Goal: Feedback & Contribution: Leave review/rating

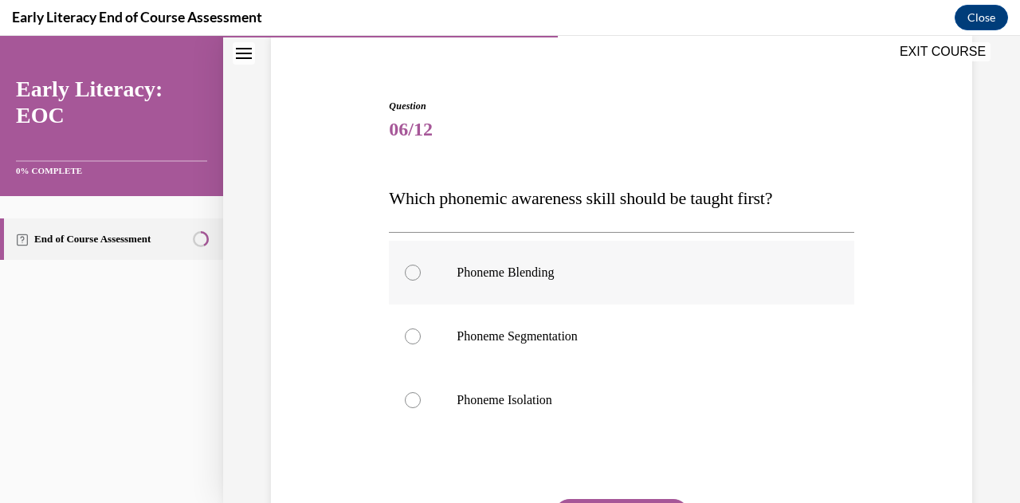
scroll to position [159, 0]
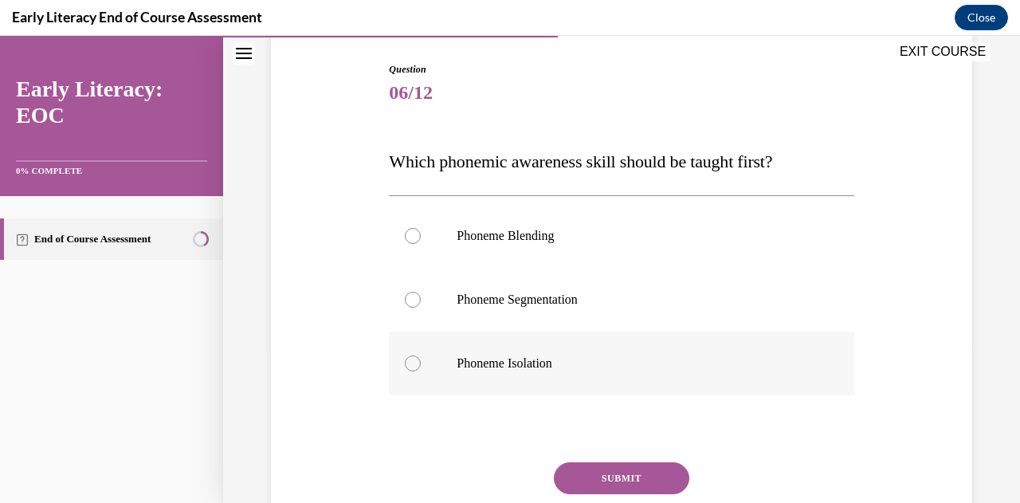
click at [408, 366] on div at bounding box center [413, 363] width 16 height 16
click at [611, 476] on button "SUBMIT" at bounding box center [621, 478] width 135 height 32
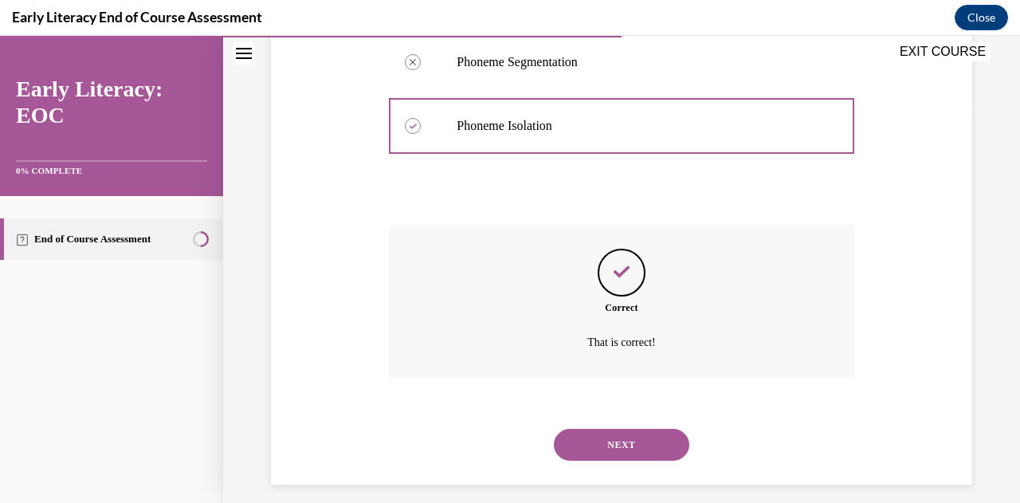
scroll to position [409, 0]
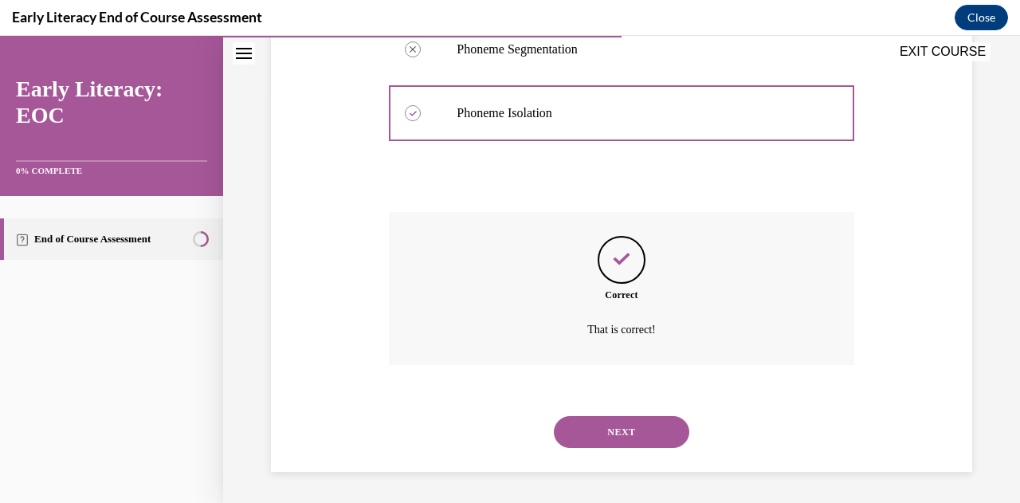
click at [605, 439] on button "NEXT" at bounding box center [621, 432] width 135 height 32
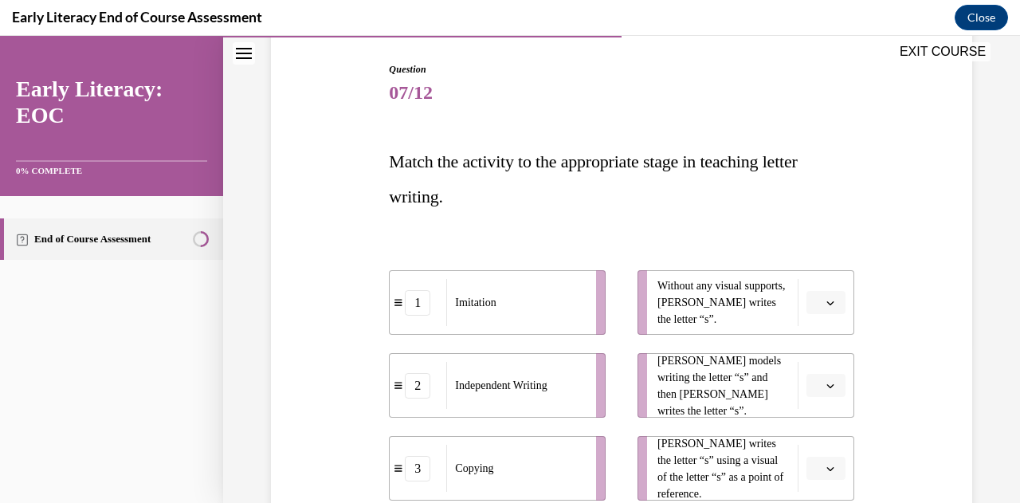
scroll to position [239, 0]
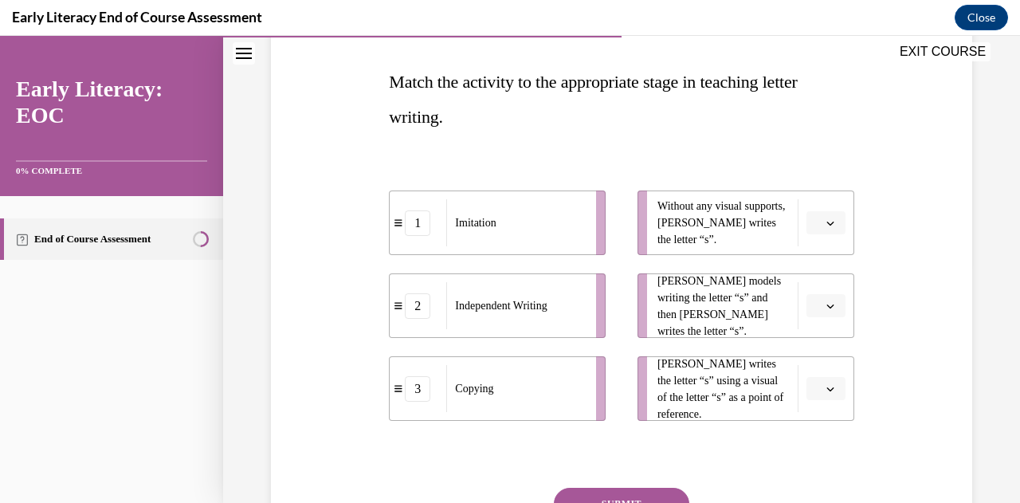
click at [826, 307] on icon "button" at bounding box center [830, 306] width 8 height 8
click at [812, 368] on div "1" at bounding box center [812, 373] width 39 height 32
click at [826, 307] on icon "button" at bounding box center [830, 306] width 8 height 8
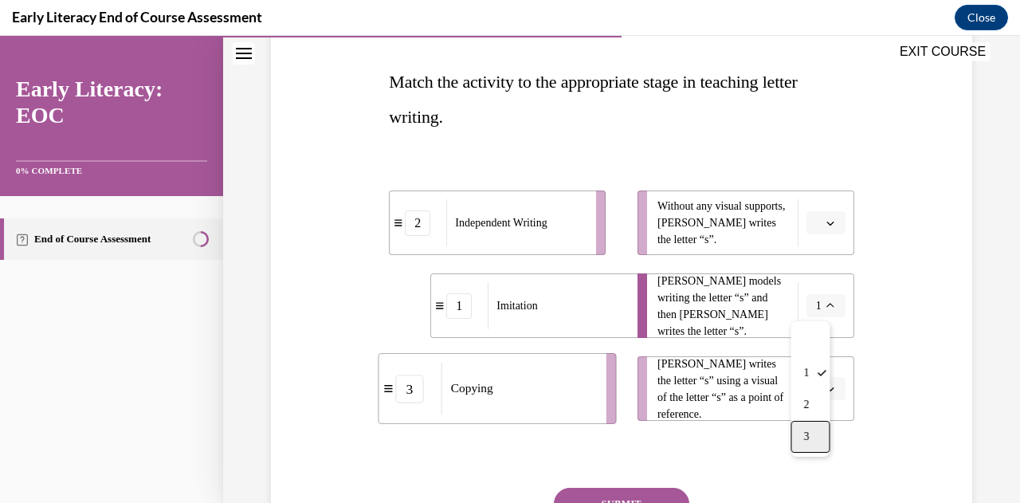
click at [808, 431] on span "3" at bounding box center [806, 436] width 6 height 13
click at [824, 389] on span "button" at bounding box center [829, 388] width 11 height 11
click at [809, 294] on span "1" at bounding box center [809, 289] width 6 height 13
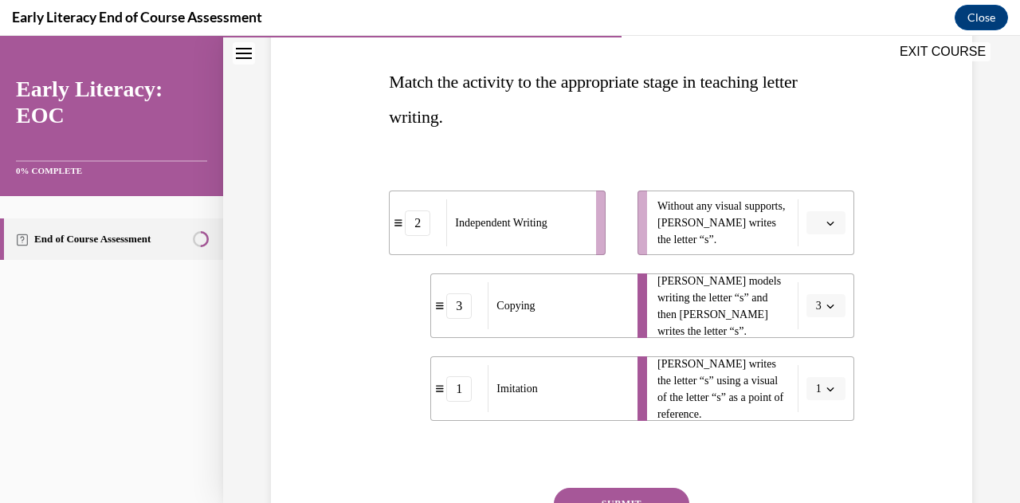
click at [826, 309] on icon "button" at bounding box center [830, 306] width 8 height 8
click at [809, 365] on div "1" at bounding box center [809, 373] width 39 height 32
click at [826, 389] on icon "button" at bounding box center [830, 389] width 8 height 8
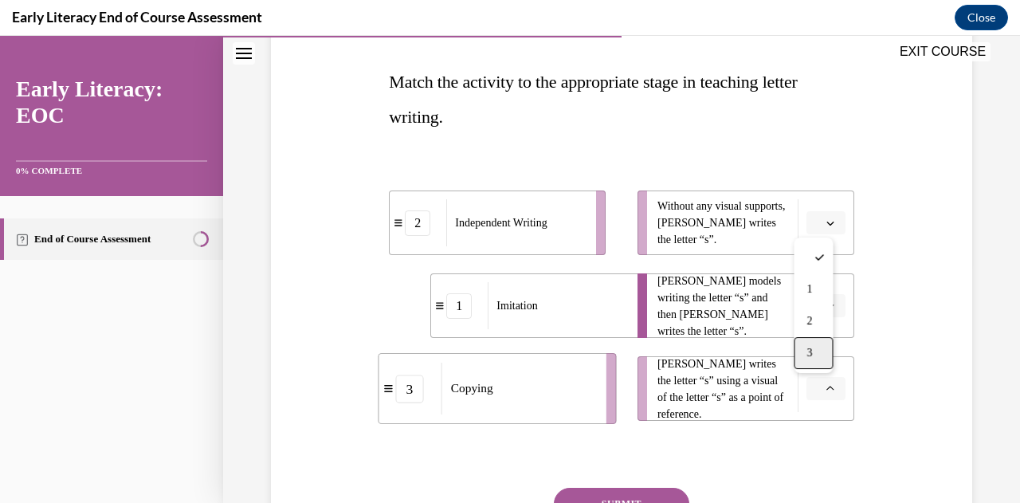
click at [806, 358] on span "3" at bounding box center [809, 352] width 6 height 13
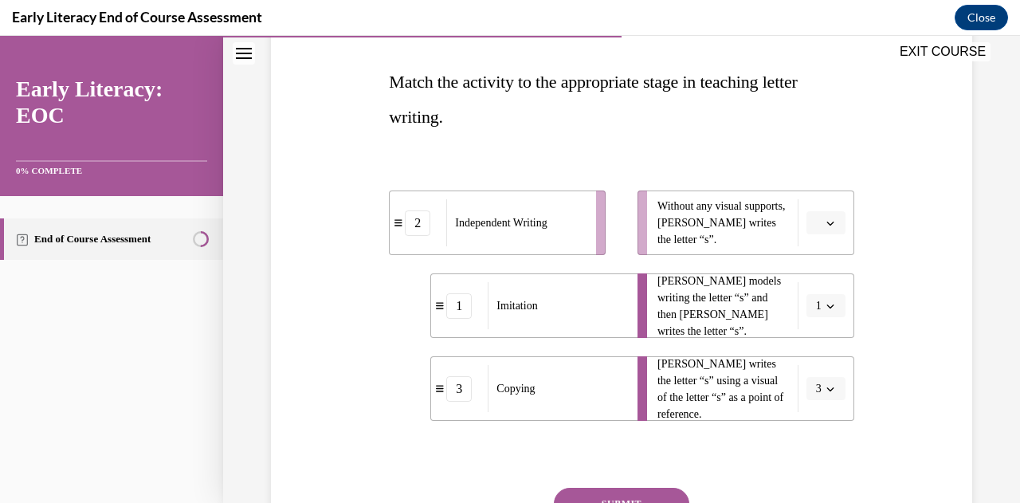
click at [824, 224] on span "button" at bounding box center [829, 222] width 11 height 11
click at [811, 321] on span "2" at bounding box center [809, 321] width 6 height 13
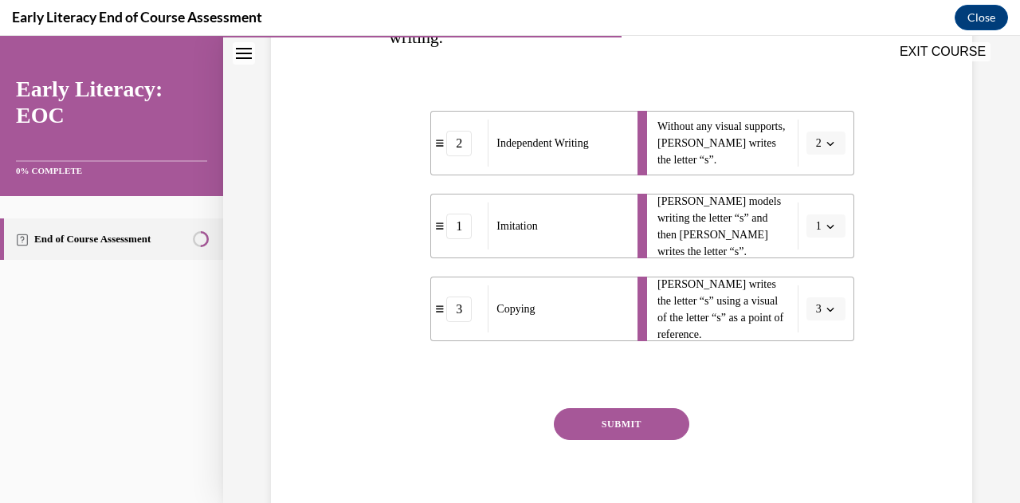
click at [652, 421] on button "SUBMIT" at bounding box center [621, 424] width 135 height 32
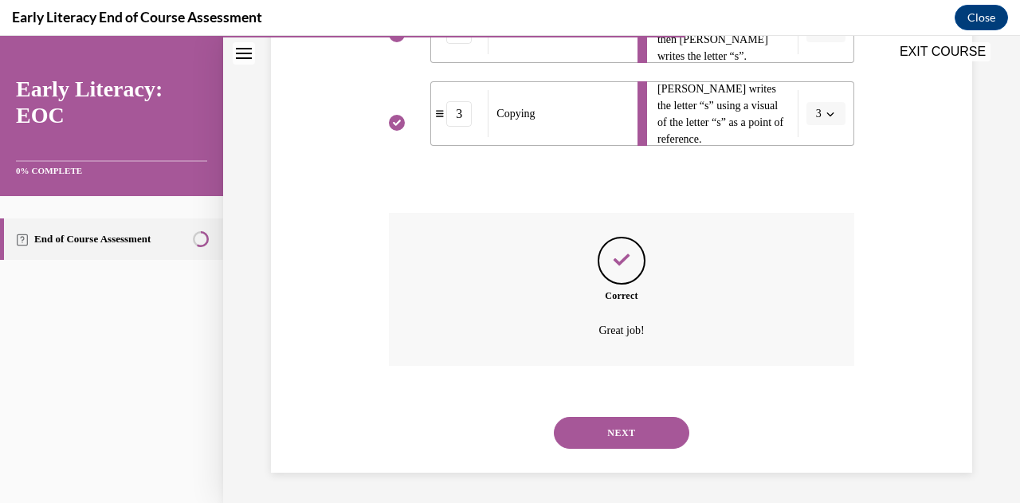
scroll to position [515, 0]
click at [654, 421] on button "NEXT" at bounding box center [621, 432] width 135 height 32
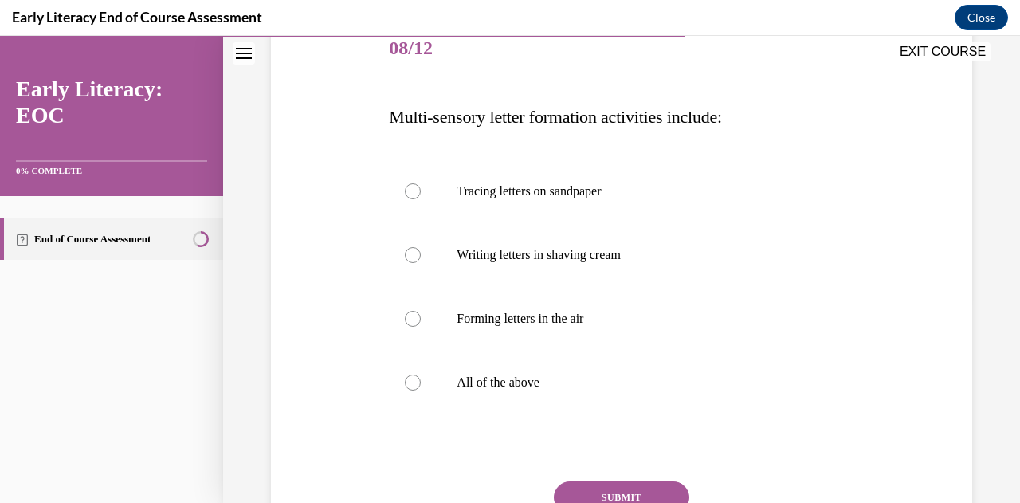
scroll to position [239, 0]
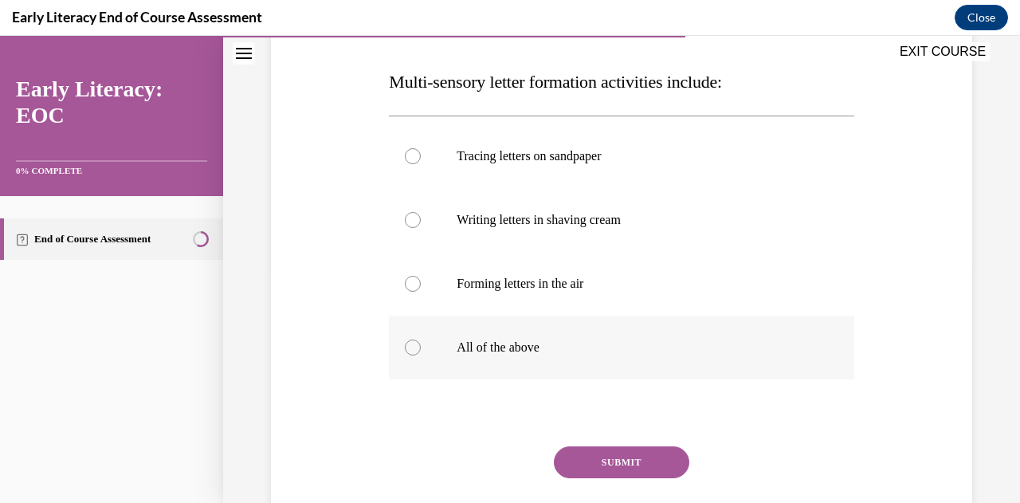
click at [409, 345] on div at bounding box center [413, 347] width 16 height 16
click at [594, 458] on button "SUBMIT" at bounding box center [621, 462] width 135 height 32
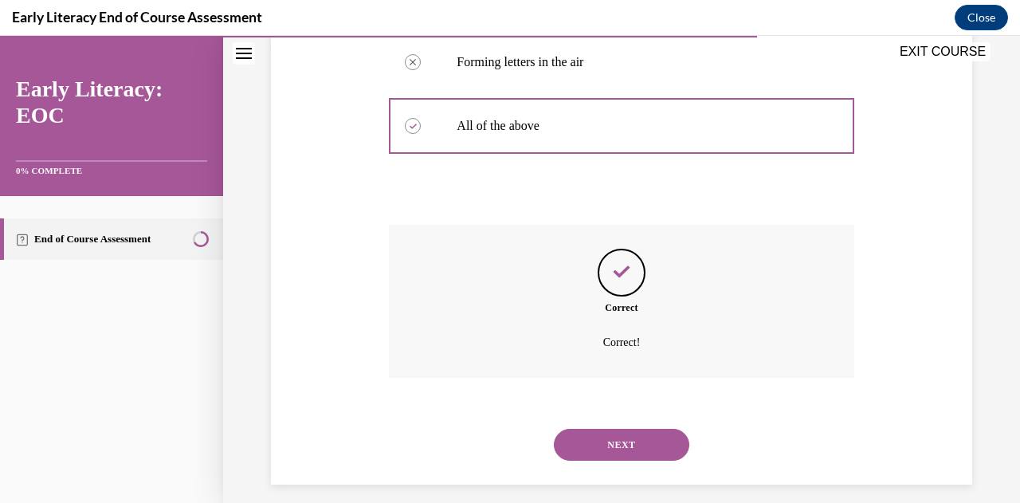
scroll to position [473, 0]
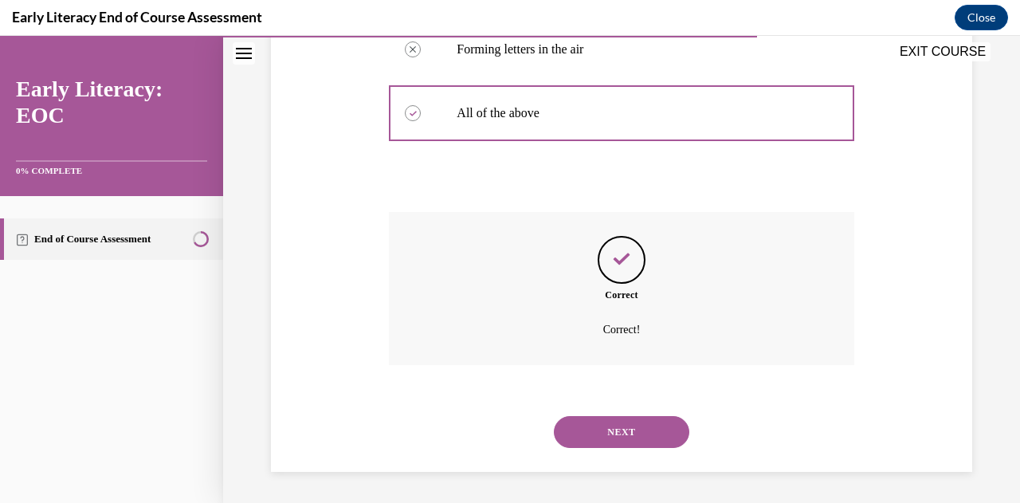
click at [621, 437] on button "NEXT" at bounding box center [621, 432] width 135 height 32
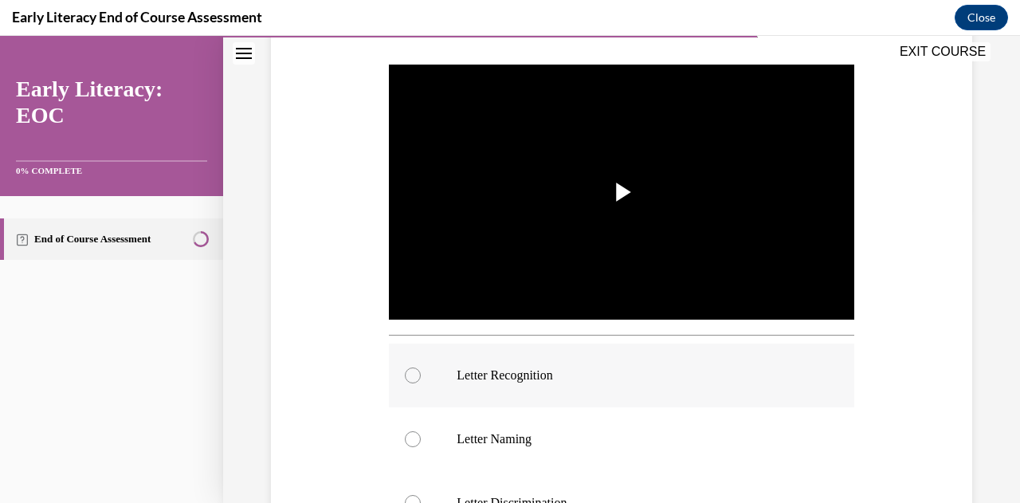
scroll to position [319, 0]
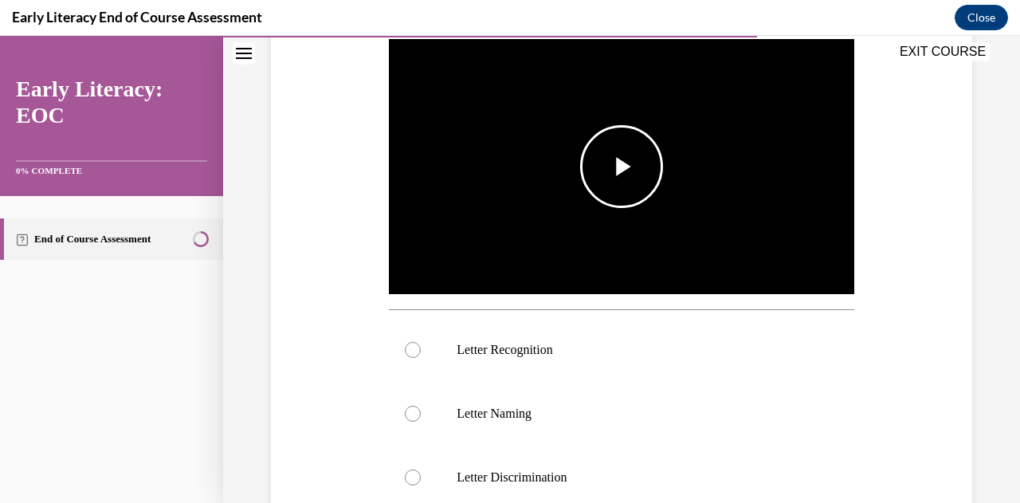
click at [621, 166] on span "Video player" at bounding box center [621, 166] width 0 height 0
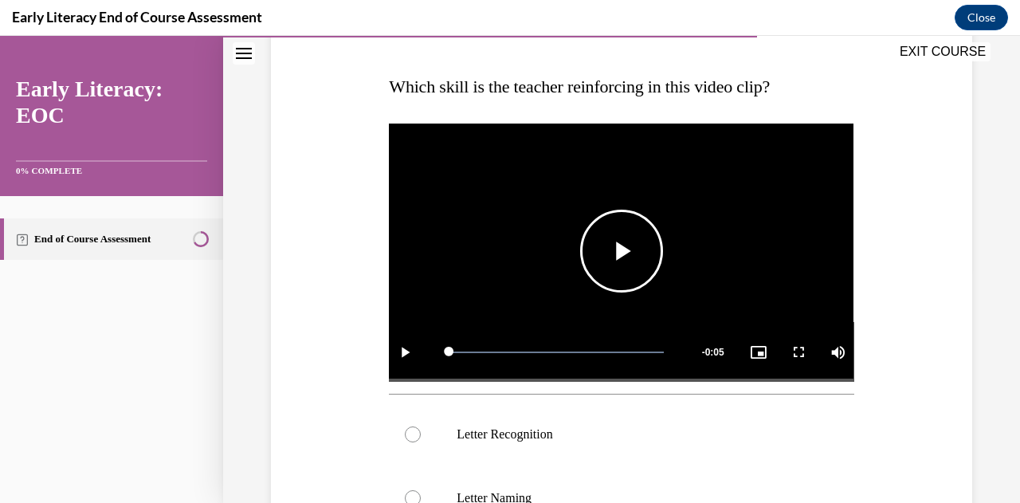
scroll to position [159, 0]
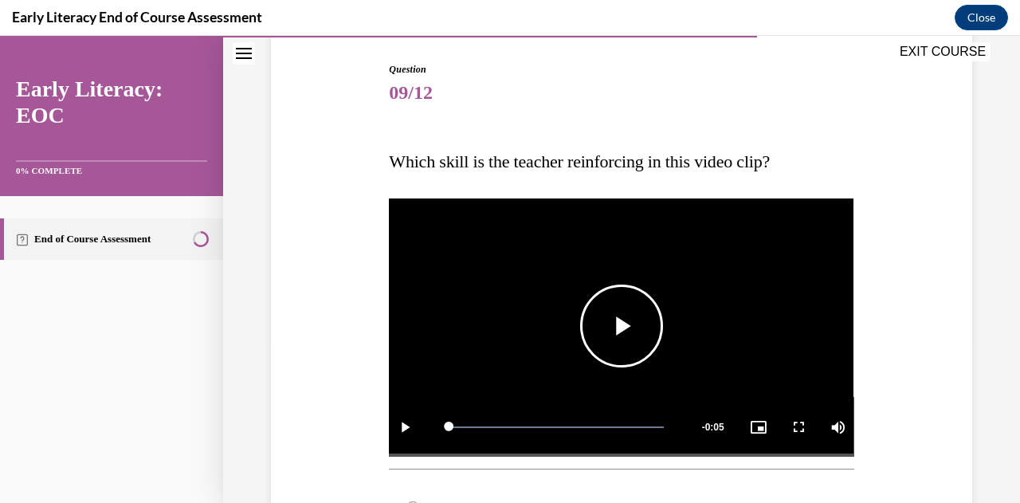
click at [621, 326] on span "Video player" at bounding box center [621, 326] width 0 height 0
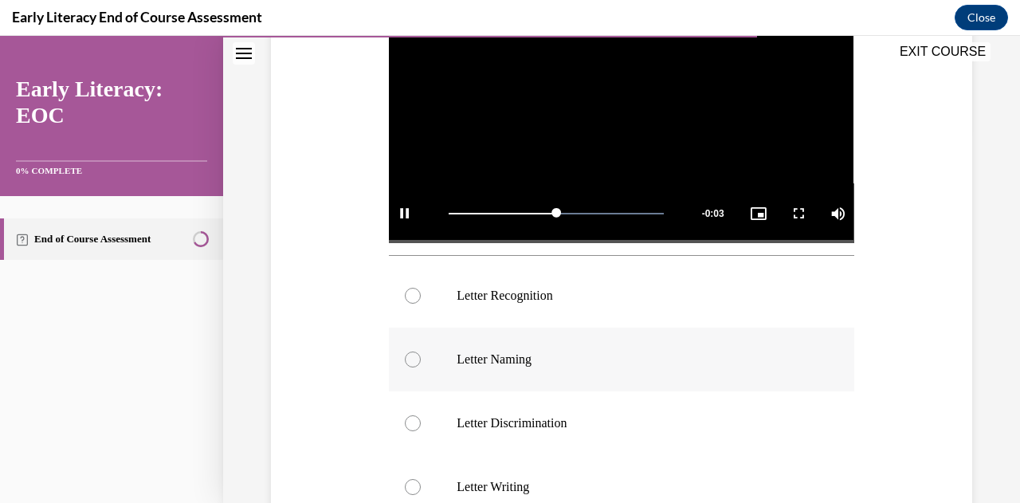
scroll to position [398, 0]
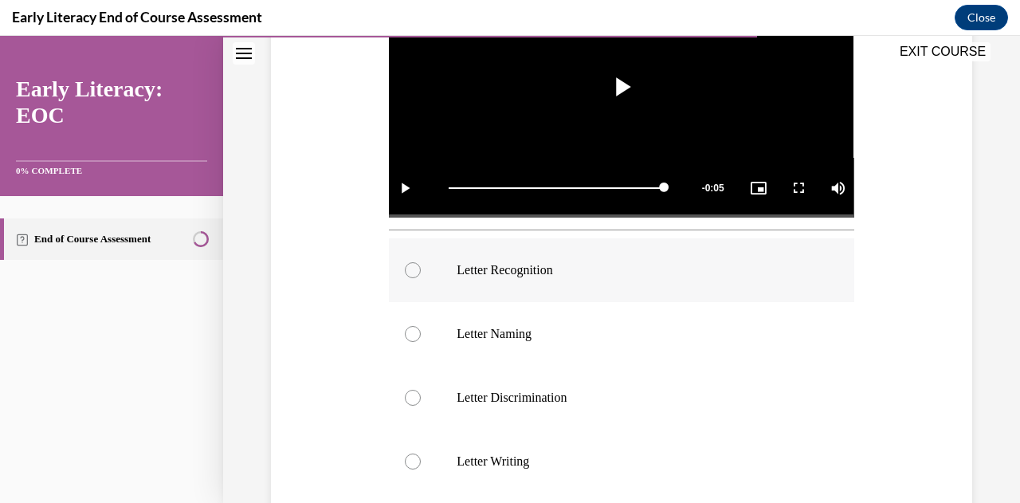
click at [409, 264] on div at bounding box center [413, 270] width 16 height 16
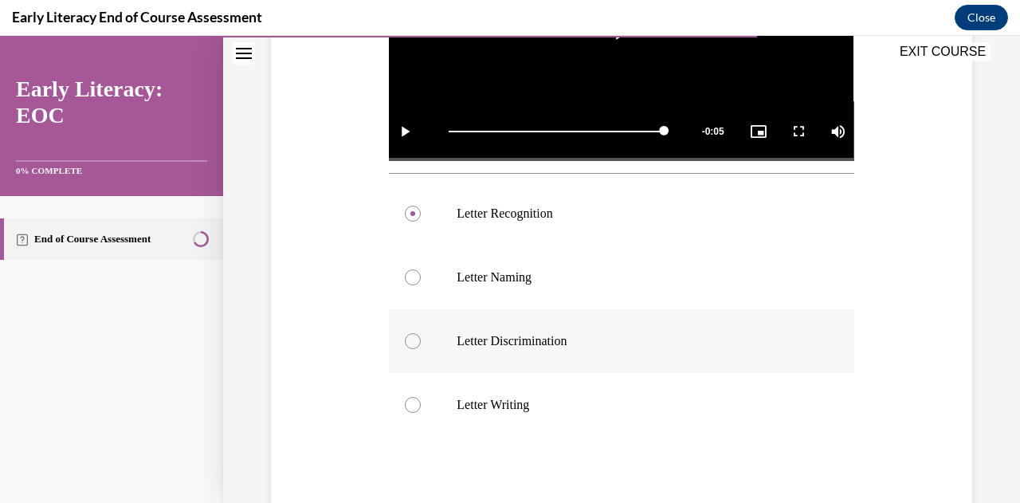
scroll to position [558, 0]
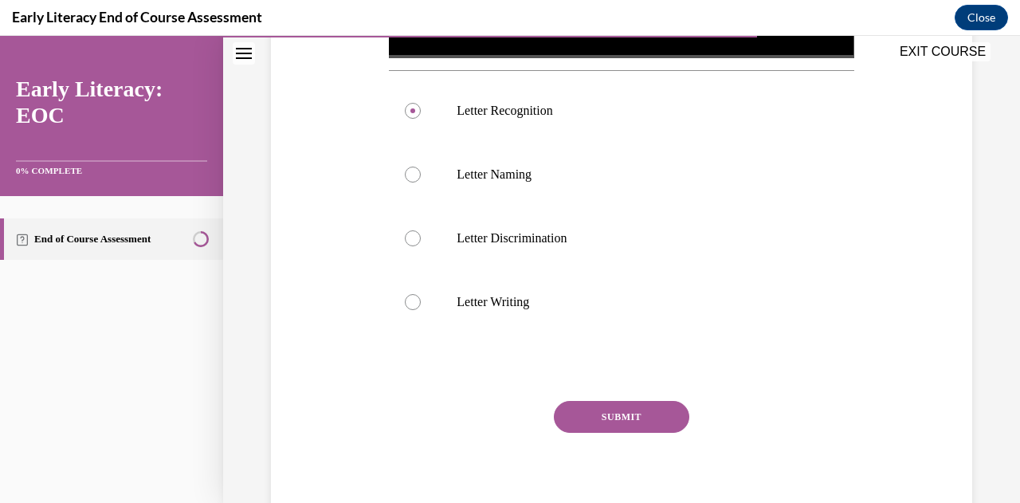
click at [631, 405] on button "SUBMIT" at bounding box center [621, 417] width 135 height 32
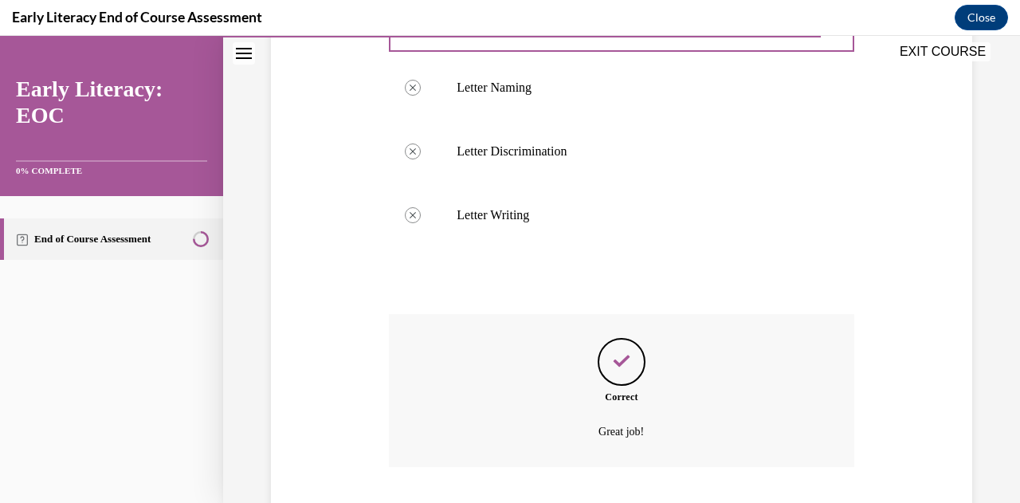
scroll to position [742, 0]
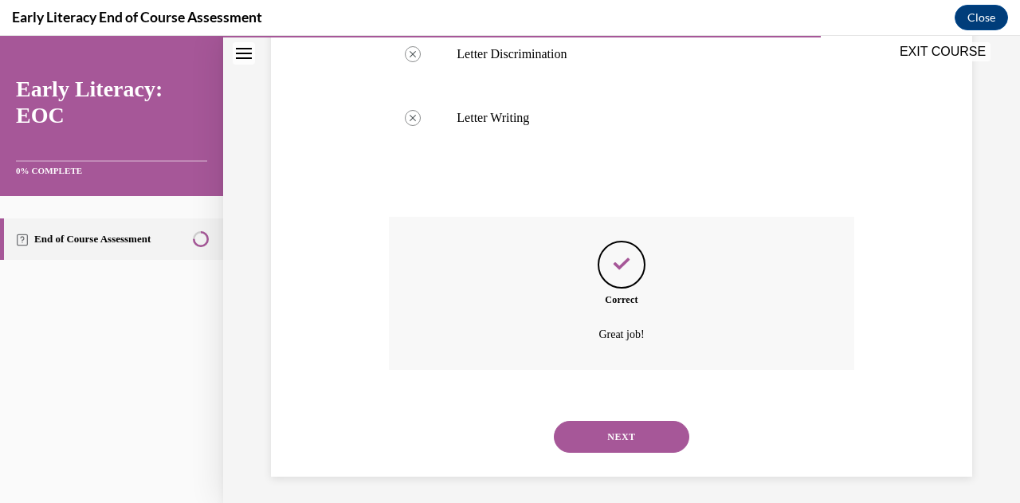
click at [630, 424] on button "NEXT" at bounding box center [621, 437] width 135 height 32
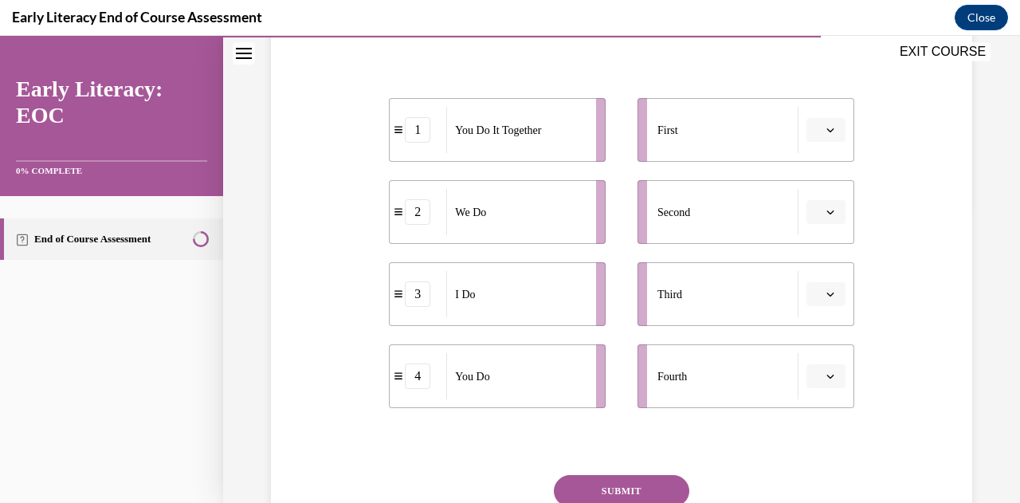
scroll to position [319, 0]
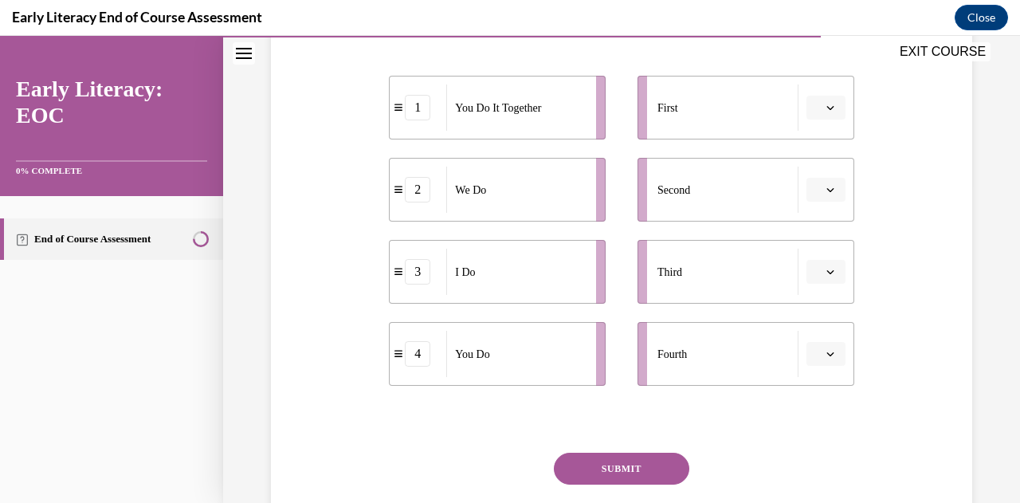
click at [811, 116] on button "button" at bounding box center [825, 108] width 39 height 24
click at [808, 168] on span "1" at bounding box center [809, 174] width 6 height 13
click at [820, 113] on button "1" at bounding box center [825, 108] width 39 height 24
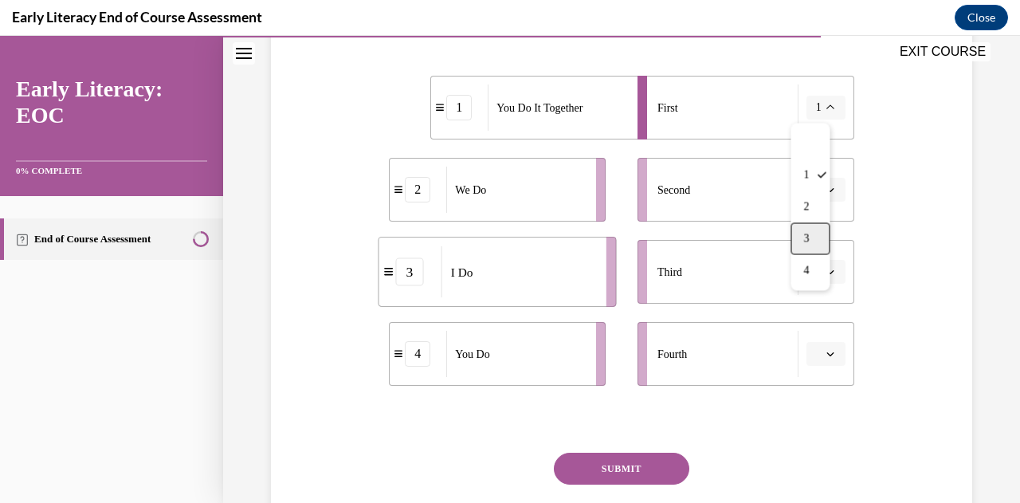
click at [808, 234] on span "3" at bounding box center [806, 238] width 6 height 13
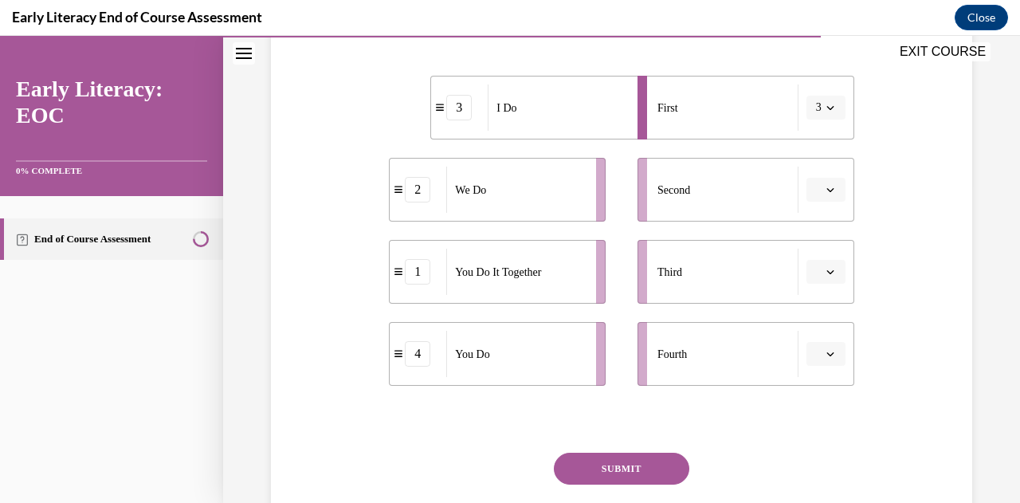
click at [826, 191] on icon "button" at bounding box center [830, 190] width 8 height 8
click at [817, 286] on div "2" at bounding box center [812, 288] width 39 height 32
click at [815, 281] on button "button" at bounding box center [825, 272] width 39 height 24
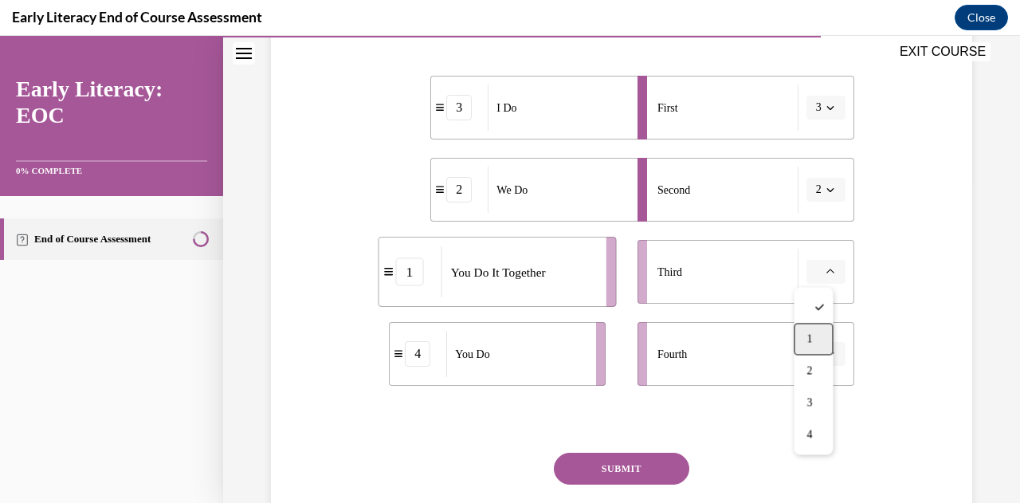
click at [813, 335] on div "1" at bounding box center [812, 339] width 39 height 32
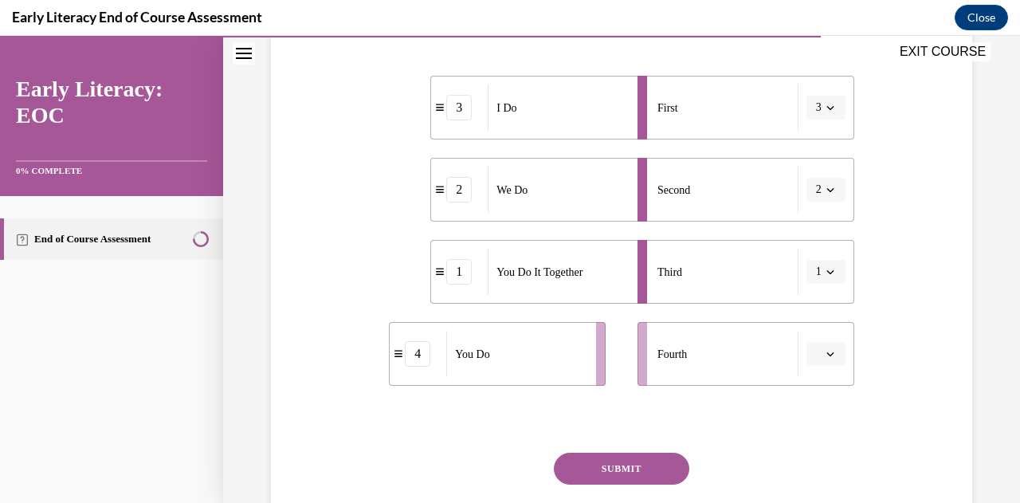
click at [826, 352] on icon "button" at bounding box center [830, 354] width 8 height 8
click at [816, 318] on div "4" at bounding box center [812, 319] width 39 height 32
click at [572, 465] on button "SUBMIT" at bounding box center [621, 468] width 135 height 32
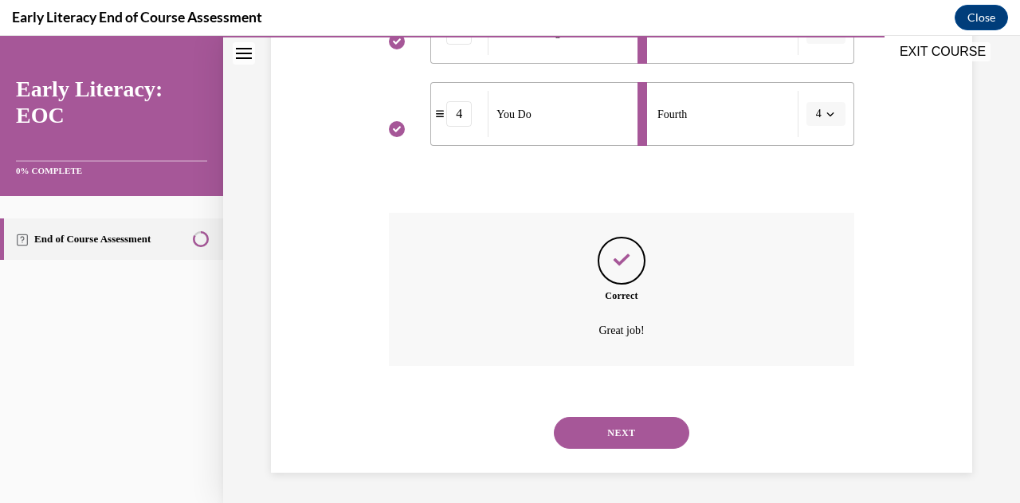
scroll to position [559, 0]
click at [577, 436] on button "NEXT" at bounding box center [621, 432] width 135 height 32
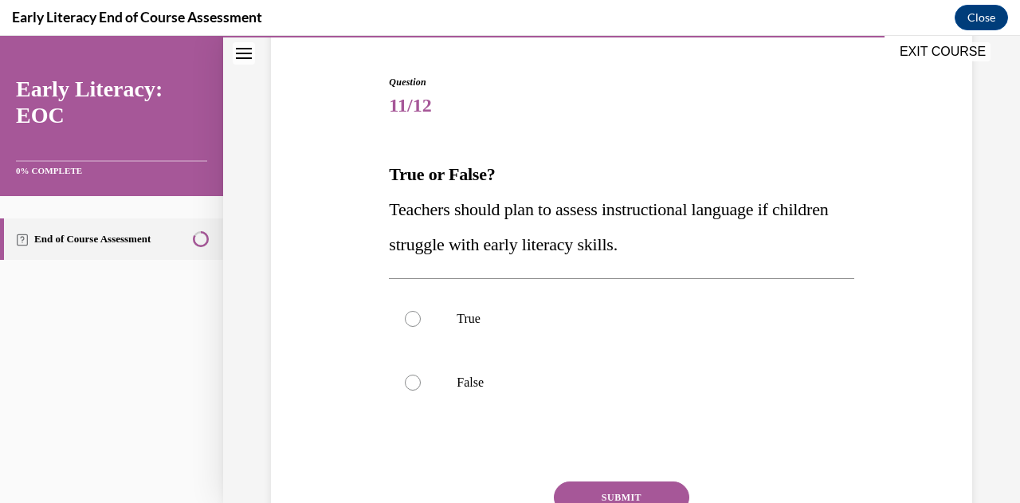
scroll to position [159, 0]
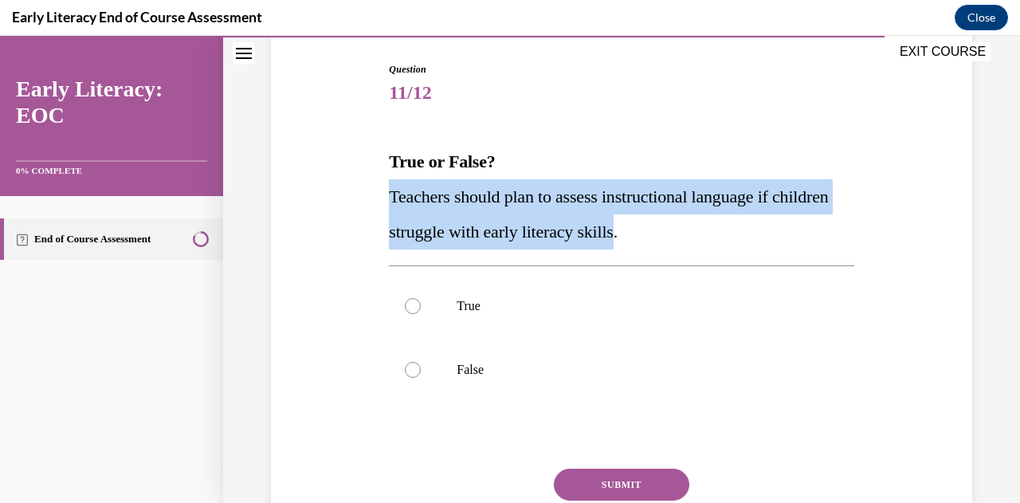
drag, startPoint x: 389, startPoint y: 195, endPoint x: 690, endPoint y: 243, distance: 304.9
click at [690, 243] on p "Teachers should plan to assess instructional language if children struggle with…" at bounding box center [621, 214] width 464 height 70
copy span "Teachers should plan to assess instructional language if children struggle with…"
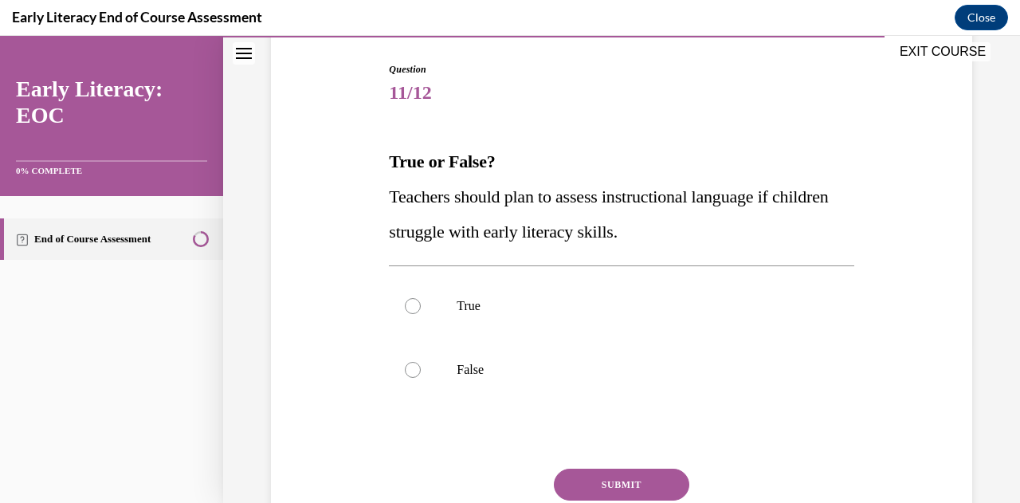
click at [616, 147] on p "True or False?" at bounding box center [621, 161] width 464 height 35
click at [419, 306] on div at bounding box center [621, 306] width 464 height 64
click at [572, 479] on button "SUBMIT" at bounding box center [621, 484] width 135 height 32
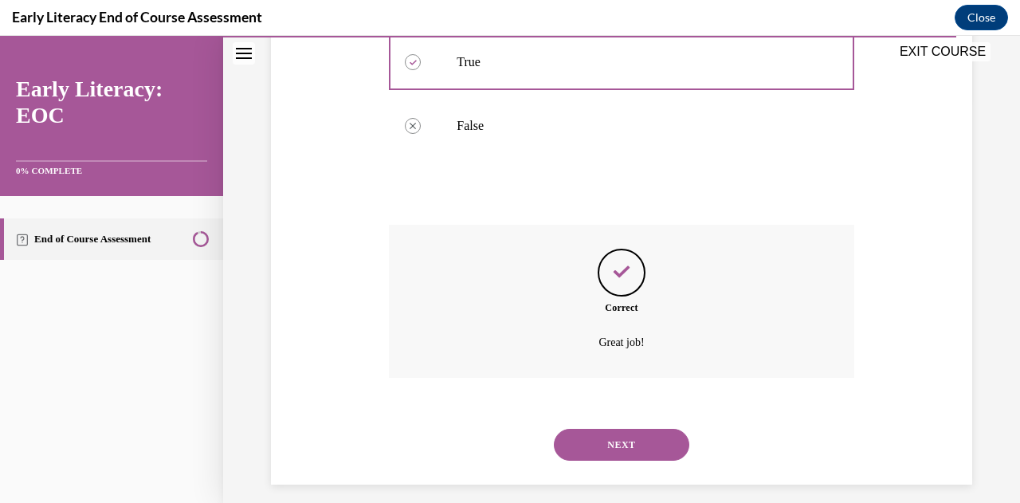
scroll to position [416, 0]
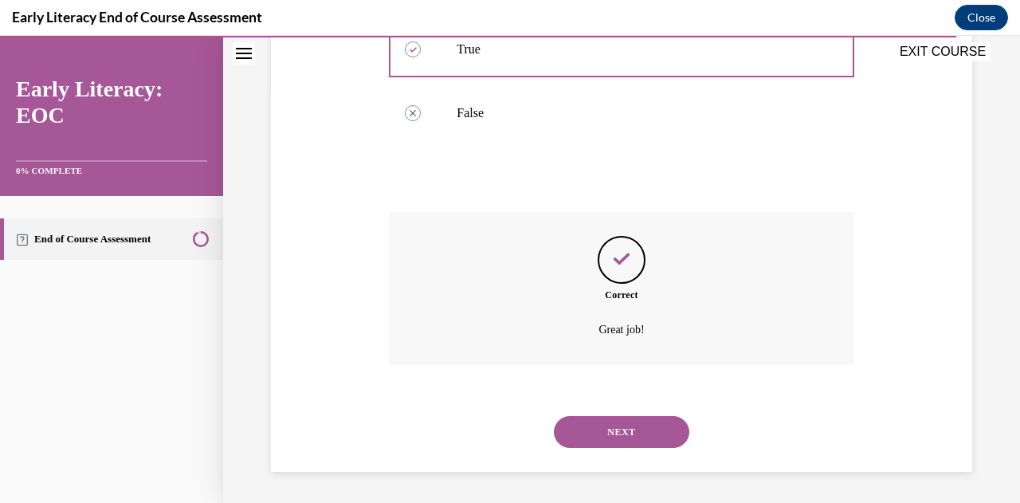
click at [591, 436] on button "NEXT" at bounding box center [621, 432] width 135 height 32
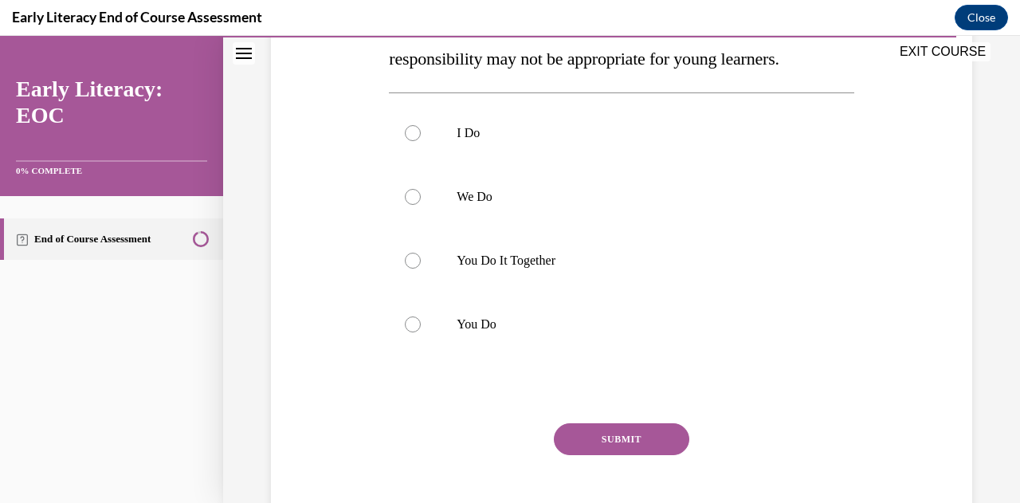
scroll to position [239, 0]
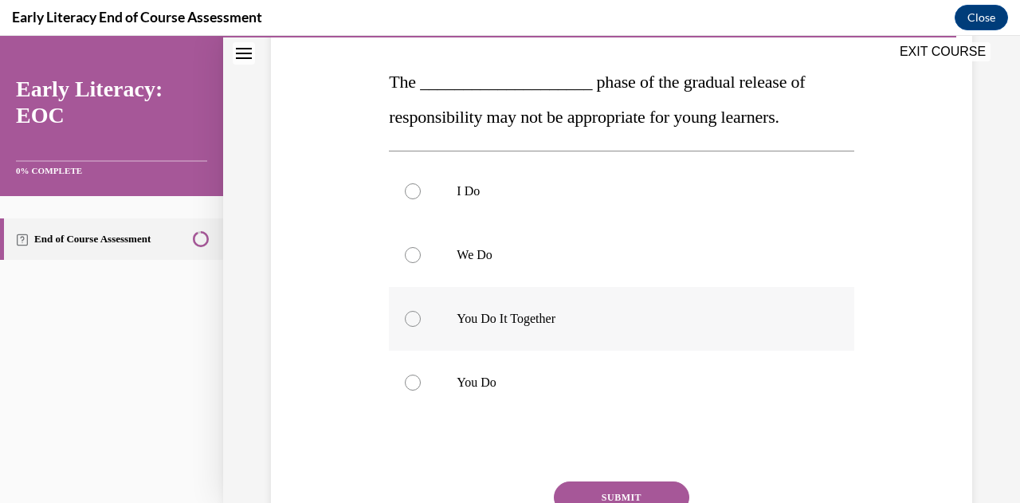
click at [424, 311] on div at bounding box center [621, 319] width 464 height 64
click at [572, 490] on button "SUBMIT" at bounding box center [621, 497] width 135 height 32
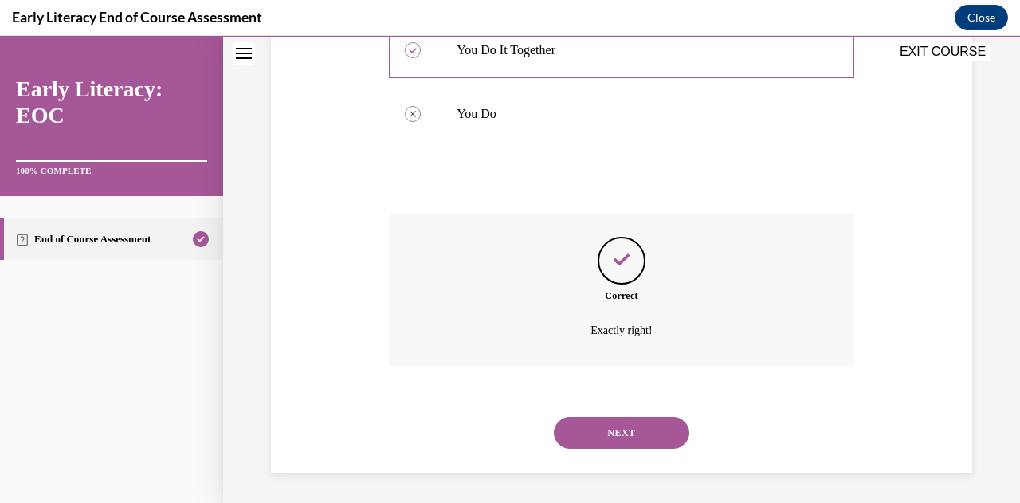
scroll to position [508, 0]
click at [673, 431] on button "NEXT" at bounding box center [621, 432] width 135 height 32
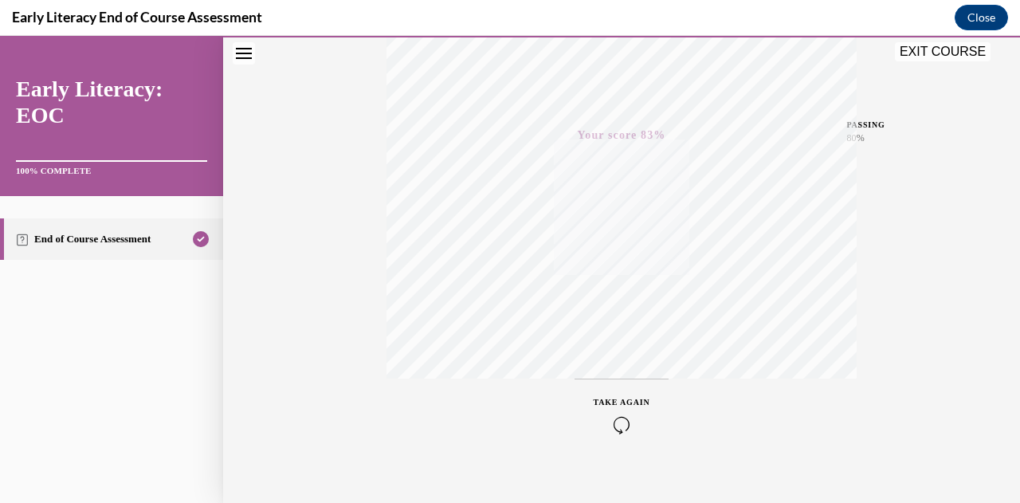
scroll to position [349, 0]
click at [606, 379] on span "TAKE AGAIN" at bounding box center [621, 383] width 57 height 9
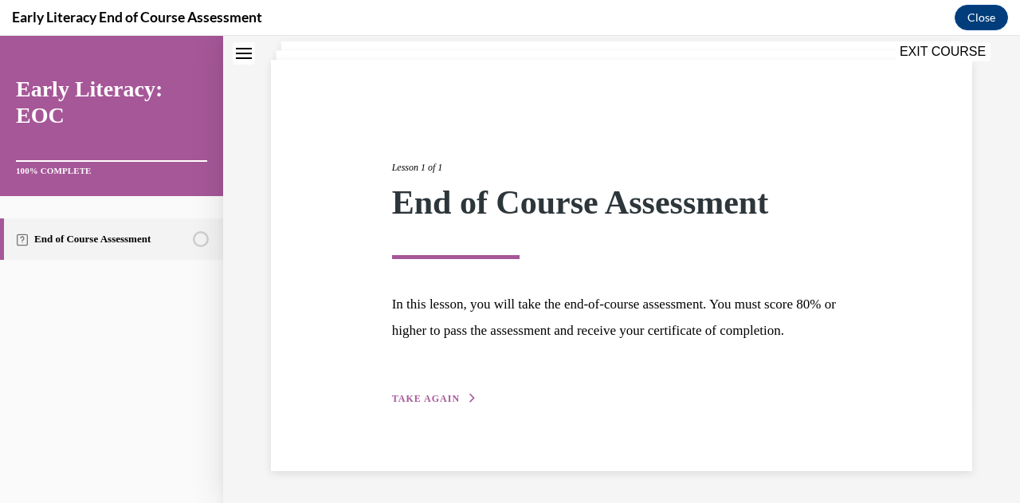
click at [429, 396] on span "TAKE AGAIN" at bounding box center [426, 398] width 68 height 11
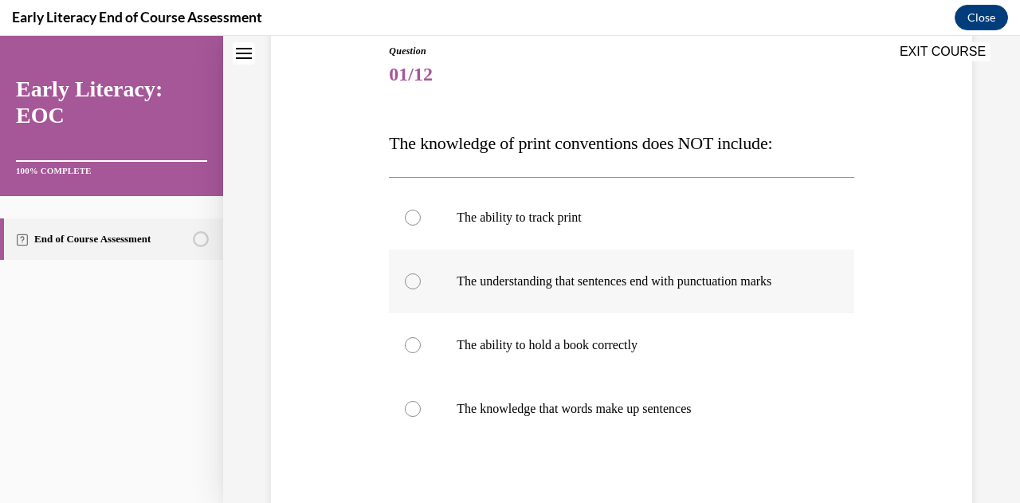
scroll to position [202, 0]
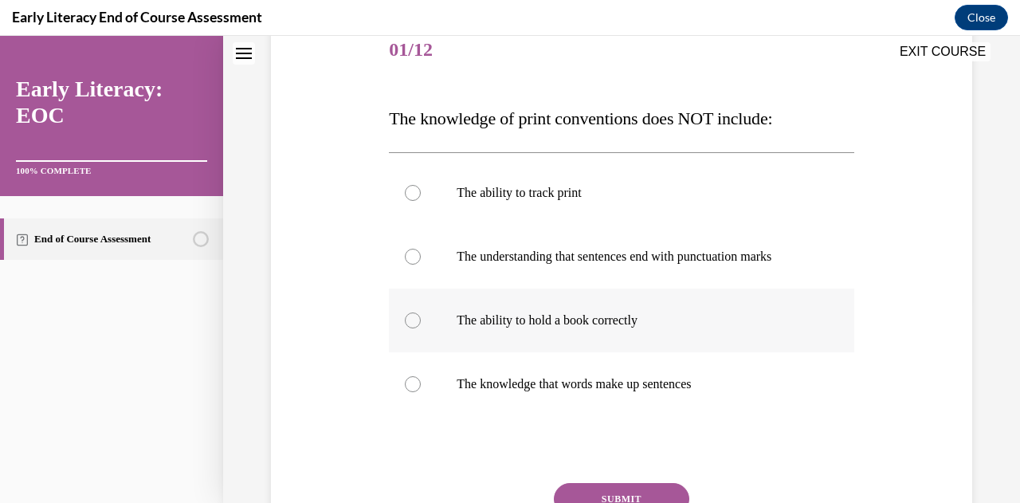
click at [413, 317] on div at bounding box center [413, 320] width 16 height 16
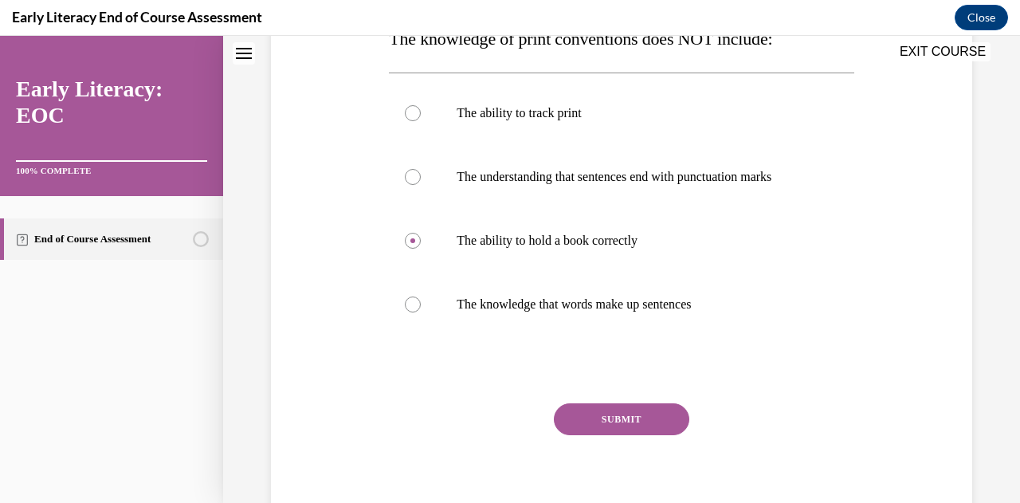
click at [649, 414] on button "SUBMIT" at bounding box center [621, 419] width 135 height 32
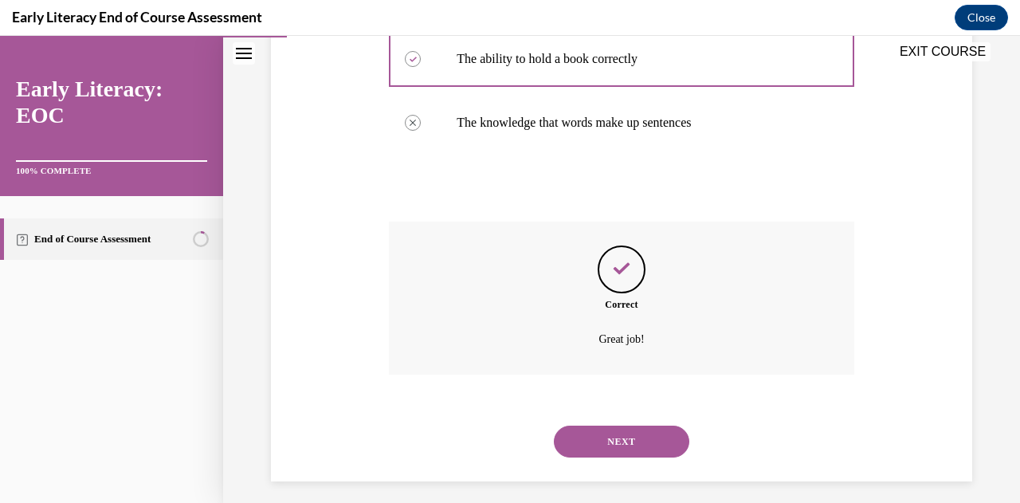
scroll to position [473, 0]
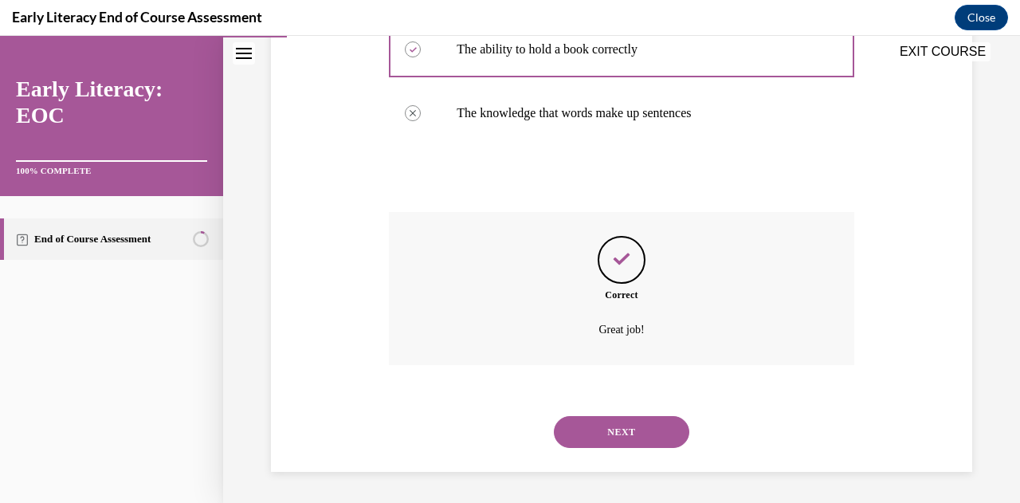
click at [642, 425] on button "NEXT" at bounding box center [621, 432] width 135 height 32
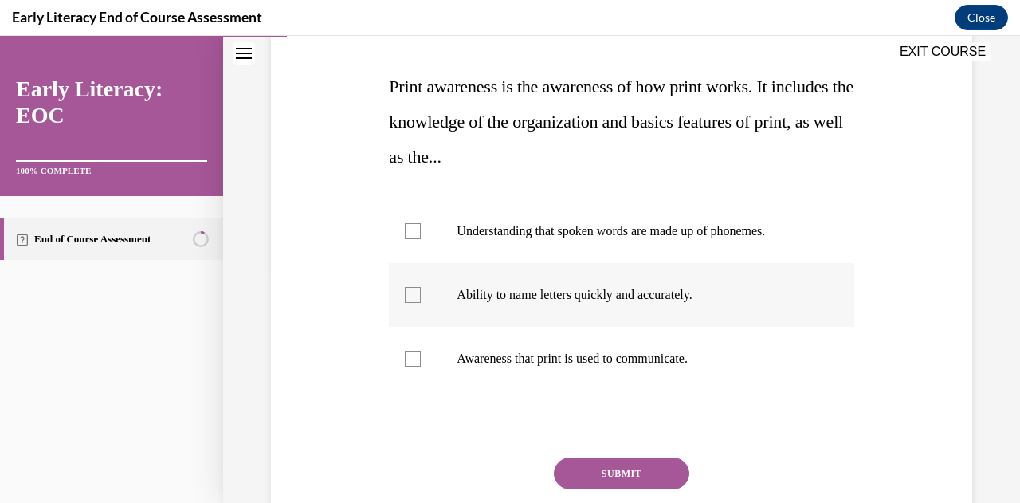
scroll to position [239, 0]
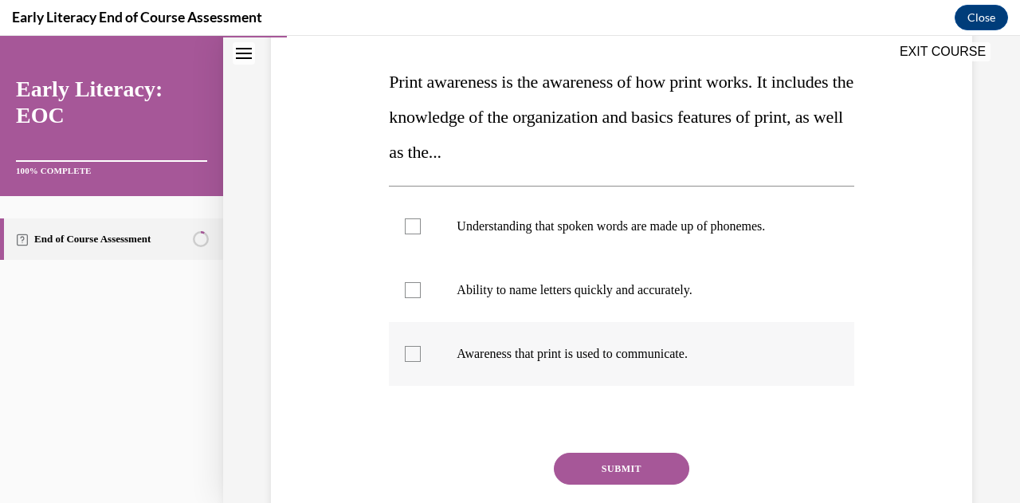
click at [408, 351] on div at bounding box center [413, 354] width 16 height 16
click at [573, 472] on button "SUBMIT" at bounding box center [621, 468] width 135 height 32
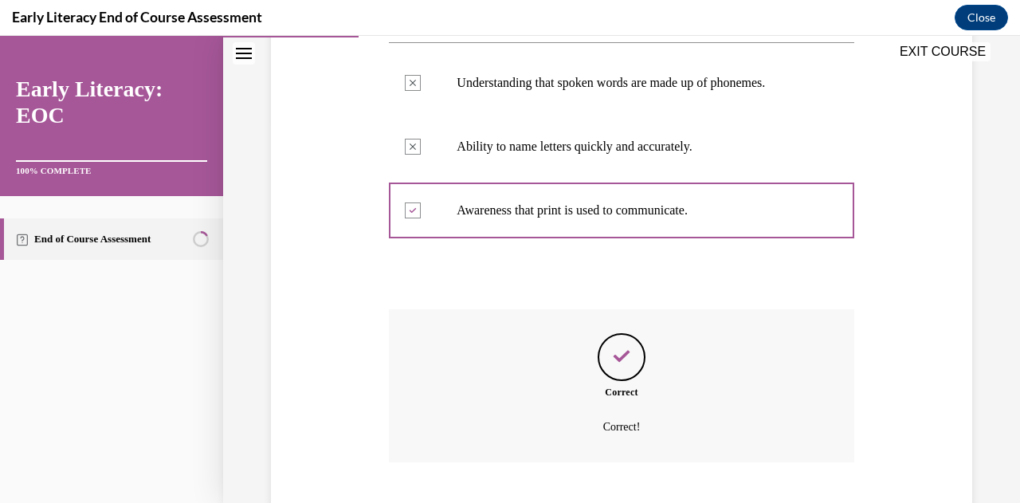
scroll to position [480, 0]
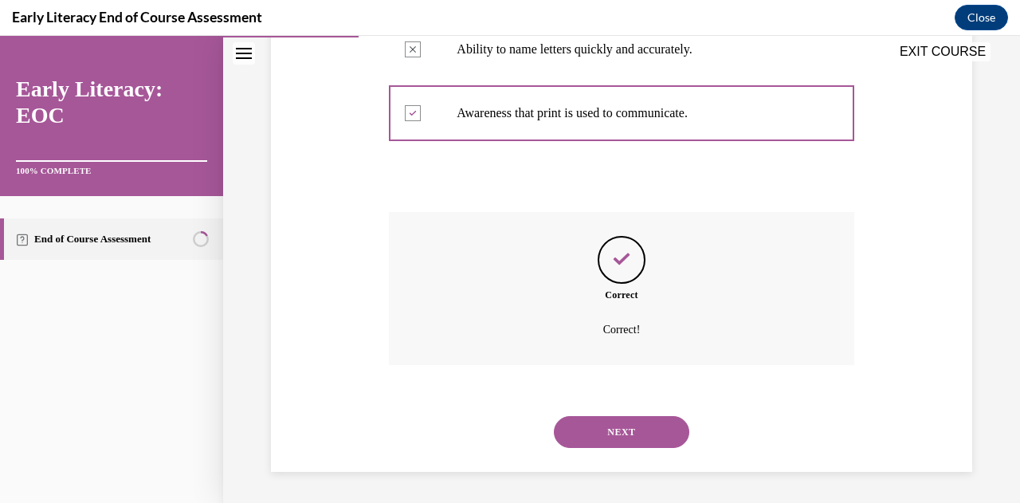
click at [581, 443] on button "NEXT" at bounding box center [621, 432] width 135 height 32
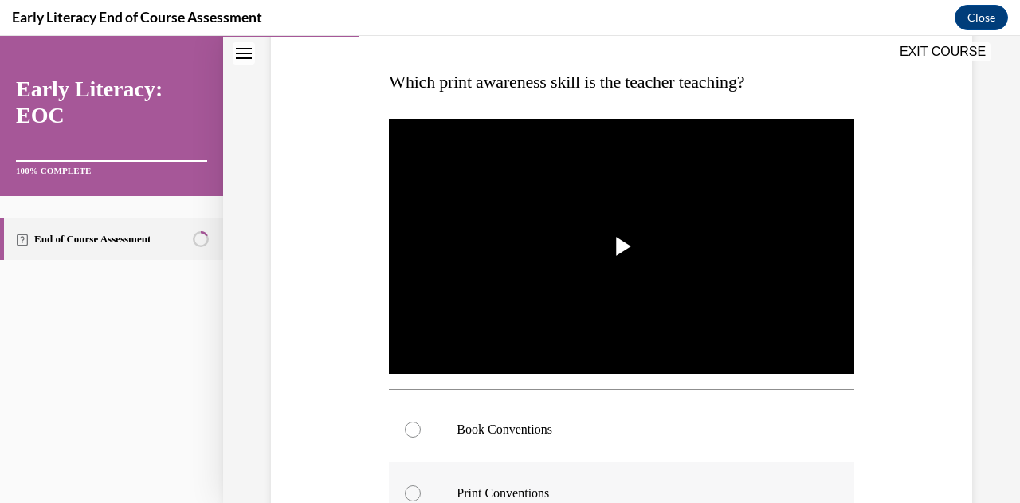
scroll to position [319, 0]
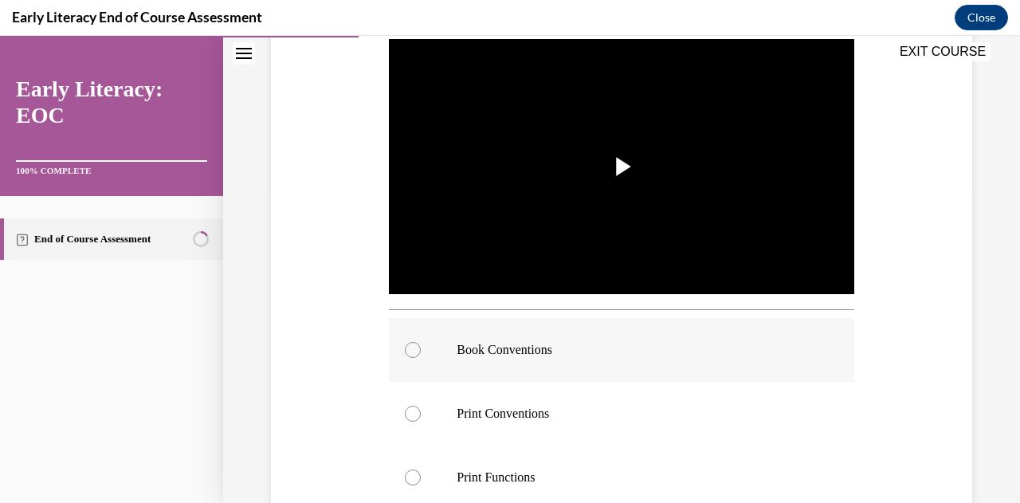
click at [419, 350] on div at bounding box center [621, 350] width 464 height 64
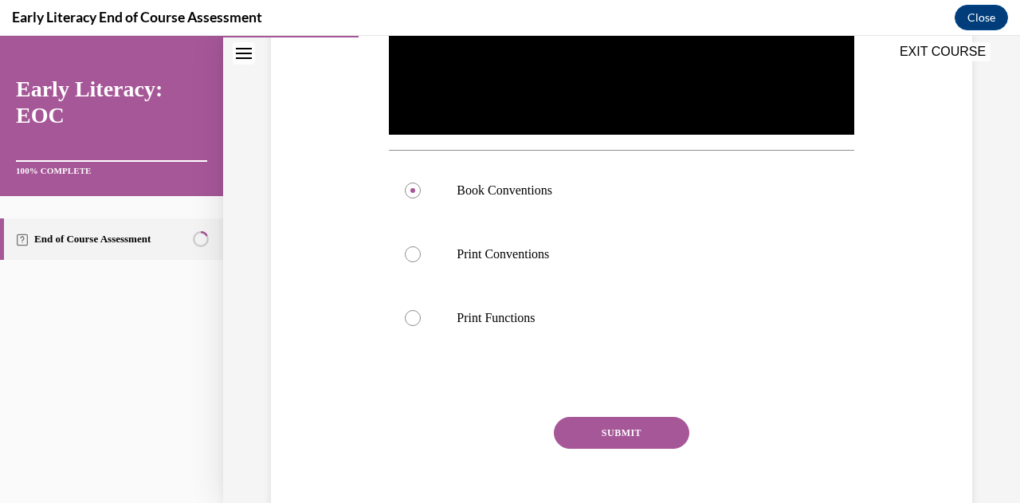
click at [590, 427] on button "SUBMIT" at bounding box center [621, 433] width 135 height 32
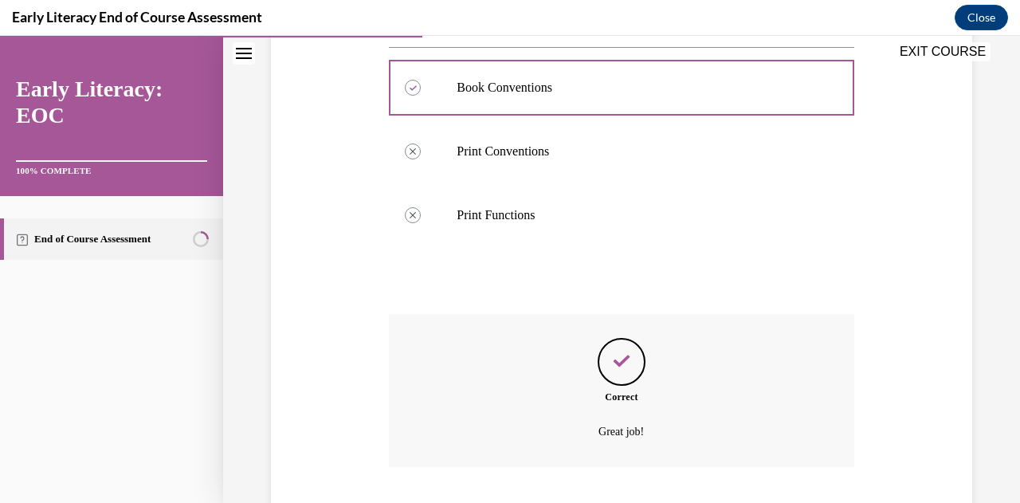
scroll to position [678, 0]
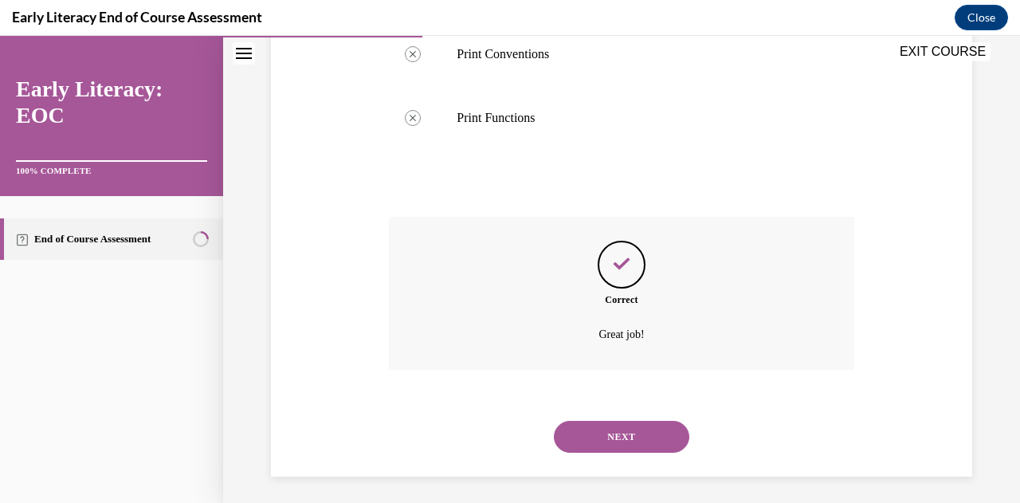
click at [590, 429] on button "NEXT" at bounding box center [621, 437] width 135 height 32
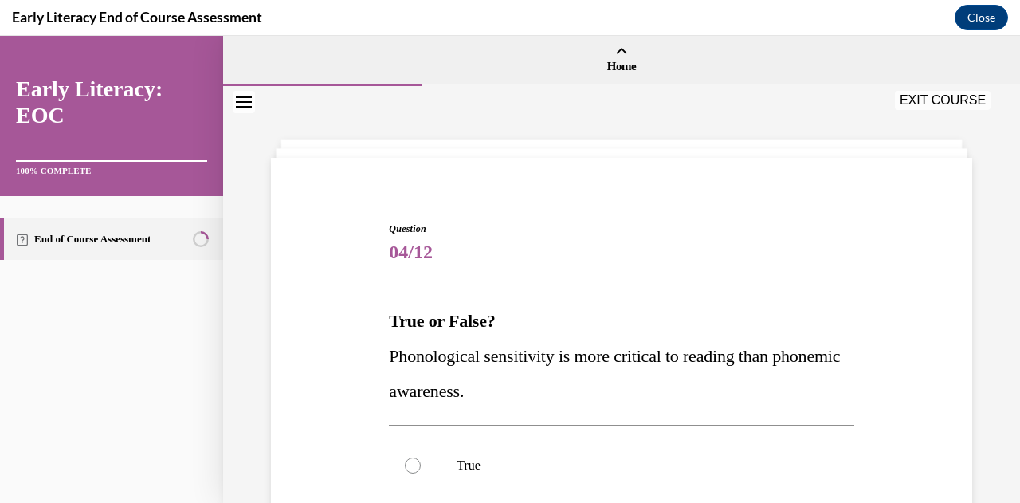
scroll to position [80, 0]
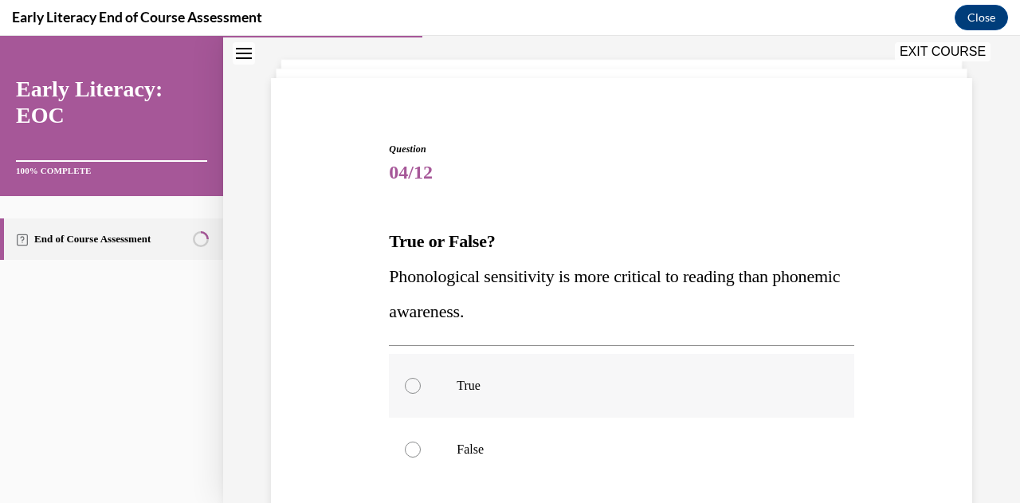
click at [483, 383] on p "True" at bounding box center [634, 386] width 357 height 16
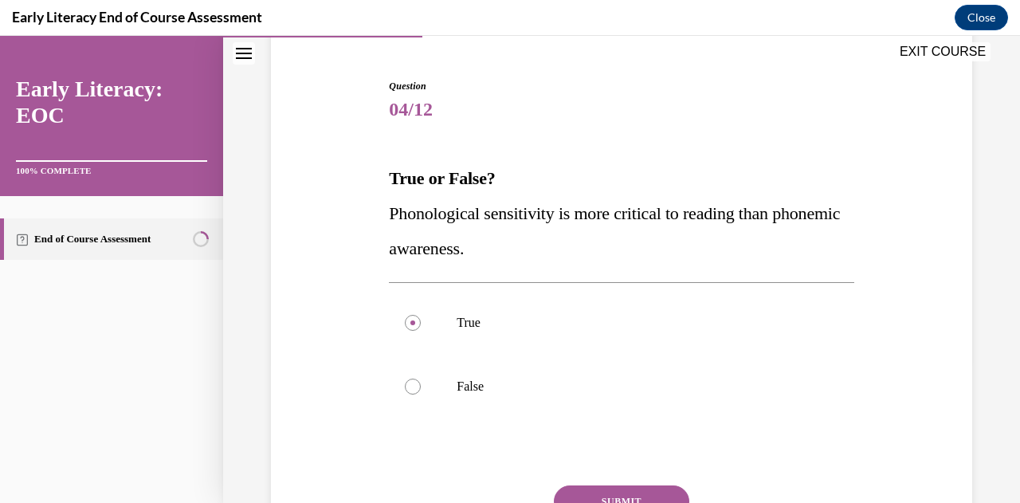
scroll to position [239, 0]
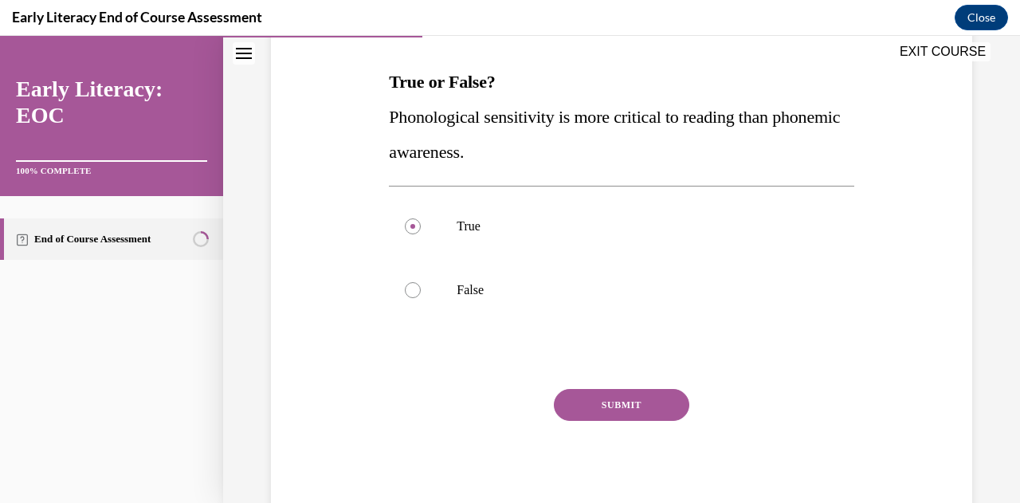
click at [554, 409] on button "SUBMIT" at bounding box center [621, 405] width 135 height 32
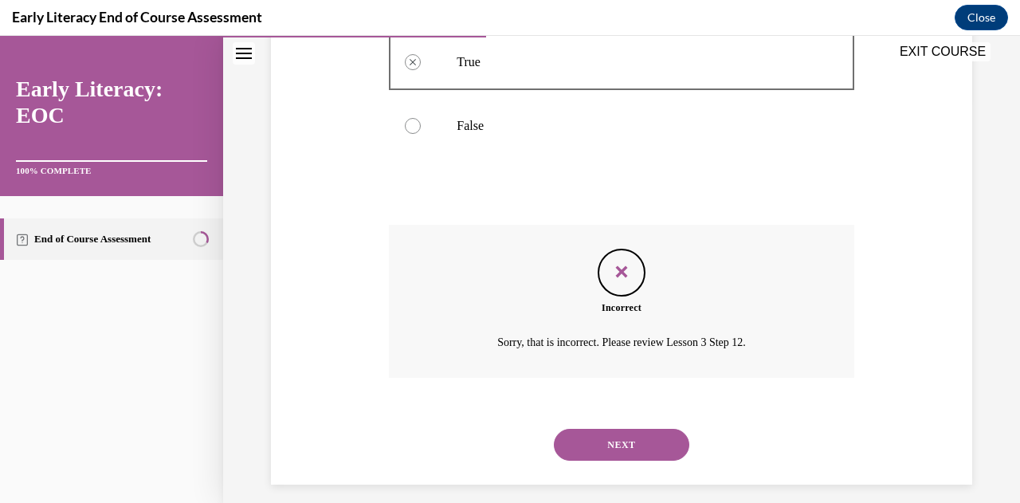
scroll to position [416, 0]
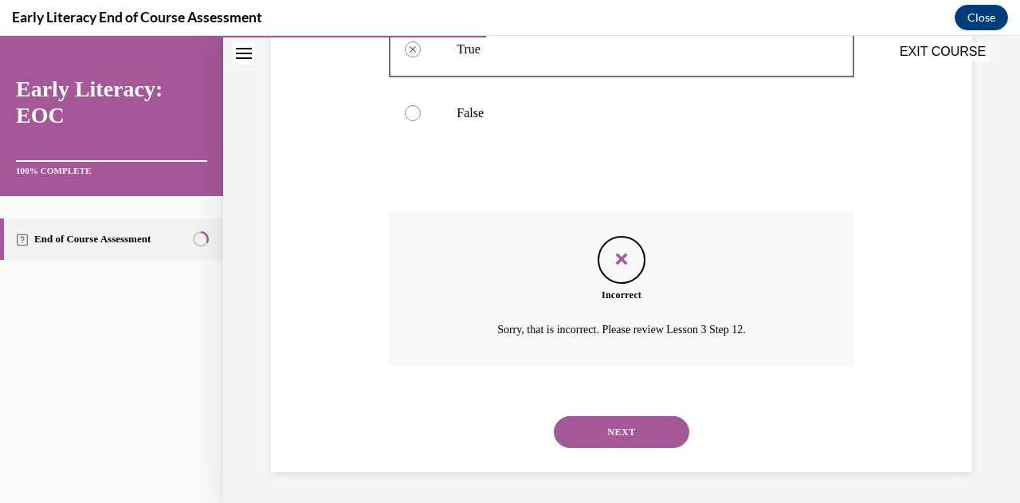
click at [592, 440] on button "NEXT" at bounding box center [621, 432] width 135 height 32
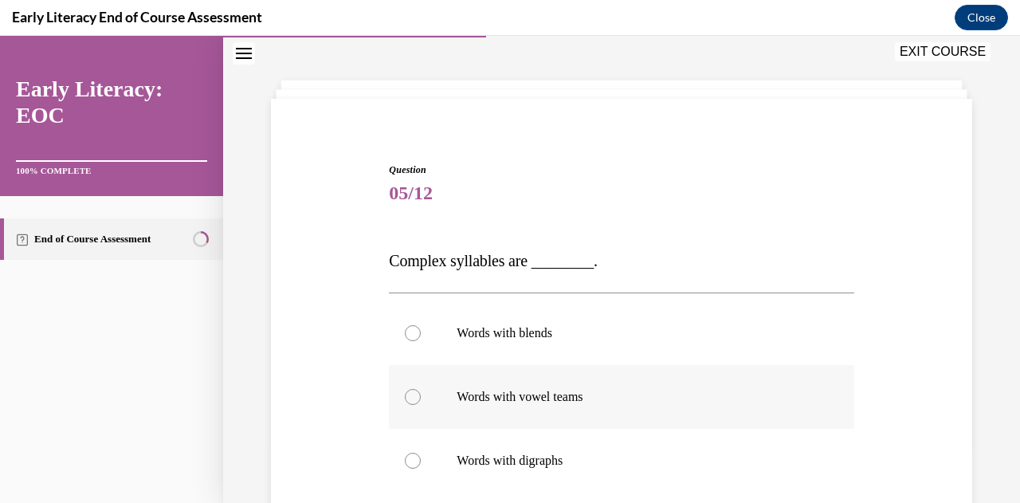
scroll to position [80, 0]
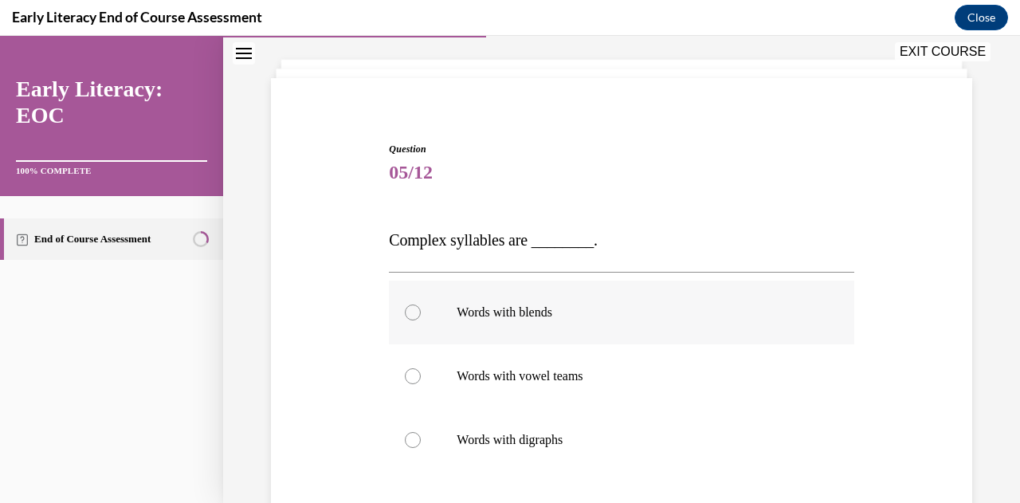
click at [408, 313] on div at bounding box center [413, 312] width 16 height 16
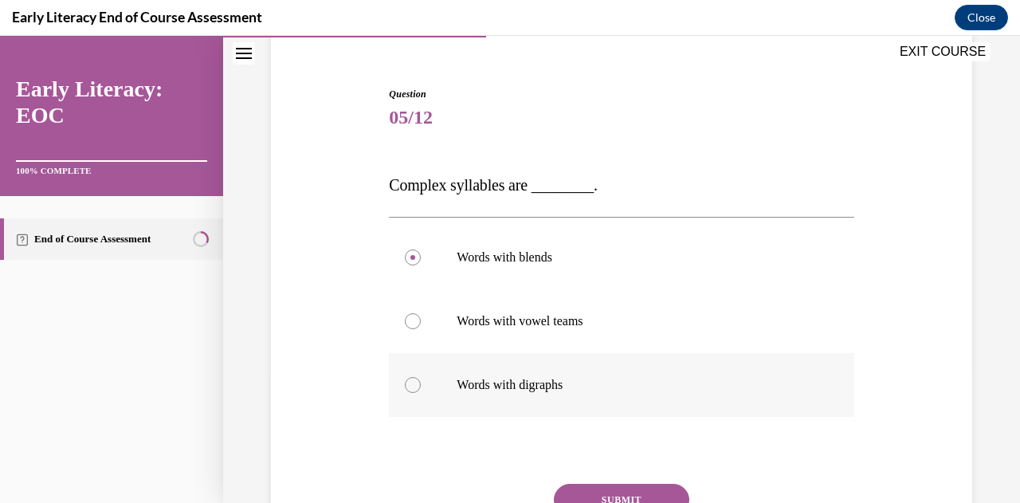
scroll to position [159, 0]
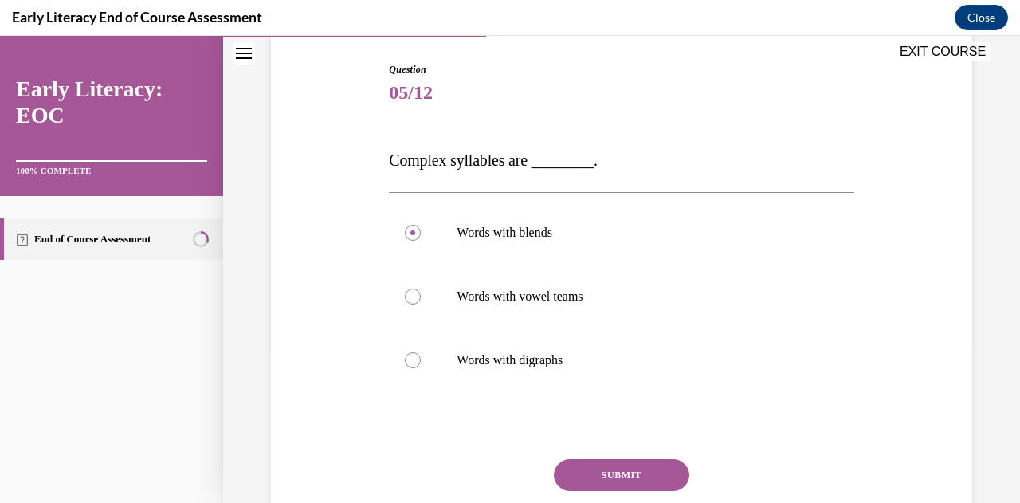
click at [609, 466] on button "SUBMIT" at bounding box center [621, 475] width 135 height 32
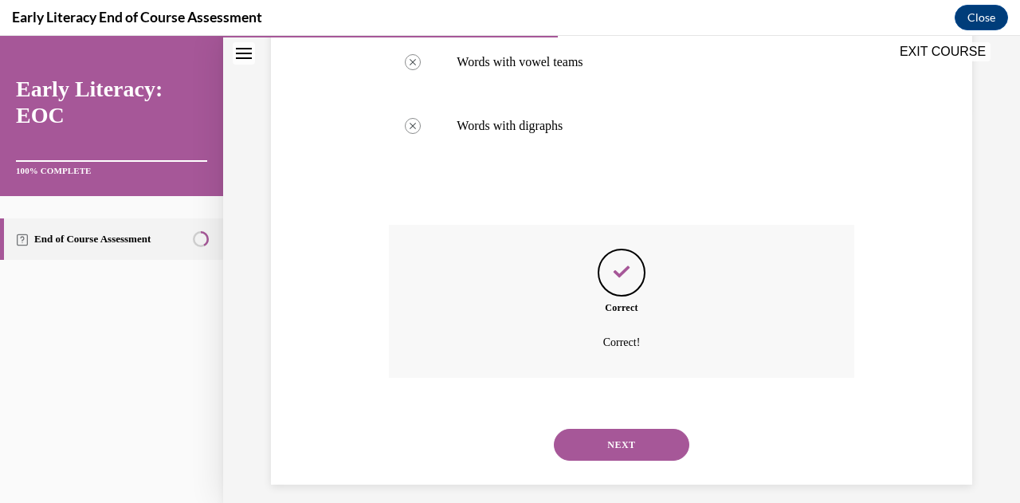
scroll to position [406, 0]
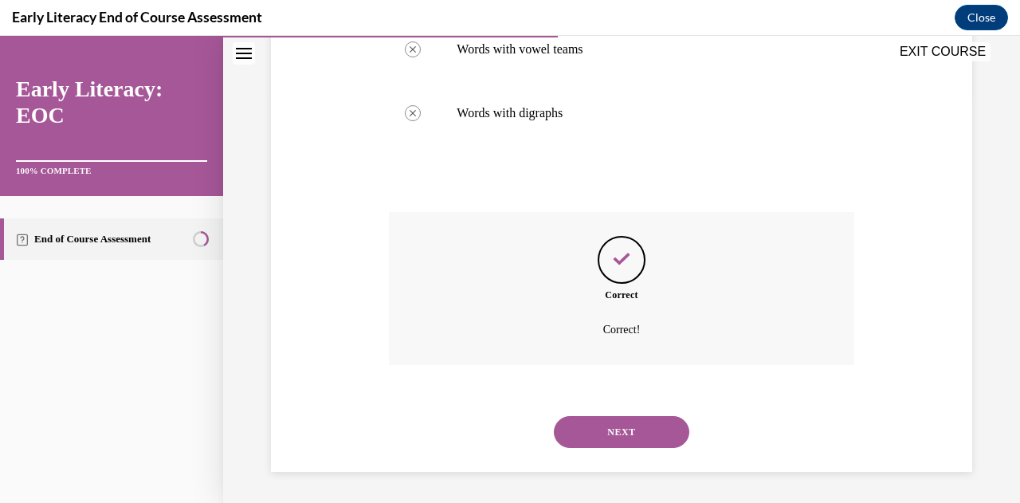
click at [612, 443] on button "NEXT" at bounding box center [621, 432] width 135 height 32
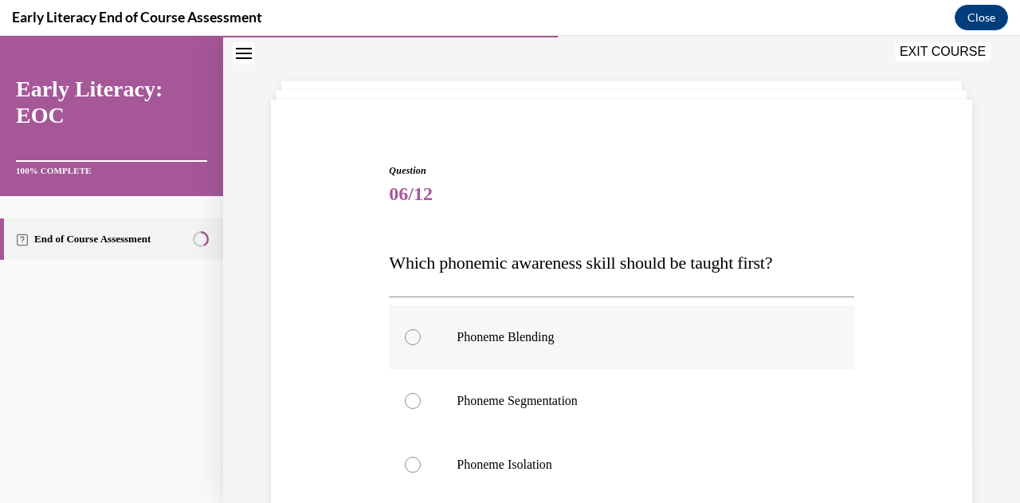
scroll to position [80, 0]
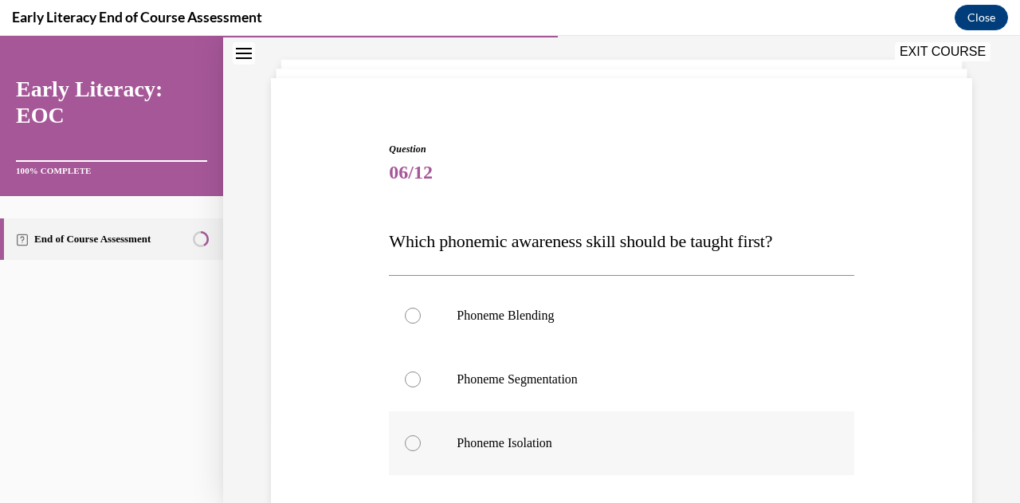
click at [478, 438] on p "Phoneme Isolation" at bounding box center [634, 443] width 357 height 16
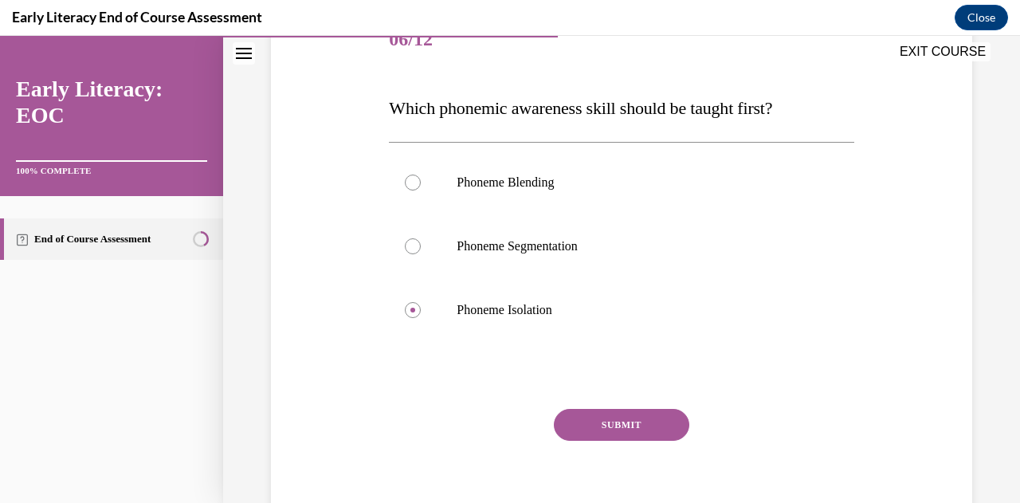
scroll to position [239, 0]
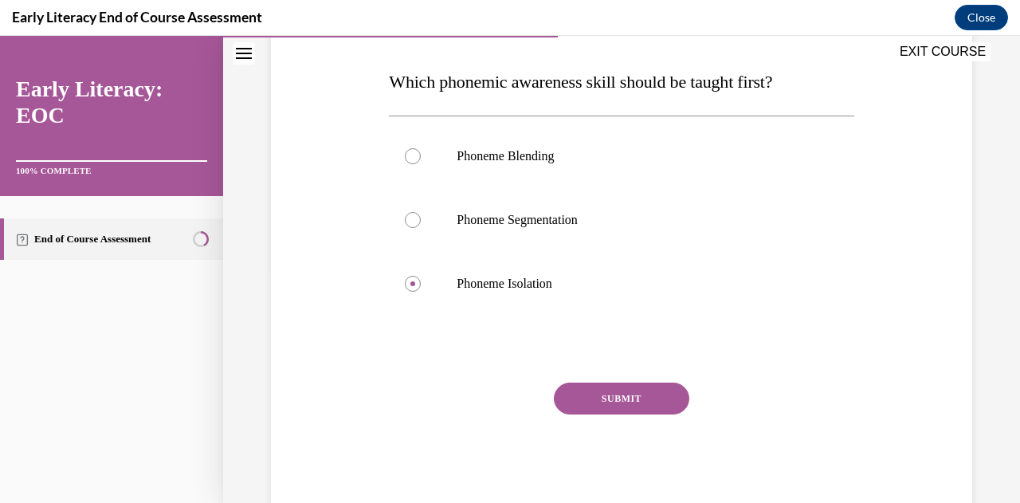
click at [636, 392] on button "SUBMIT" at bounding box center [621, 398] width 135 height 32
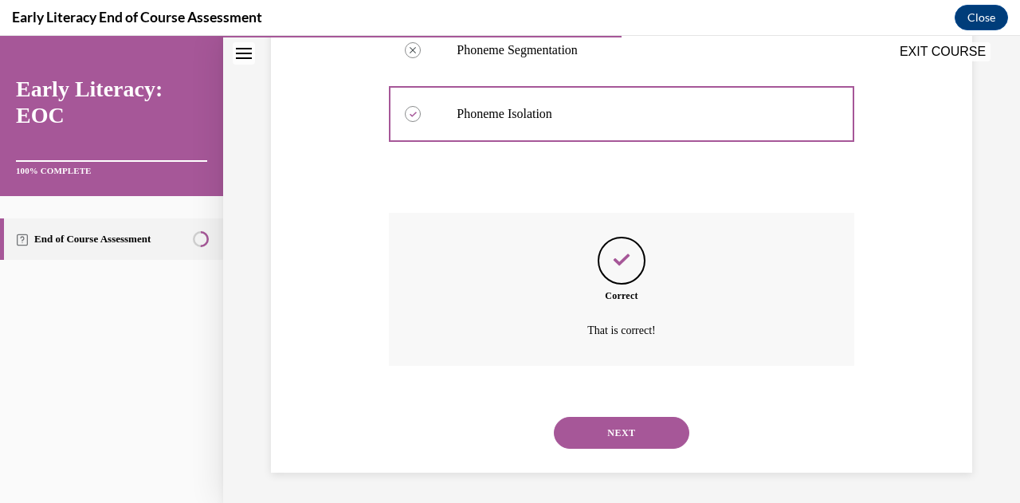
scroll to position [409, 0]
click at [621, 431] on button "NEXT" at bounding box center [621, 432] width 135 height 32
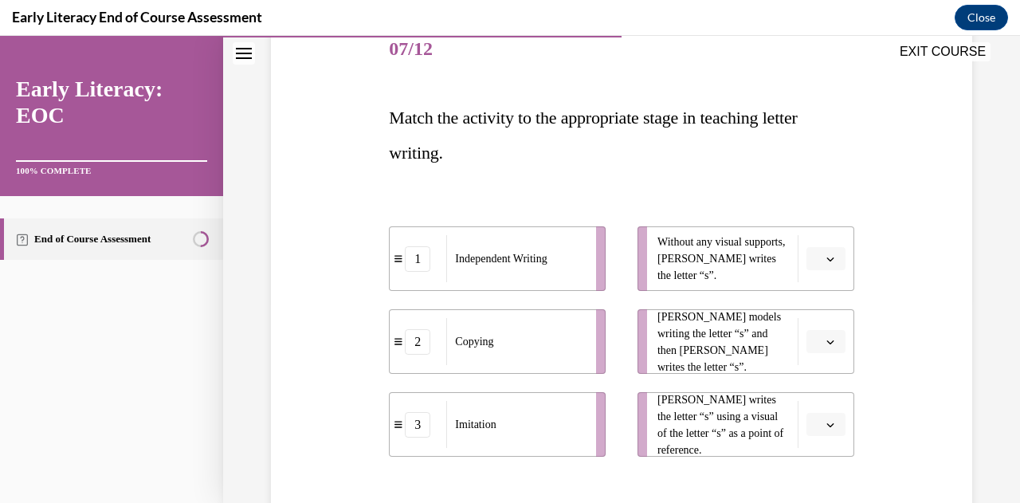
scroll to position [319, 0]
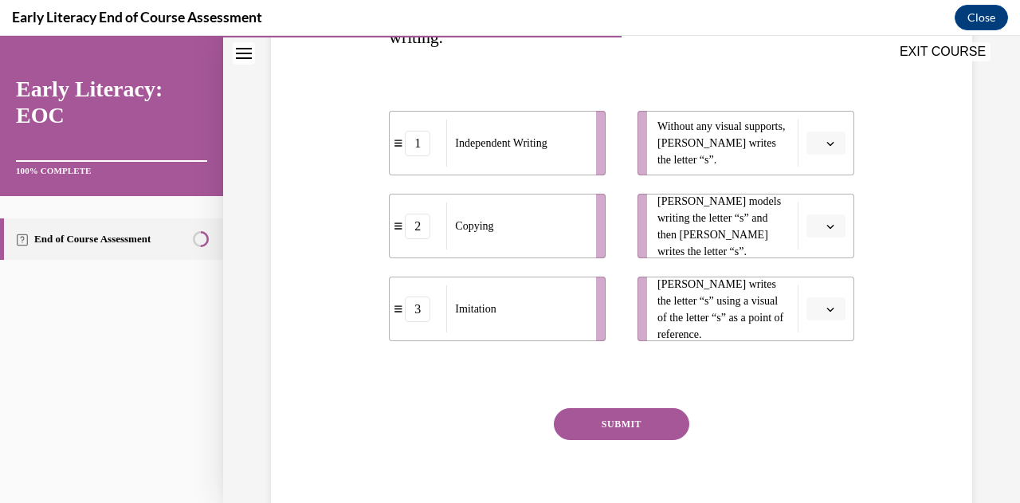
click at [812, 225] on button "button" at bounding box center [825, 226] width 39 height 24
click at [812, 356] on div "3" at bounding box center [812, 357] width 39 height 32
click at [826, 311] on icon "button" at bounding box center [830, 309] width 8 height 8
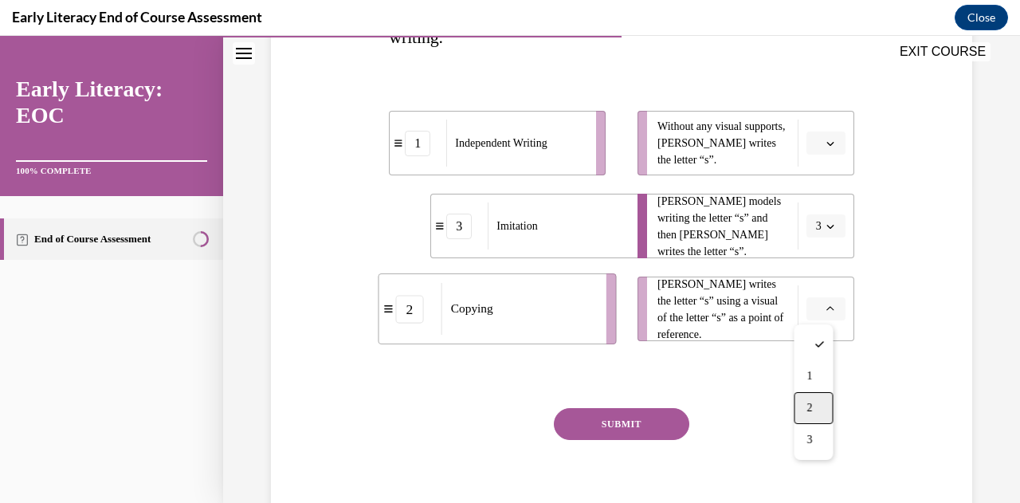
click at [809, 406] on span "2" at bounding box center [809, 407] width 6 height 13
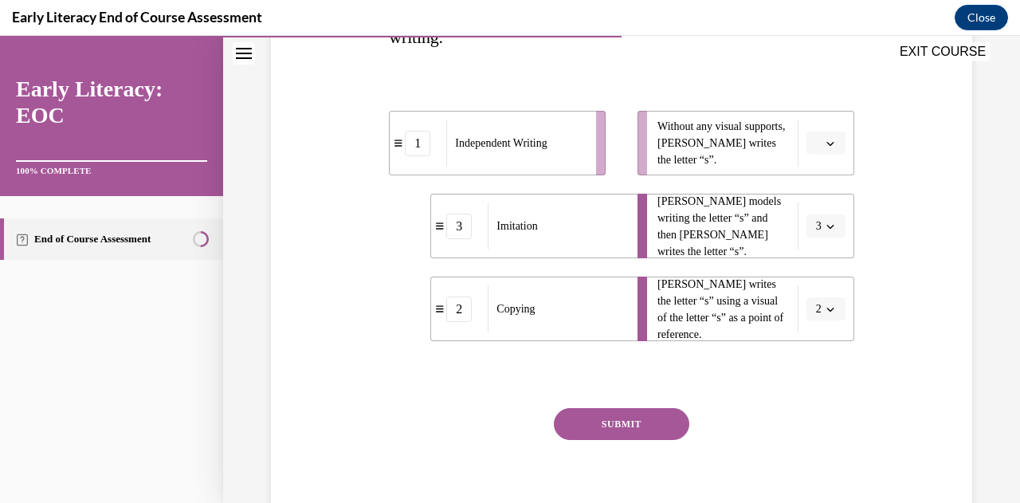
click at [824, 148] on span "button" at bounding box center [829, 143] width 11 height 11
click at [809, 209] on span "1" at bounding box center [809, 210] width 6 height 13
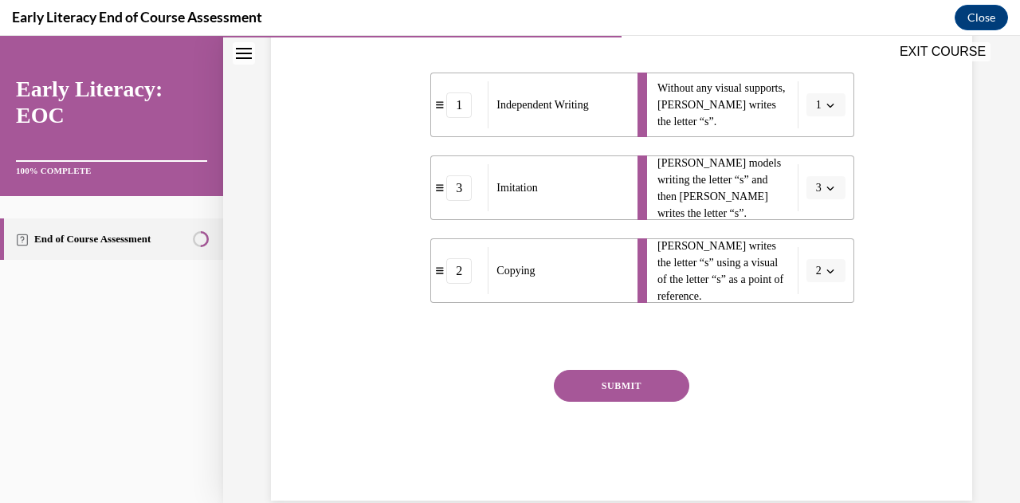
scroll to position [386, 0]
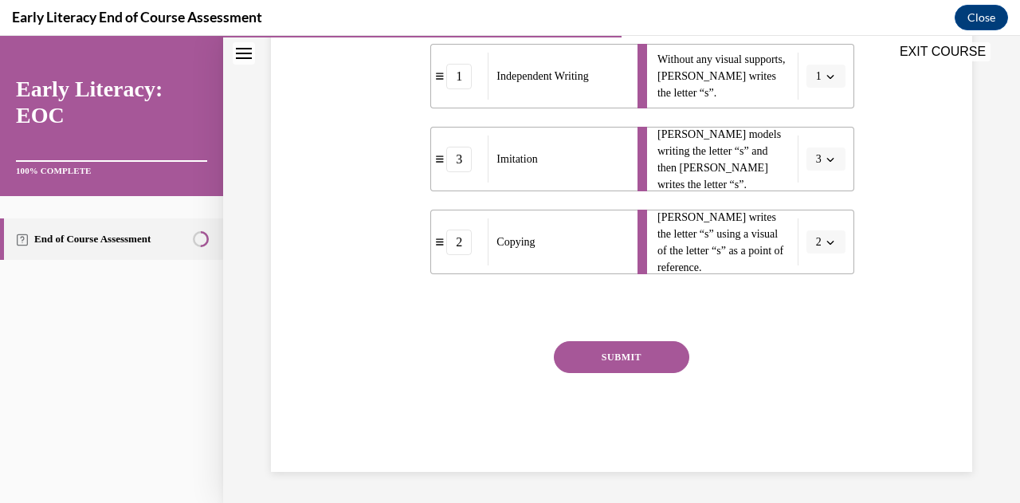
click at [644, 352] on button "SUBMIT" at bounding box center [621, 357] width 135 height 32
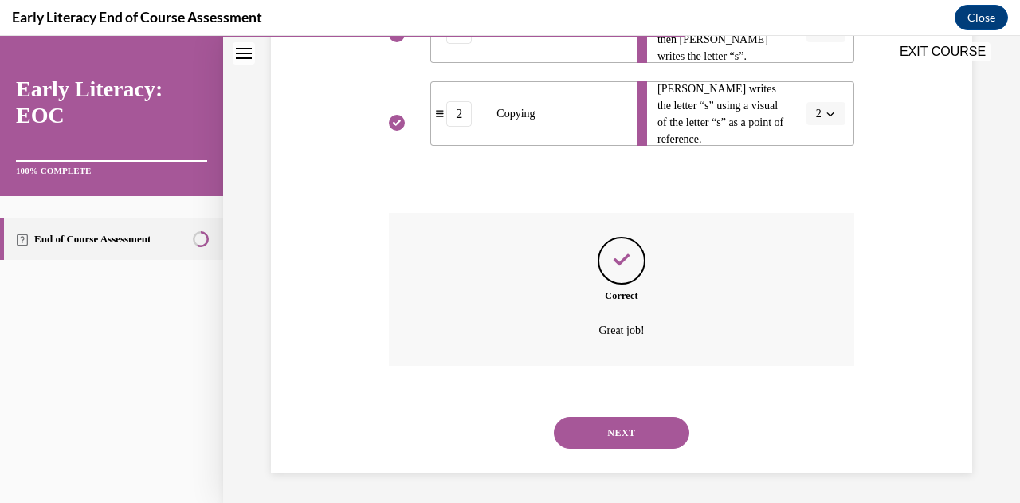
scroll to position [515, 0]
click at [624, 428] on button "NEXT" at bounding box center [621, 432] width 135 height 32
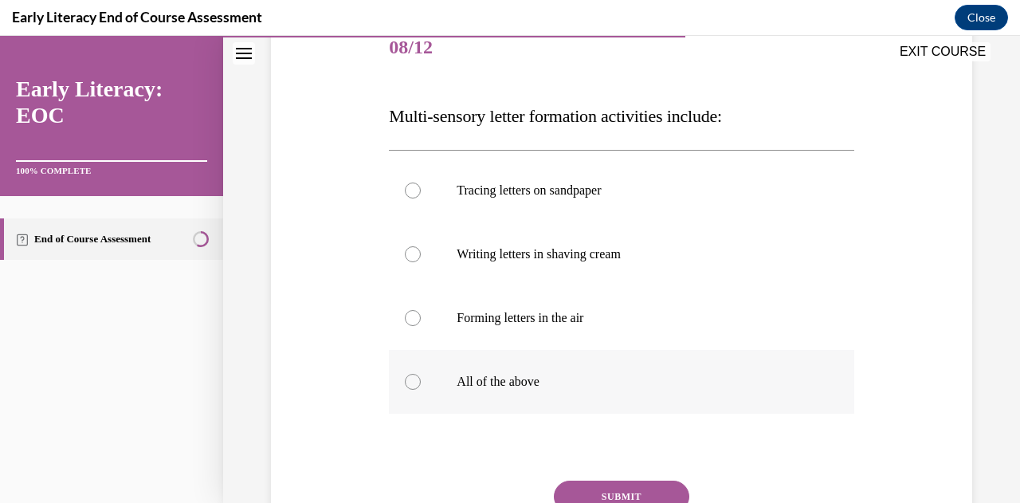
scroll to position [239, 0]
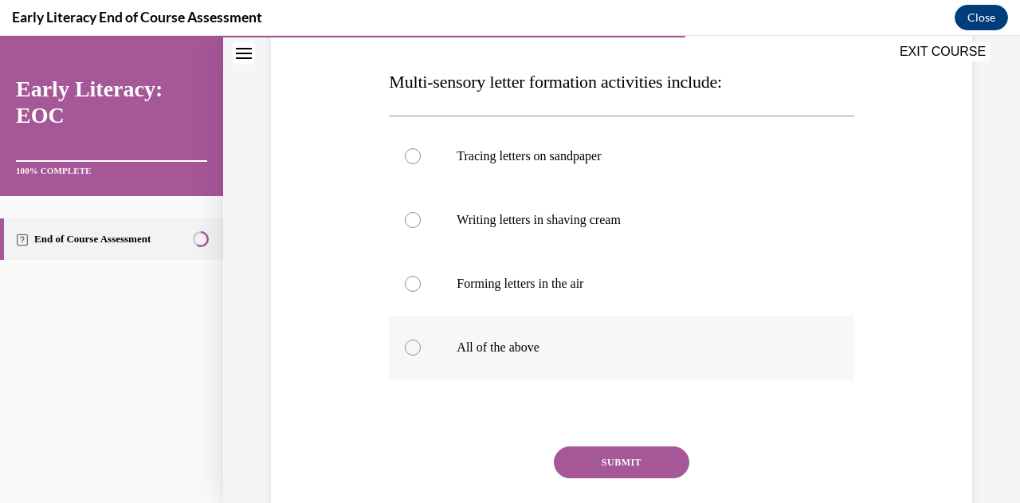
click at [413, 350] on div at bounding box center [413, 347] width 16 height 16
click at [565, 456] on button "SUBMIT" at bounding box center [621, 462] width 135 height 32
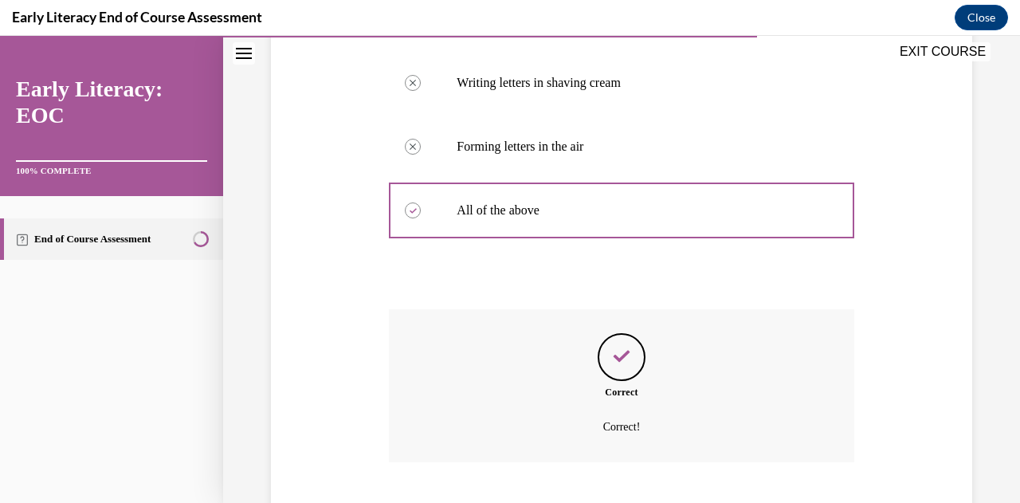
scroll to position [473, 0]
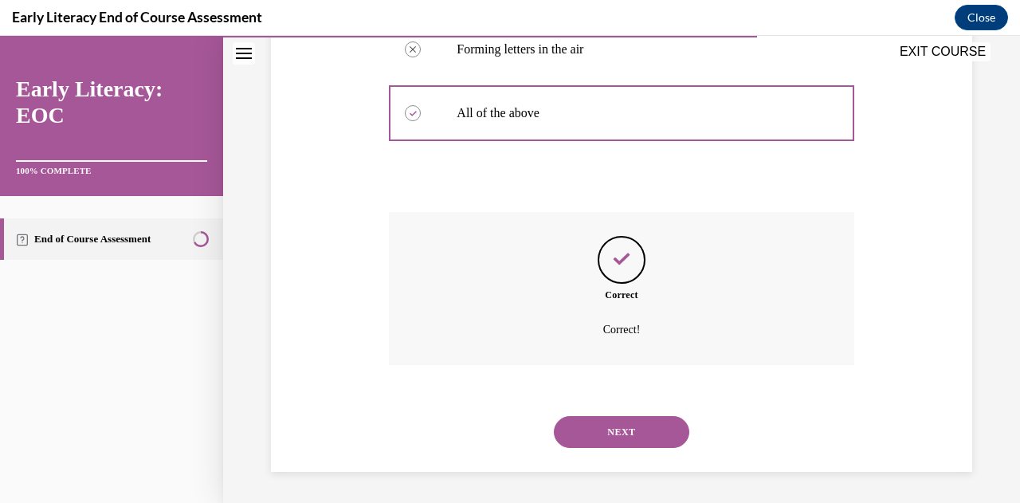
click at [621, 434] on button "NEXT" at bounding box center [621, 432] width 135 height 32
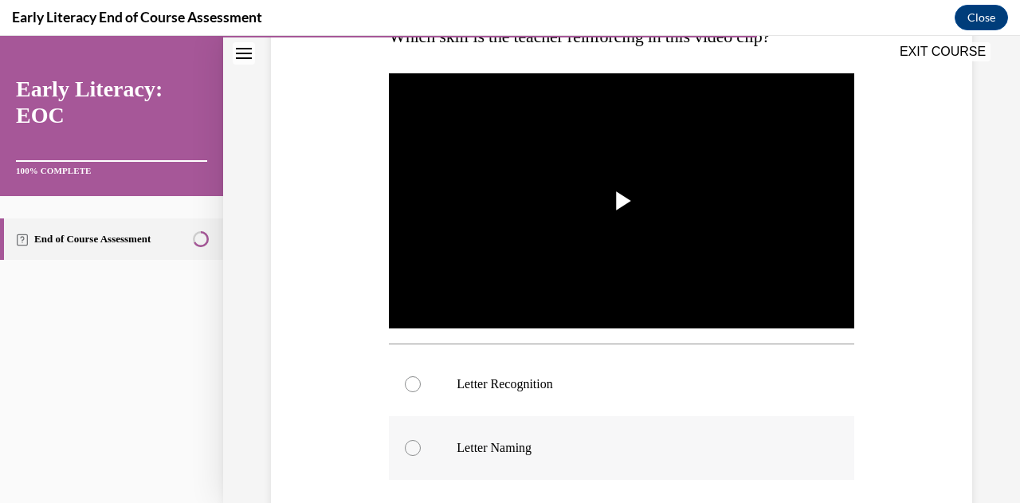
scroll to position [319, 0]
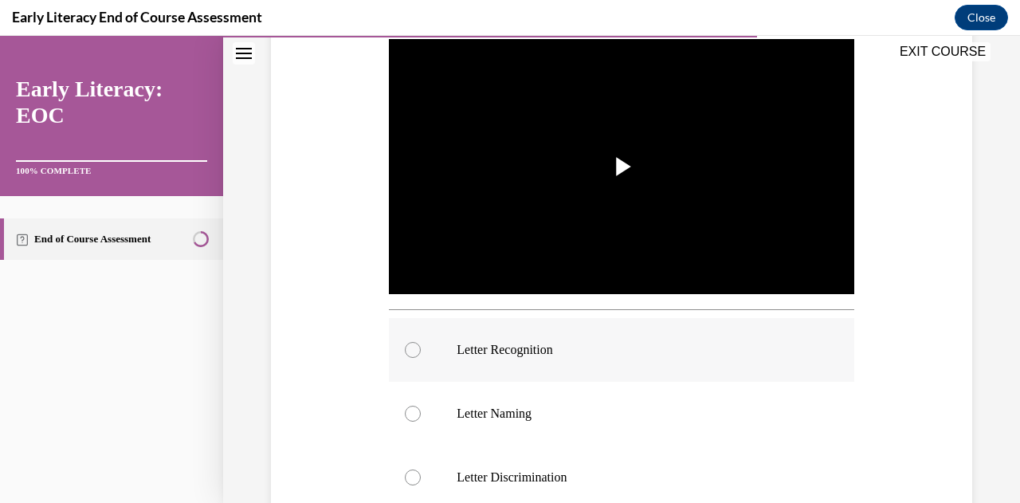
click at [515, 345] on p "Letter Recognition" at bounding box center [634, 350] width 357 height 16
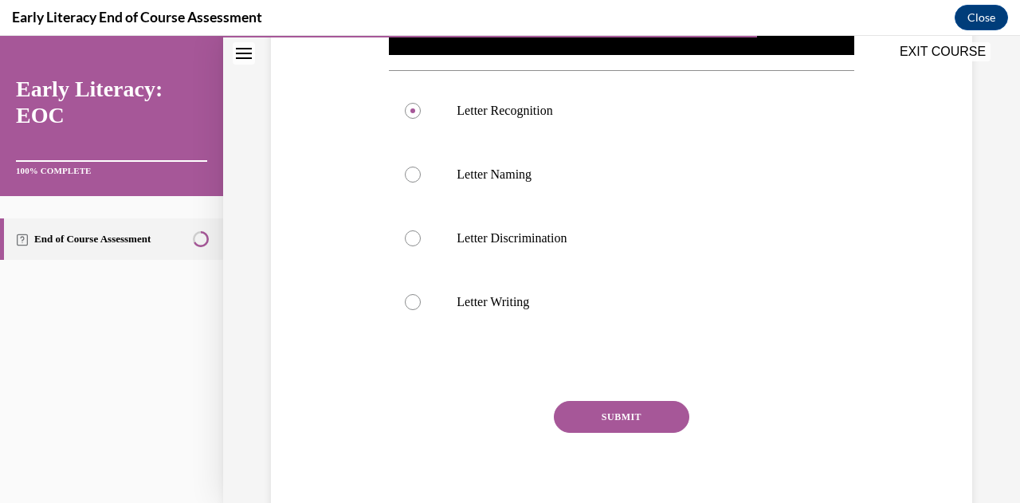
click at [633, 411] on button "SUBMIT" at bounding box center [621, 417] width 135 height 32
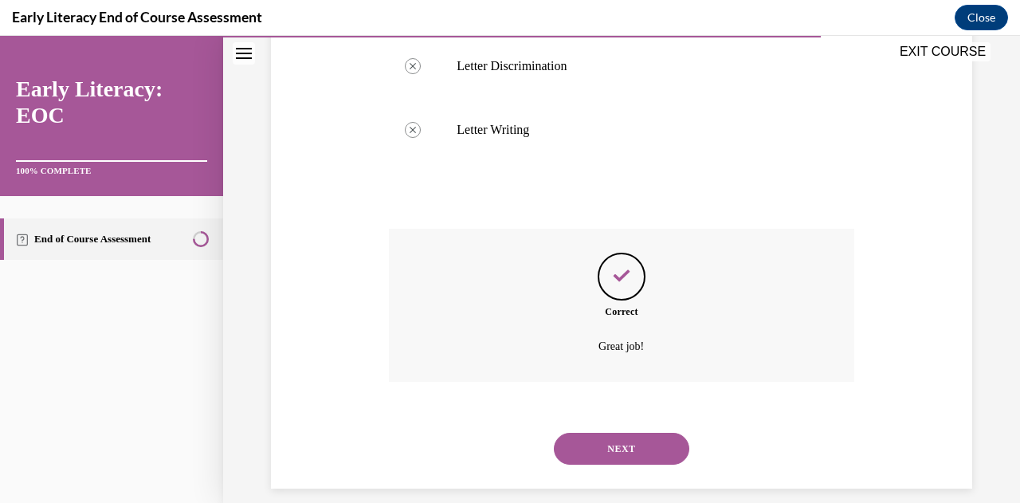
scroll to position [742, 0]
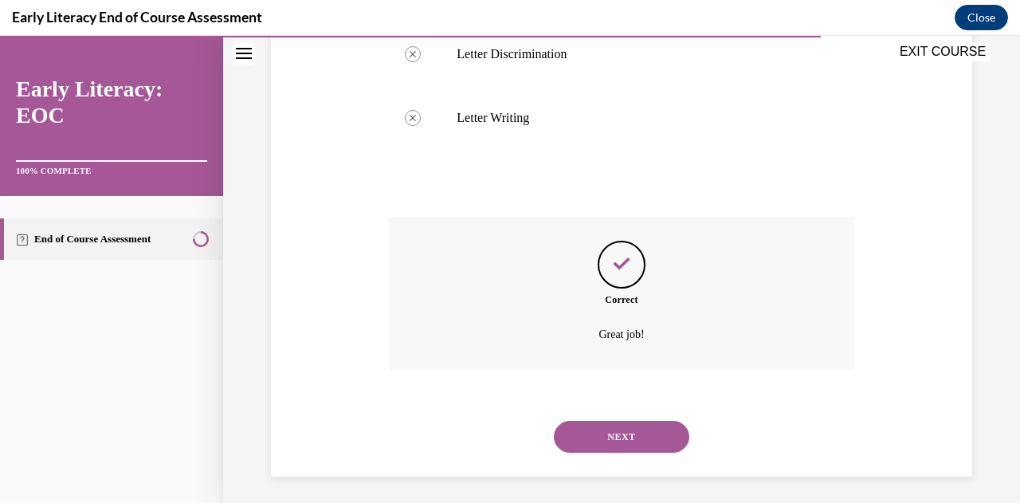
click at [629, 431] on button "NEXT" at bounding box center [621, 437] width 135 height 32
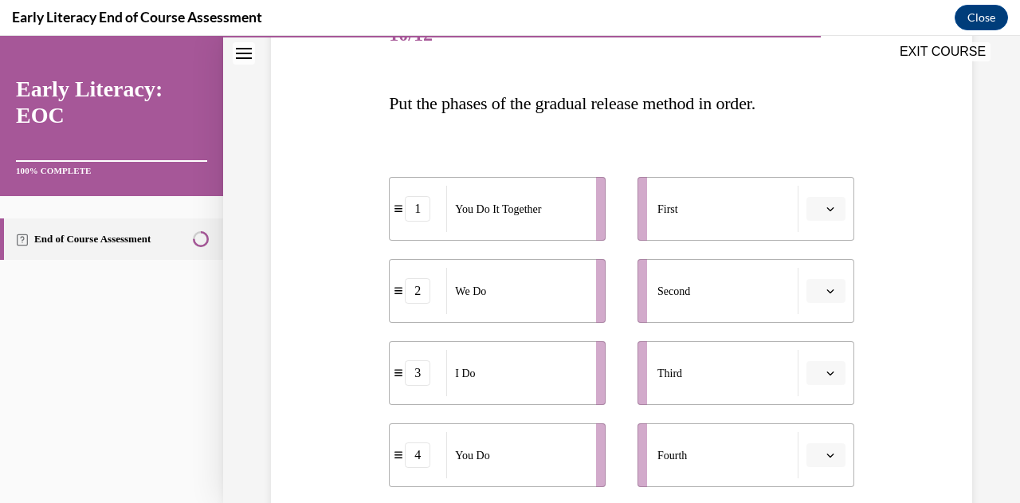
scroll to position [239, 0]
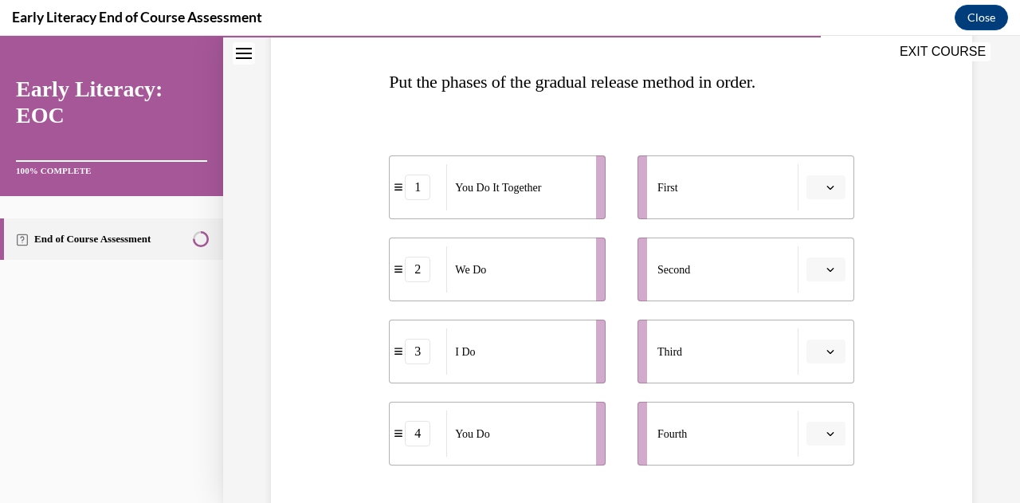
click at [826, 183] on icon "button" at bounding box center [830, 187] width 8 height 8
click at [811, 318] on span "3" at bounding box center [809, 317] width 6 height 13
click at [815, 275] on button "button" at bounding box center [825, 269] width 39 height 24
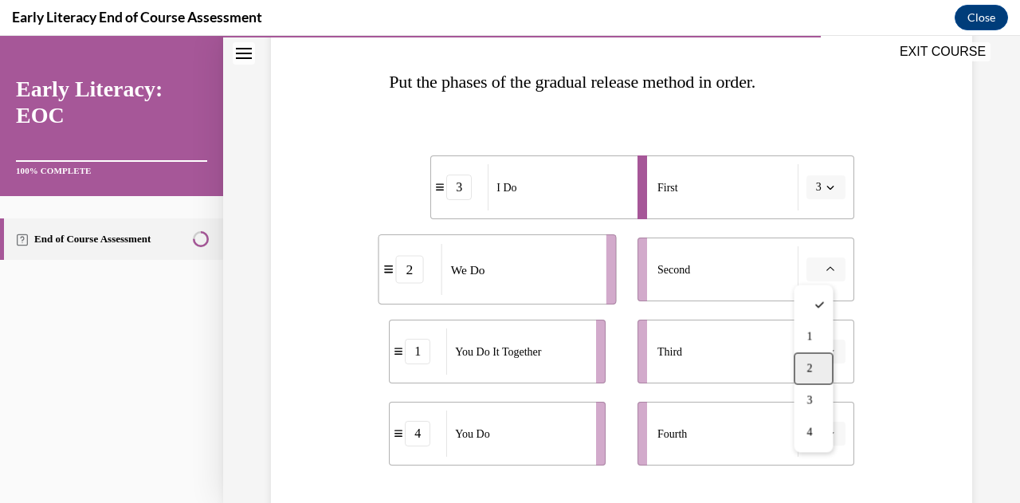
click at [809, 365] on span "2" at bounding box center [809, 368] width 6 height 13
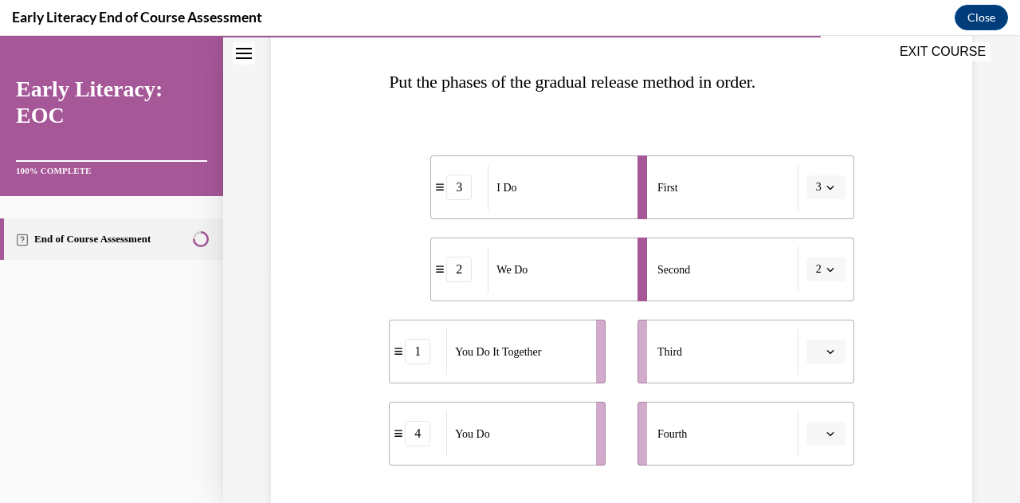
click at [817, 358] on button "button" at bounding box center [825, 351] width 39 height 24
click at [811, 225] on span "1" at bounding box center [809, 220] width 6 height 13
click at [820, 438] on button "button" at bounding box center [825, 433] width 39 height 24
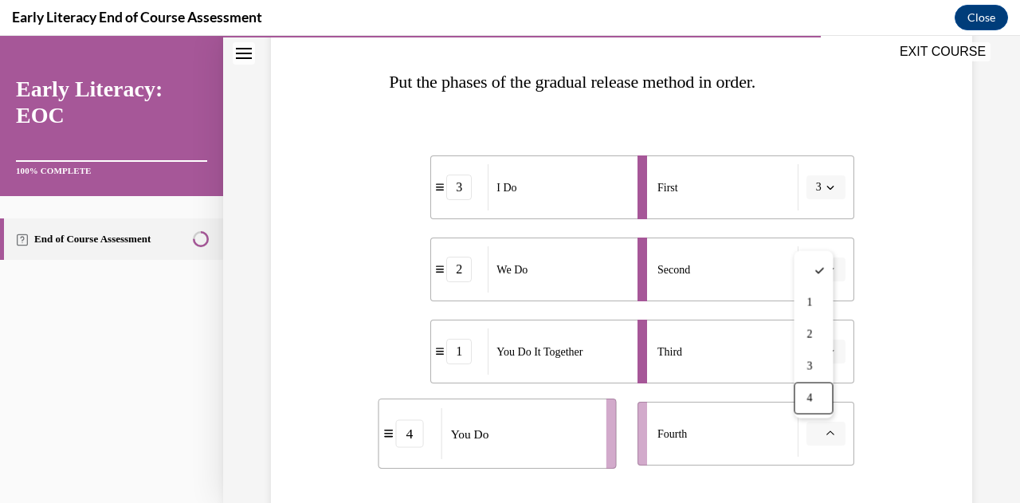
click at [804, 402] on div "4" at bounding box center [812, 398] width 39 height 32
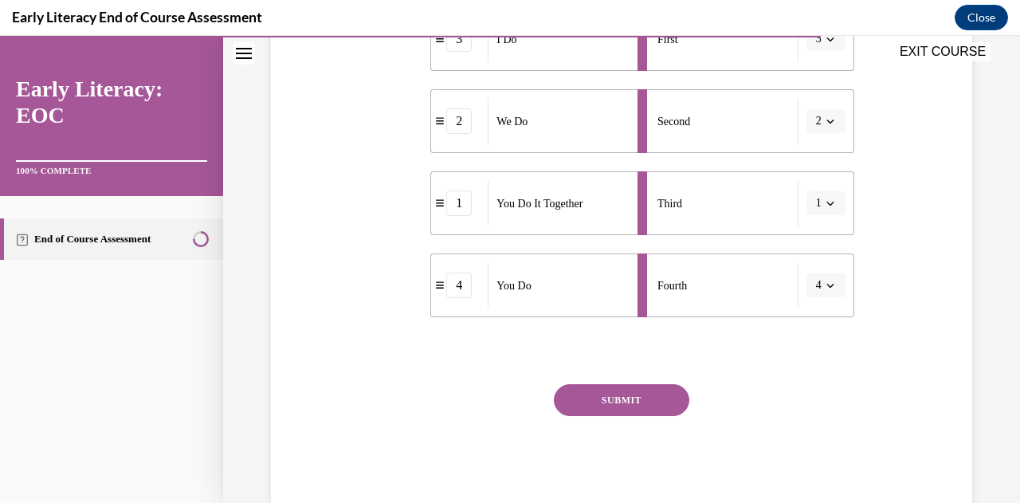
scroll to position [398, 0]
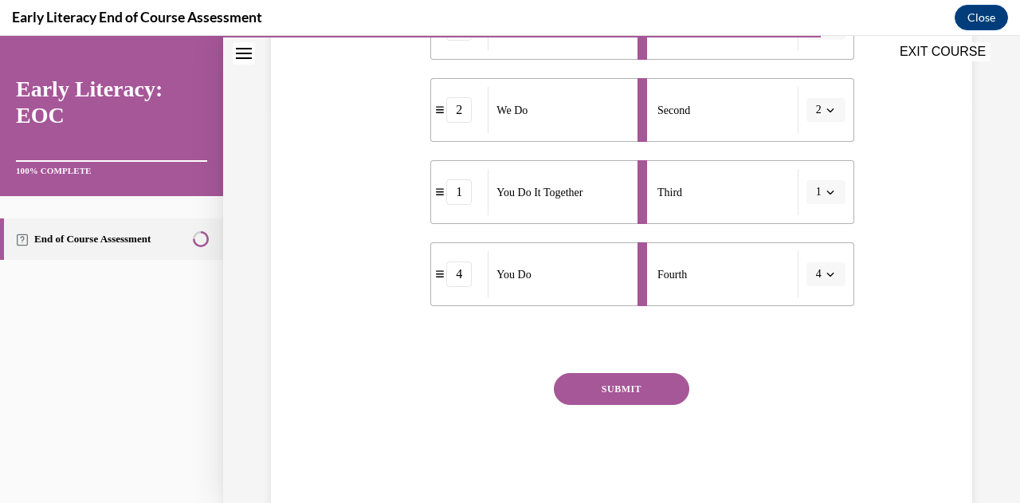
click at [662, 390] on button "SUBMIT" at bounding box center [621, 389] width 135 height 32
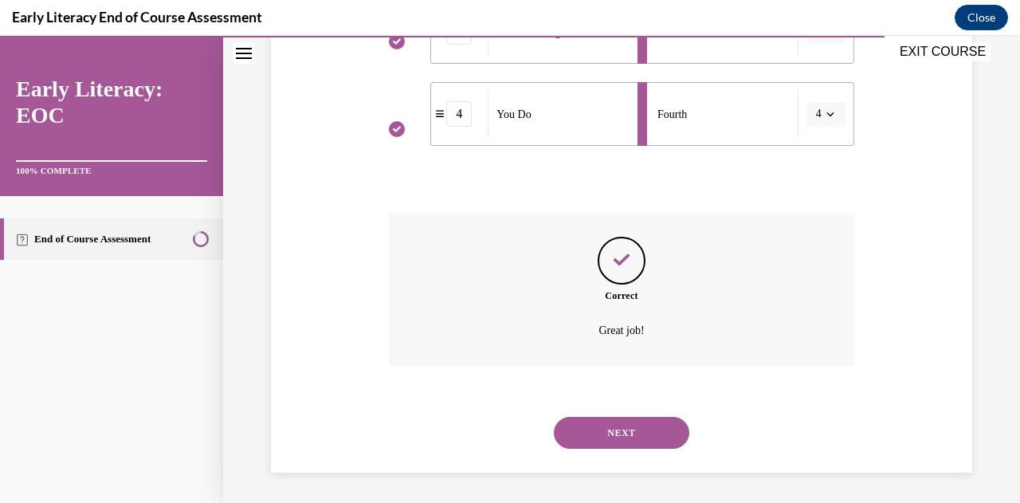
scroll to position [559, 0]
click at [640, 426] on button "NEXT" at bounding box center [621, 432] width 135 height 32
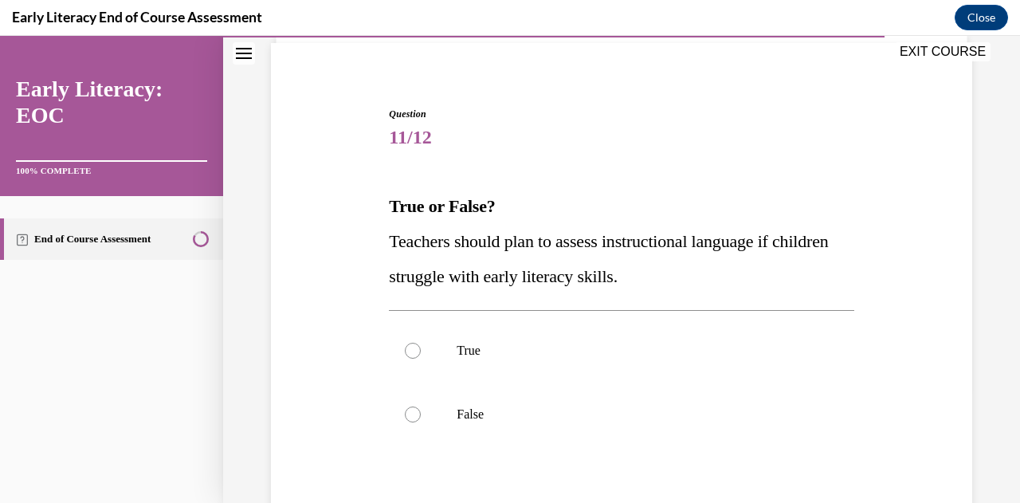
scroll to position [159, 0]
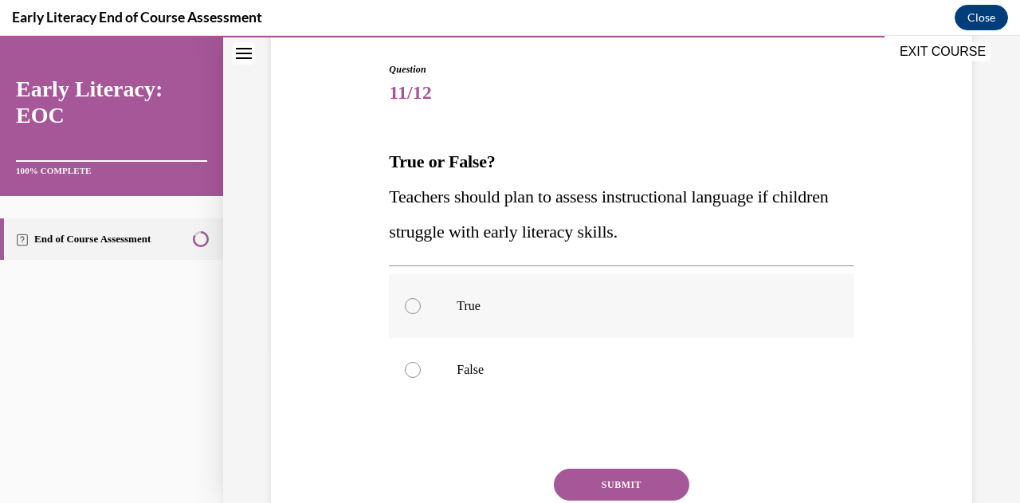
click at [408, 304] on div at bounding box center [413, 306] width 16 height 16
click at [573, 480] on button "SUBMIT" at bounding box center [621, 484] width 135 height 32
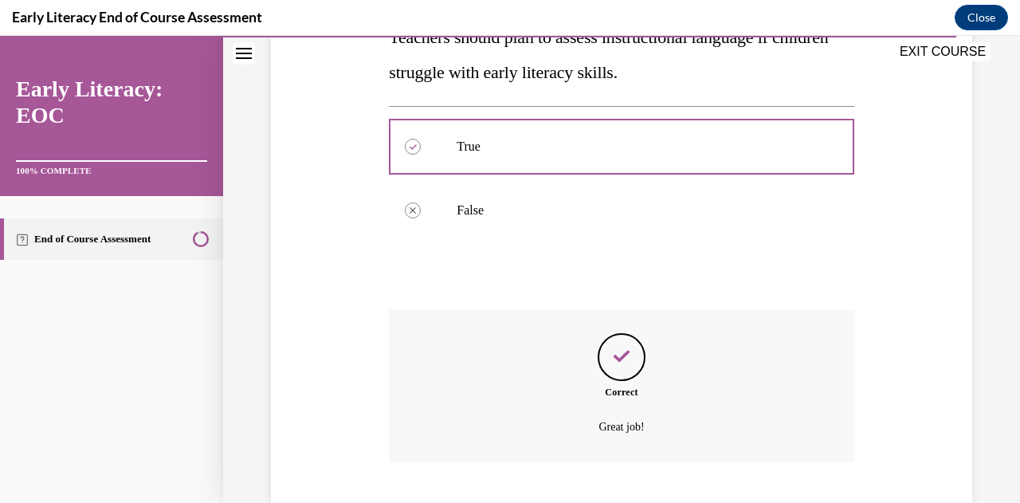
scroll to position [416, 0]
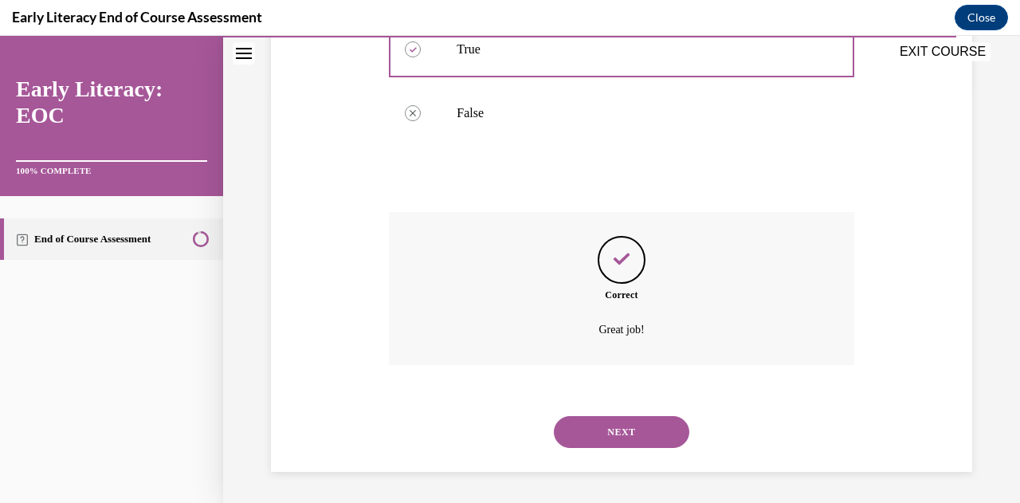
click at [583, 433] on button "NEXT" at bounding box center [621, 432] width 135 height 32
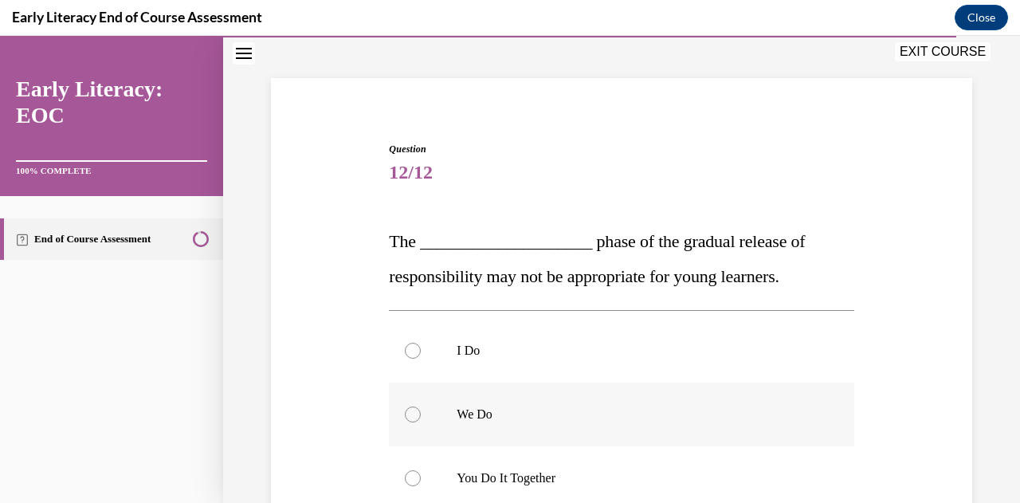
scroll to position [159, 0]
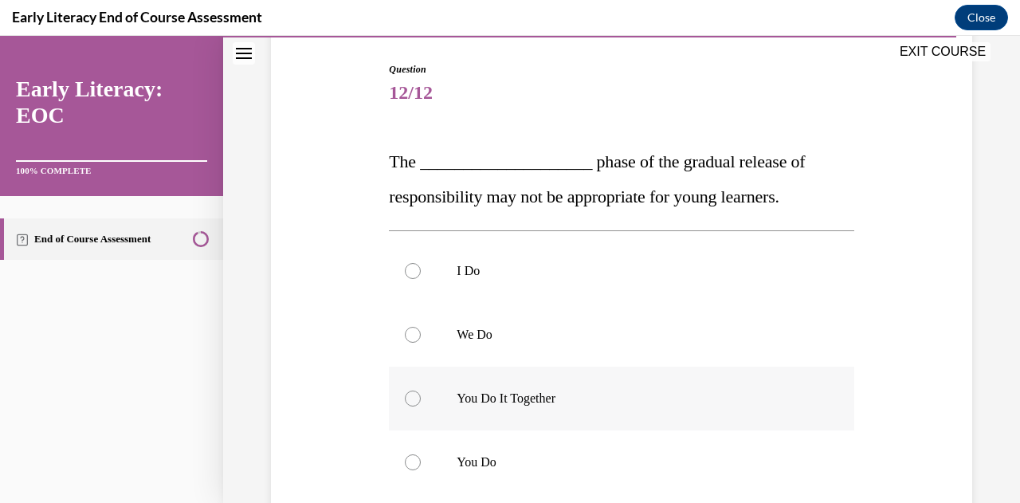
click at [414, 404] on div at bounding box center [413, 398] width 16 height 16
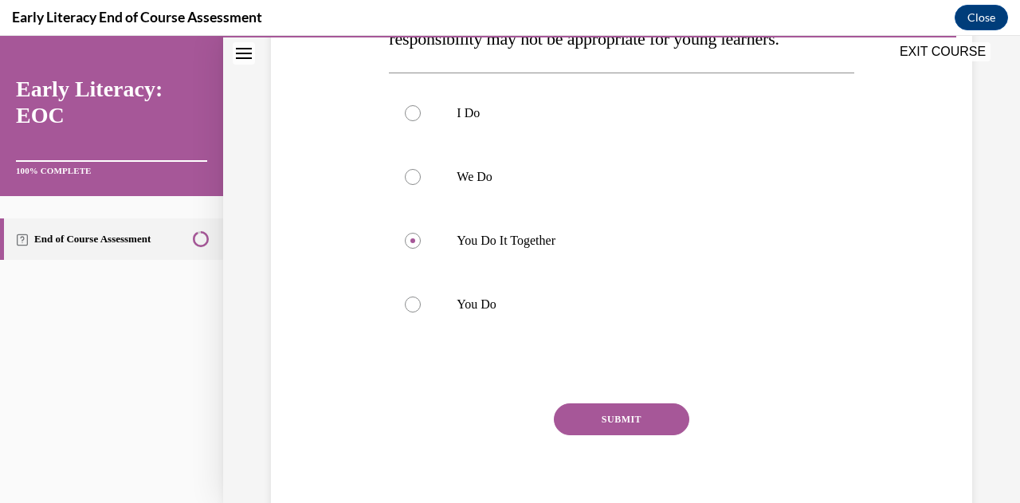
scroll to position [319, 0]
click at [638, 416] on button "SUBMIT" at bounding box center [621, 417] width 135 height 32
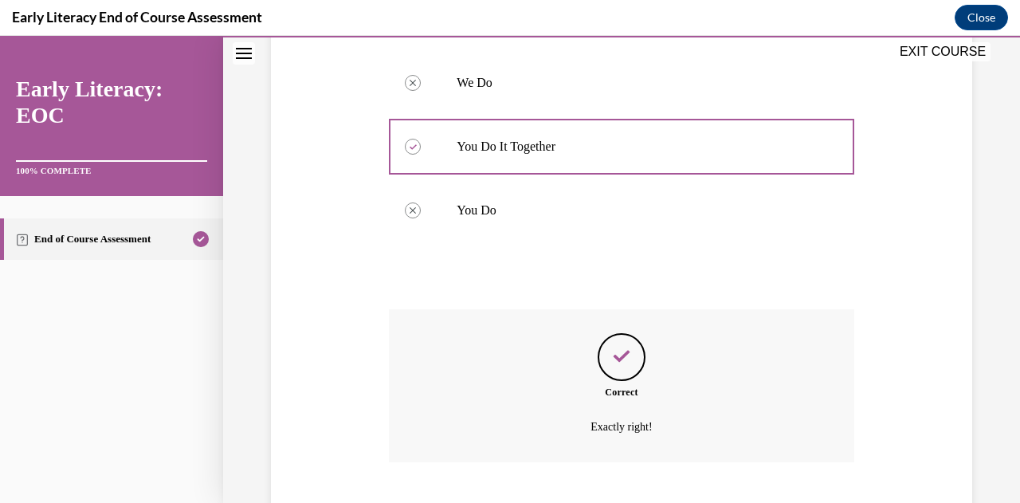
scroll to position [508, 0]
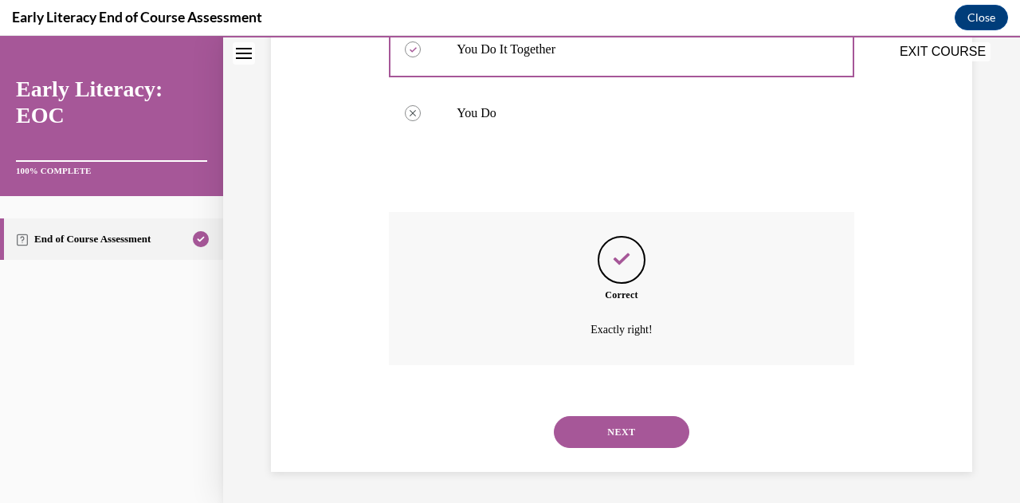
click at [634, 428] on button "NEXT" at bounding box center [621, 432] width 135 height 32
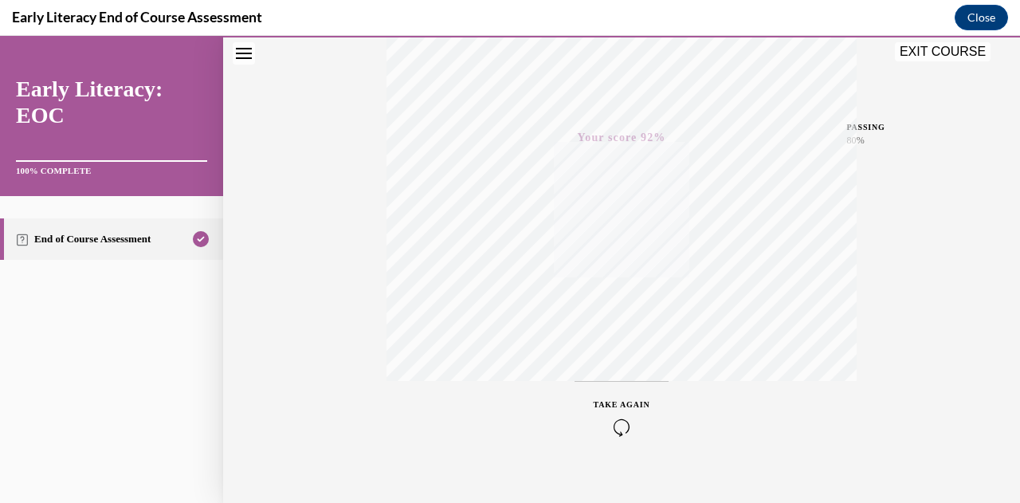
scroll to position [349, 0]
click at [914, 52] on button "EXIT COURSE" at bounding box center [942, 51] width 96 height 19
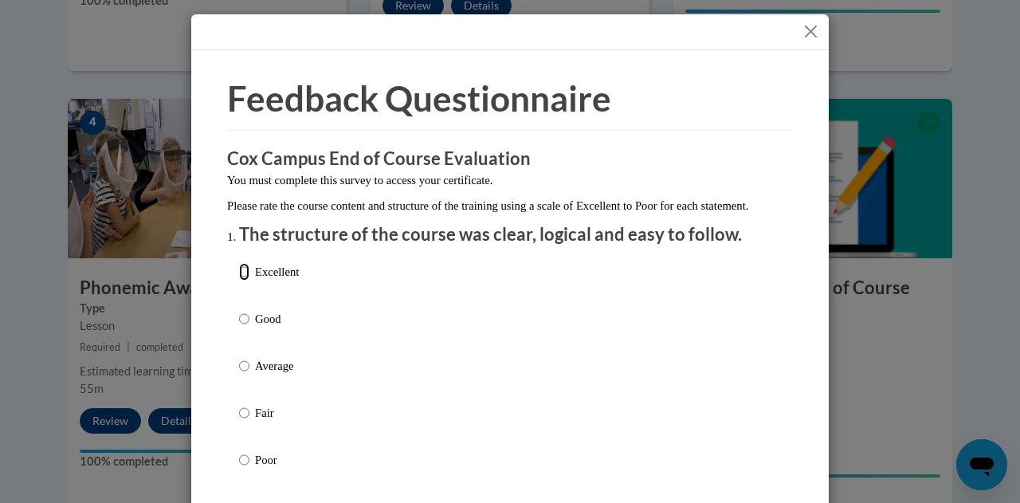
click at [239, 280] on input "Excellent" at bounding box center [244, 272] width 10 height 18
radio input "true"
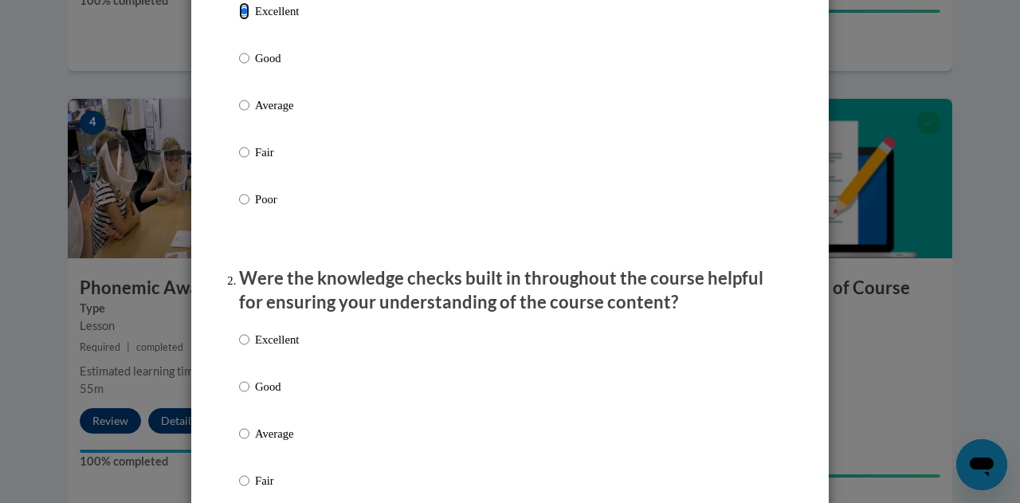
scroll to position [319, 0]
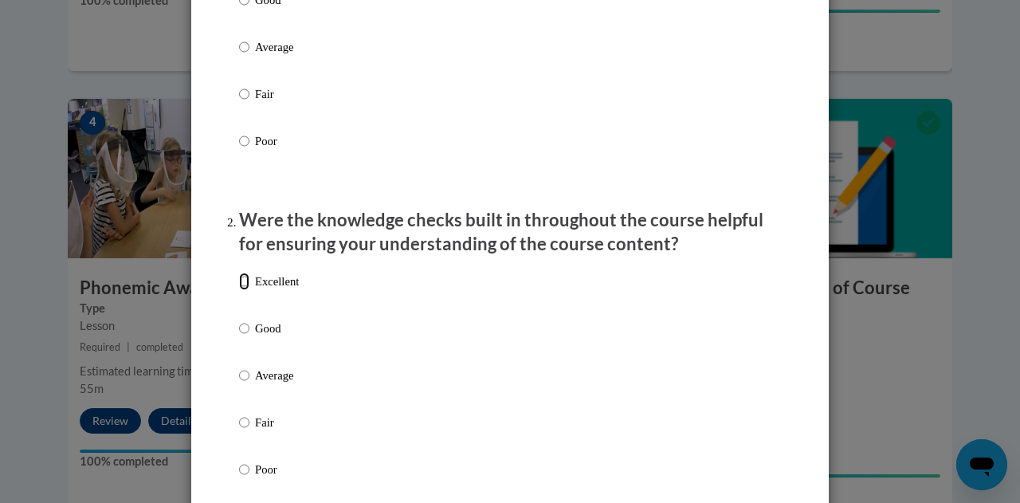
drag, startPoint x: 239, startPoint y: 298, endPoint x: 252, endPoint y: 305, distance: 15.3
click at [239, 290] on input "Excellent" at bounding box center [244, 281] width 10 height 18
radio input "true"
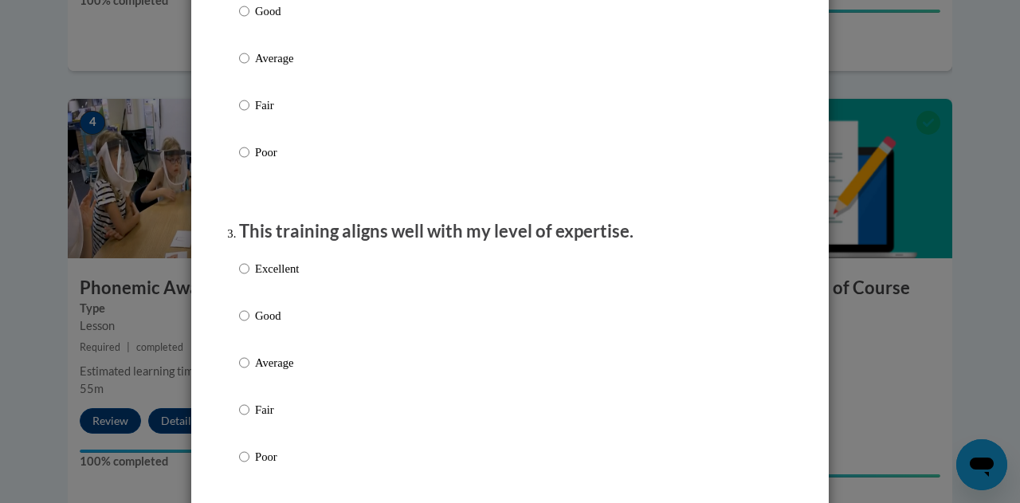
scroll to position [637, 0]
drag, startPoint x: 237, startPoint y: 284, endPoint x: 249, endPoint y: 288, distance: 11.8
click at [239, 276] on input "Excellent" at bounding box center [244, 267] width 10 height 18
radio input "true"
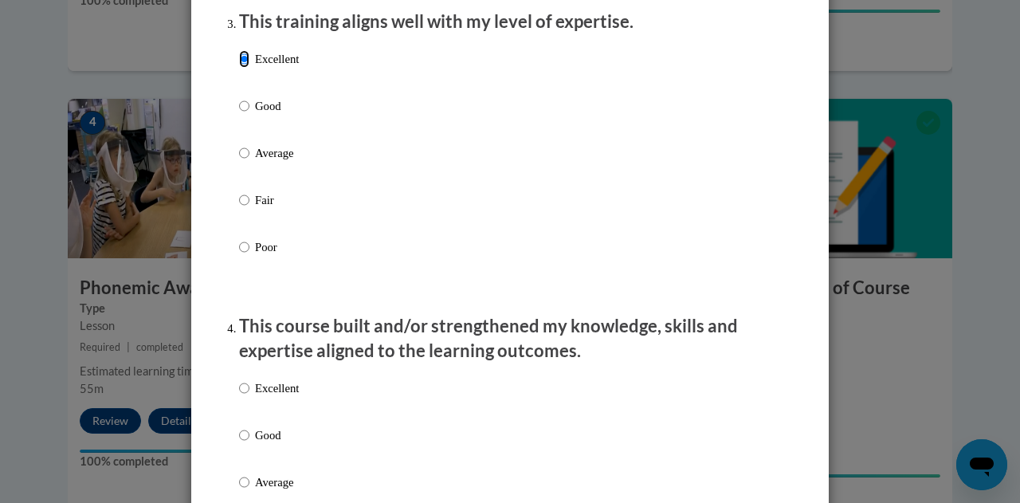
scroll to position [876, 0]
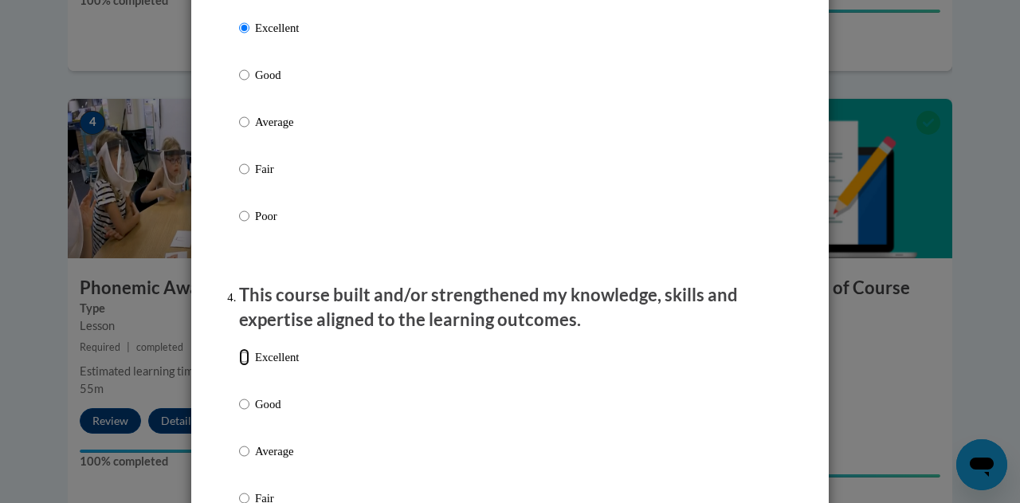
click at [239, 366] on input "Excellent" at bounding box center [244, 357] width 10 height 18
radio input "true"
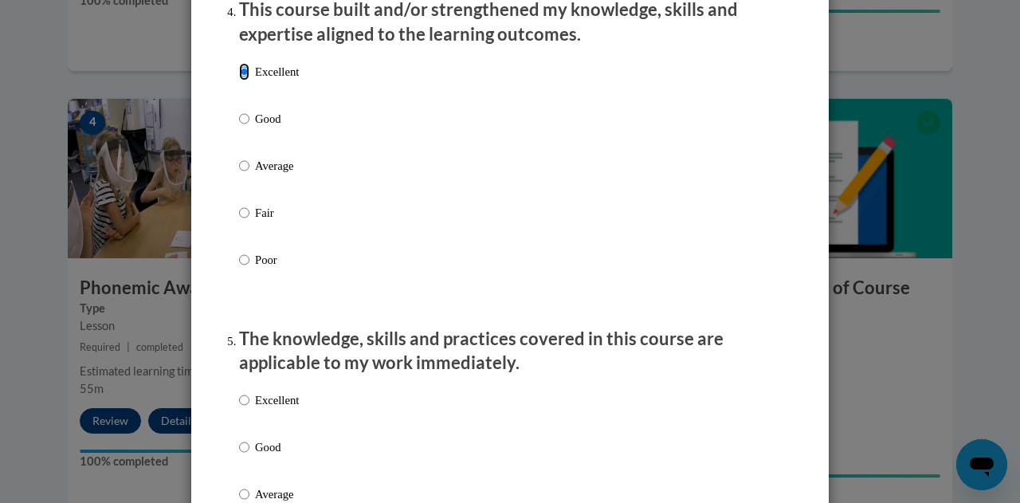
scroll to position [1195, 0]
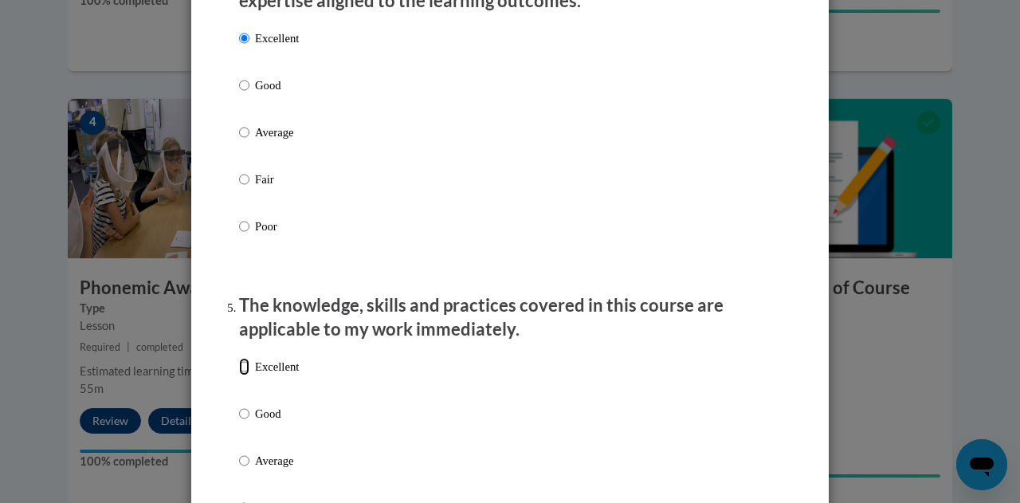
click at [239, 375] on input "Excellent" at bounding box center [244, 367] width 10 height 18
radio input "true"
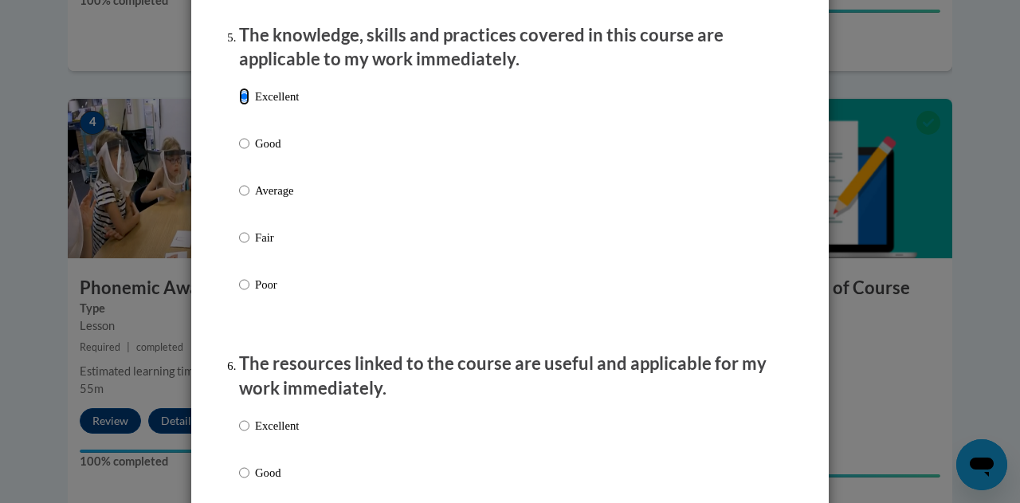
scroll to position [1513, 0]
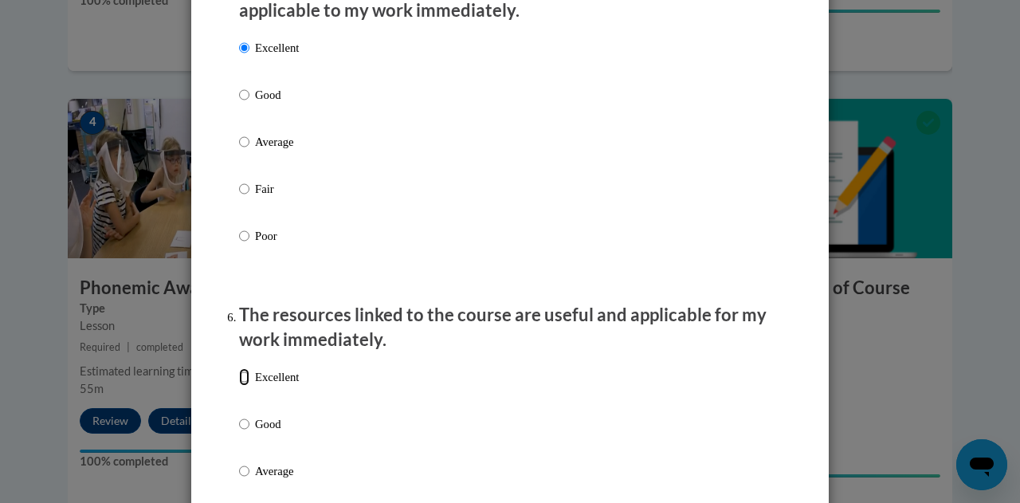
click at [239, 386] on input "Excellent" at bounding box center [244, 377] width 10 height 18
radio input "true"
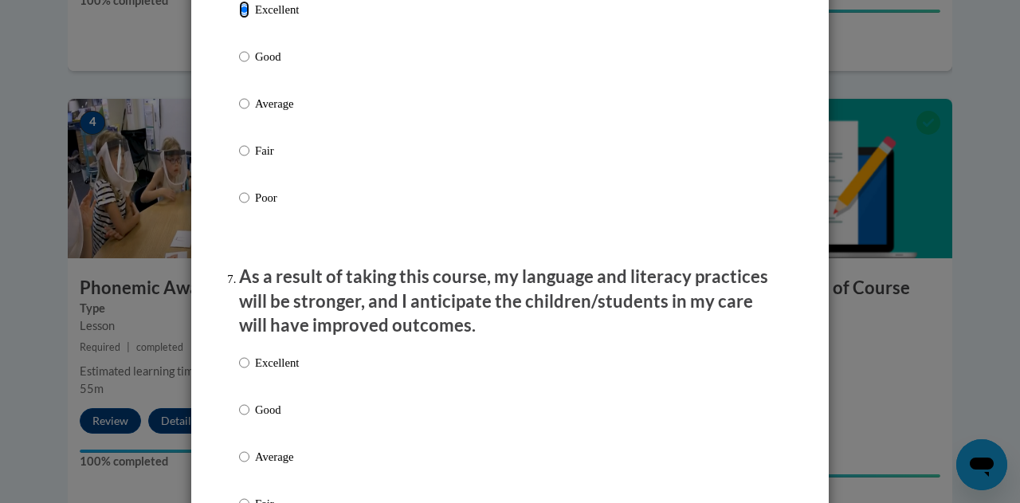
scroll to position [1912, 0]
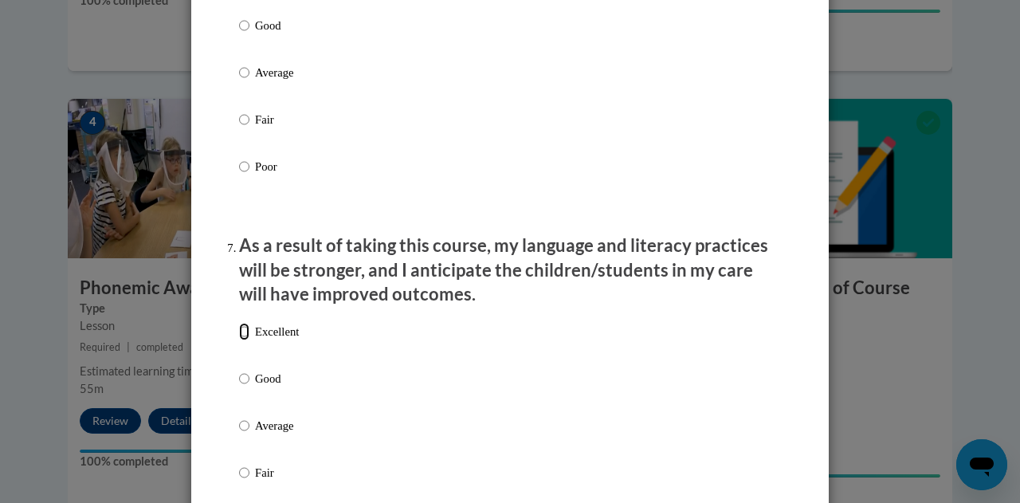
click at [239, 340] on input "Excellent" at bounding box center [244, 332] width 10 height 18
radio input "true"
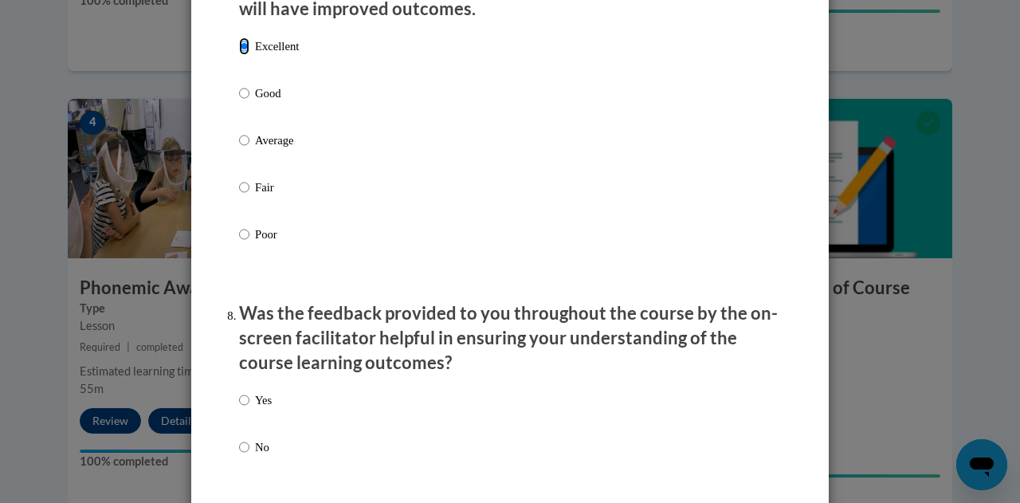
scroll to position [2230, 0]
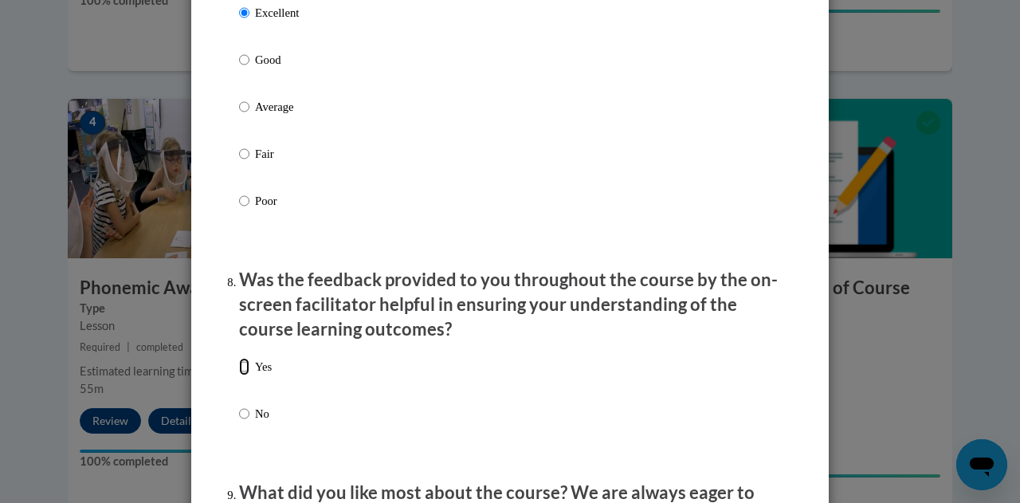
click at [239, 375] on input "Yes" at bounding box center [244, 367] width 10 height 18
radio input "true"
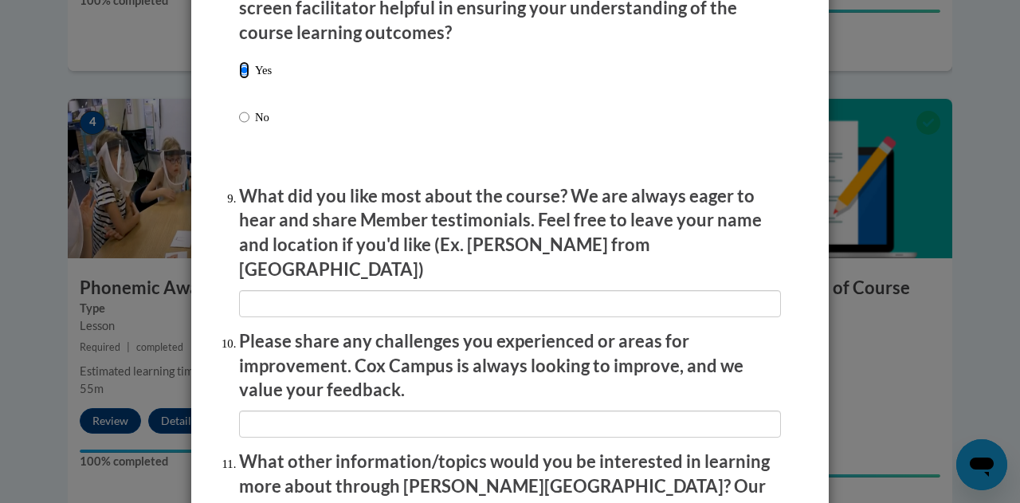
scroll to position [2628, 0]
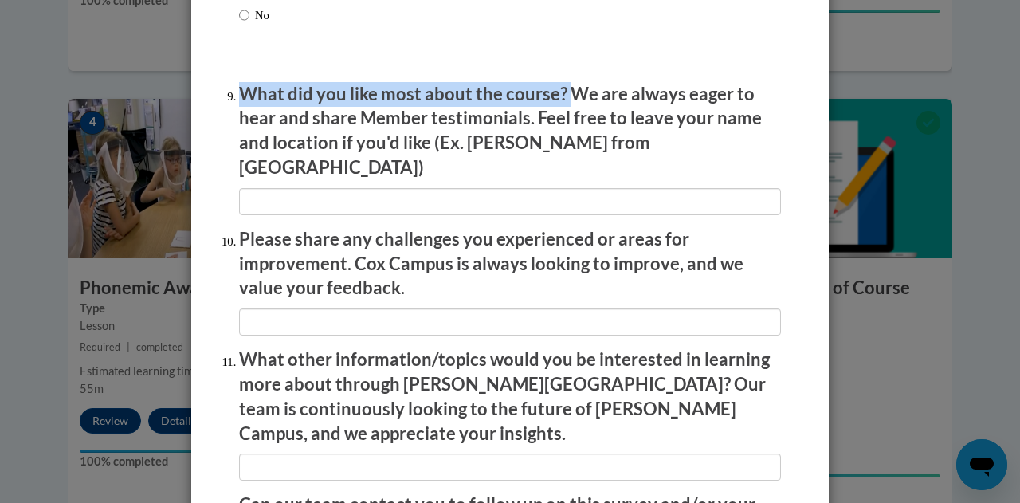
drag, startPoint x: 233, startPoint y: 104, endPoint x: 556, endPoint y: 112, distance: 323.5
click at [556, 112] on p "What did you like most about the course? We are always eager to hear and share …" at bounding box center [510, 131] width 542 height 98
copy p "What did you like most about the course?"
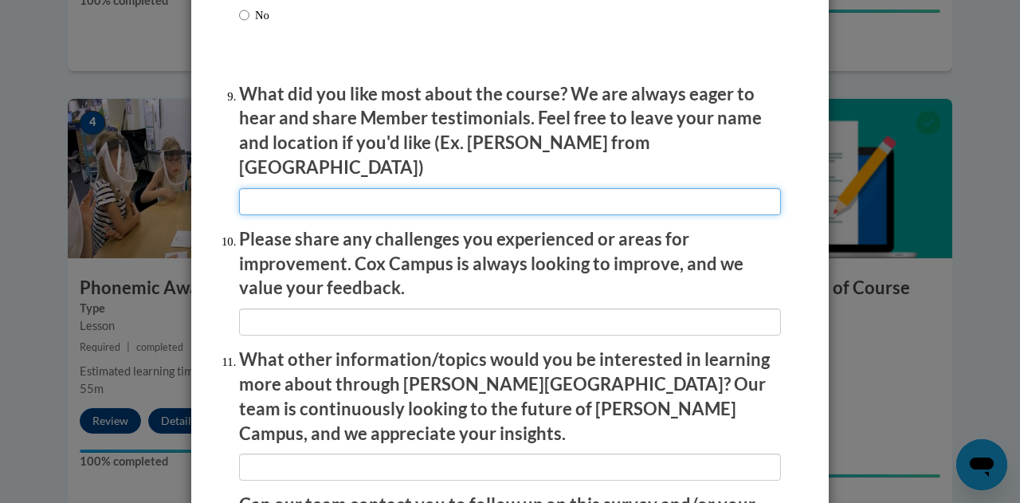
click at [259, 188] on input "textbox" at bounding box center [510, 201] width 542 height 27
paste input "What I liked most about the course was how practical and applicable the content…"
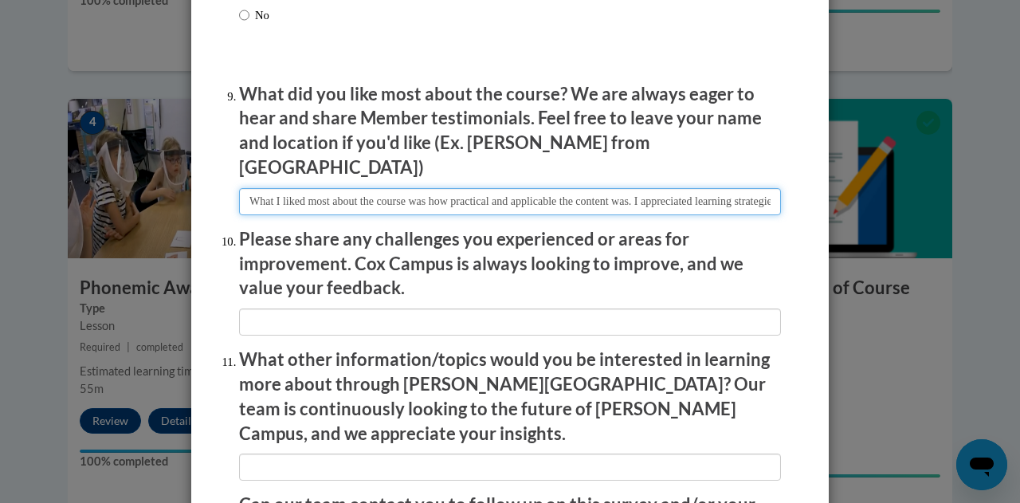
scroll to position [0, 692]
type input "What I liked most about the course was how practical and applicable the content…"
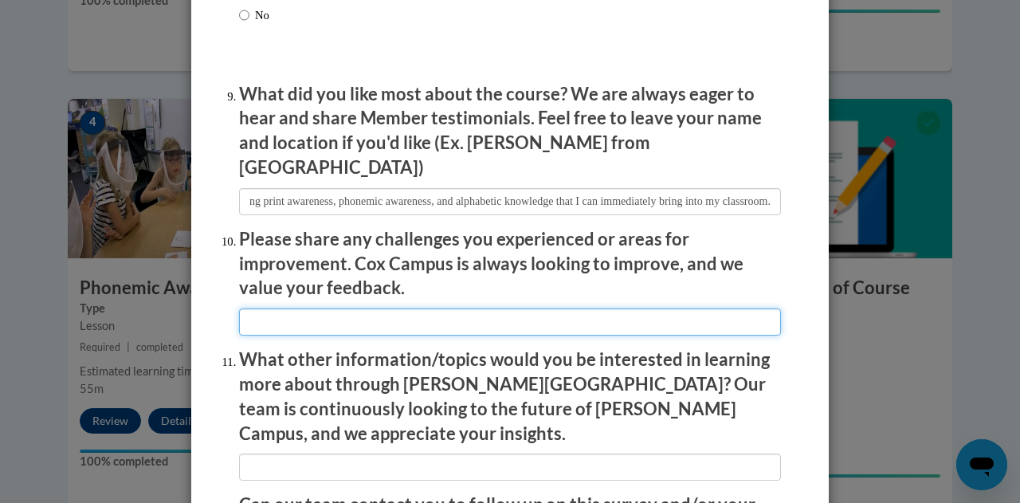
scroll to position [0, 0]
click at [264, 315] on input "textbox" at bounding box center [510, 321] width 542 height 27
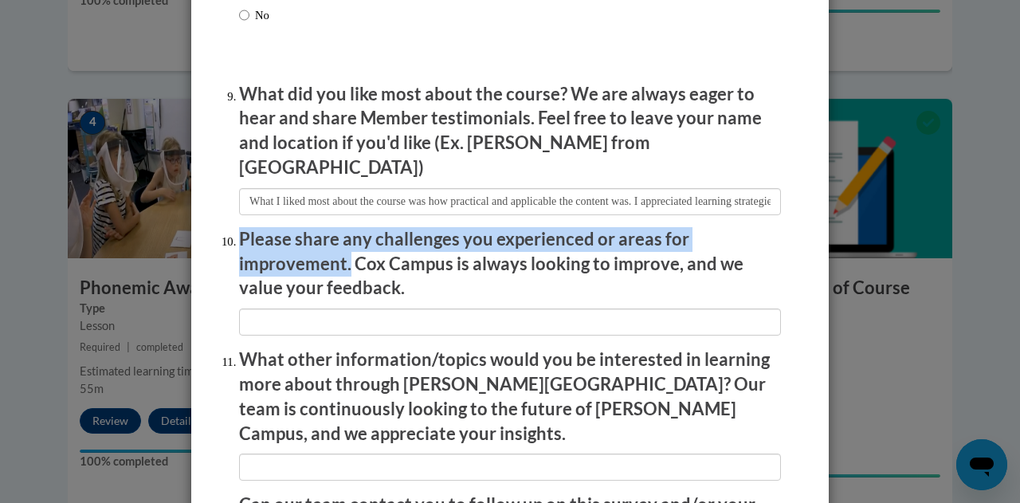
drag, startPoint x: 233, startPoint y: 225, endPoint x: 340, endPoint y: 259, distance: 111.9
click at [340, 259] on p "Please share any challenges you experienced or areas for improvement. Cox Campu…" at bounding box center [510, 263] width 542 height 73
copy p "Please share any challenges you experienced or areas for improvement."
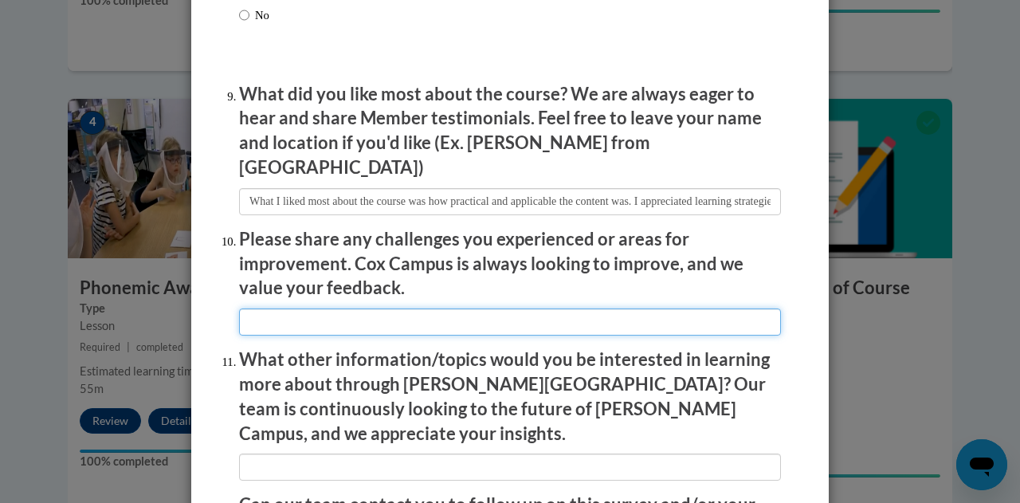
click at [322, 308] on input "textbox" at bounding box center [510, 321] width 542 height 27
paste input "think it would be helpful to see even more classroom-based examples or demonstr…"
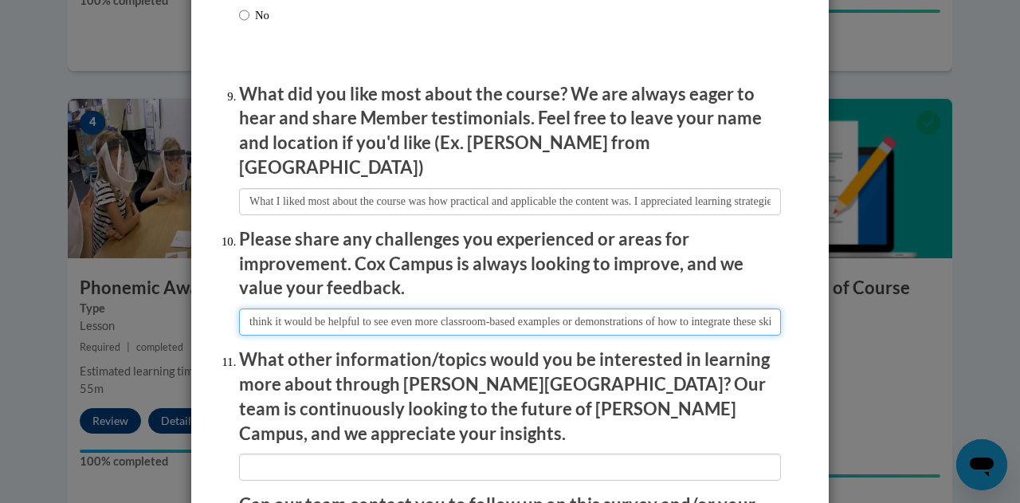
click at [241, 311] on input "textbox" at bounding box center [510, 321] width 542 height 27
click at [359, 311] on input "textbox" at bounding box center [510, 321] width 542 height 27
type input "I think it would be helpful to see even more classroom examples or demonstratio…"
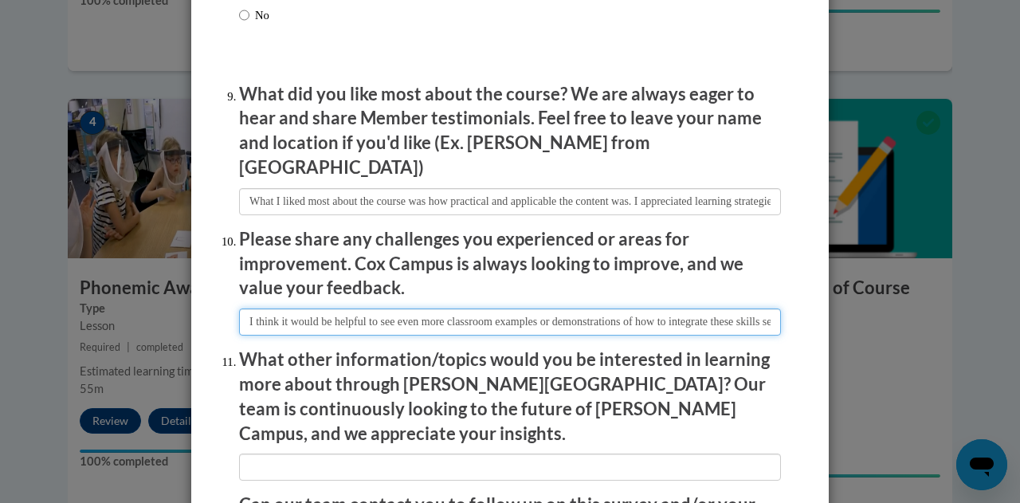
scroll to position [2708, 0]
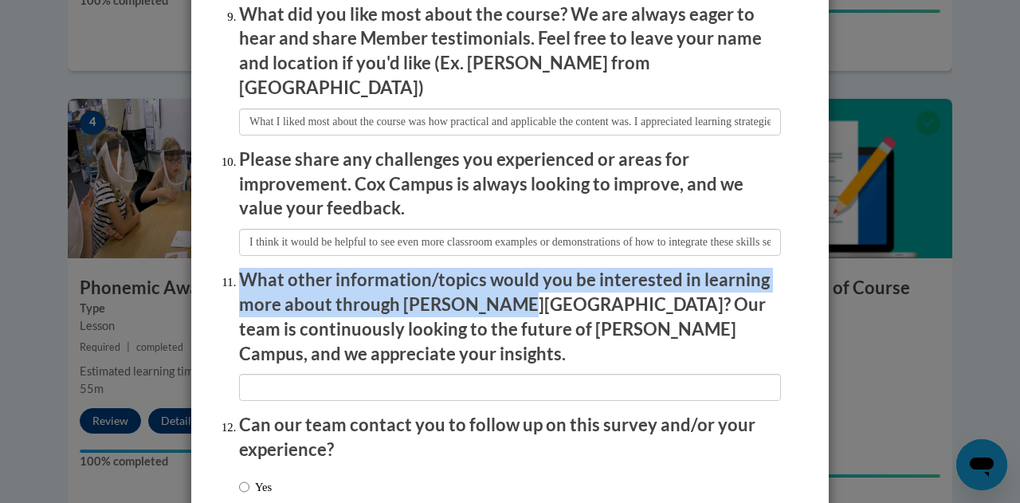
drag, startPoint x: 235, startPoint y: 271, endPoint x: 501, endPoint y: 291, distance: 266.8
click at [501, 291] on p "What other information/topics would you be interested in learning more about th…" at bounding box center [510, 317] width 542 height 98
copy p "What other information/topics would you be interested in learning more about th…"
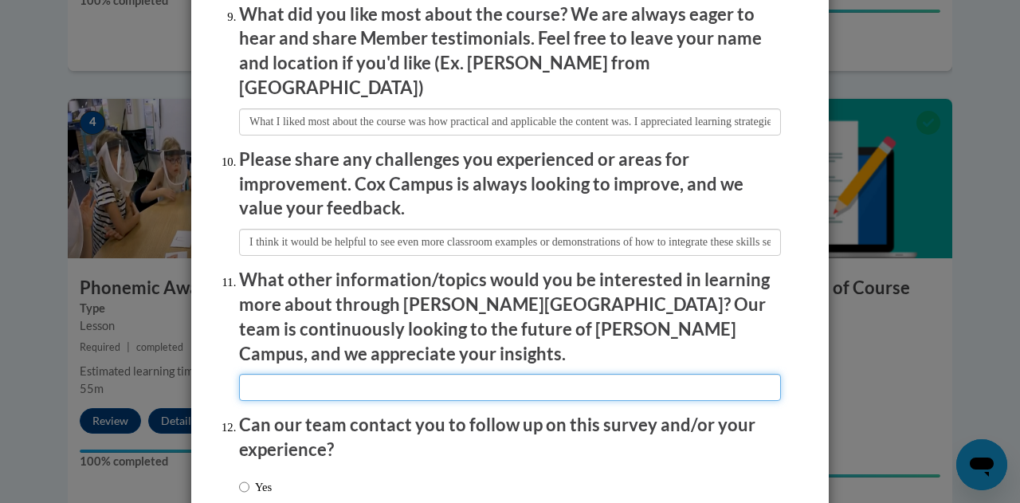
click at [282, 374] on input "textbox" at bounding box center [510, 387] width 542 height 27
paste input "I would be interested in learning more about effective comprehension strategies…"
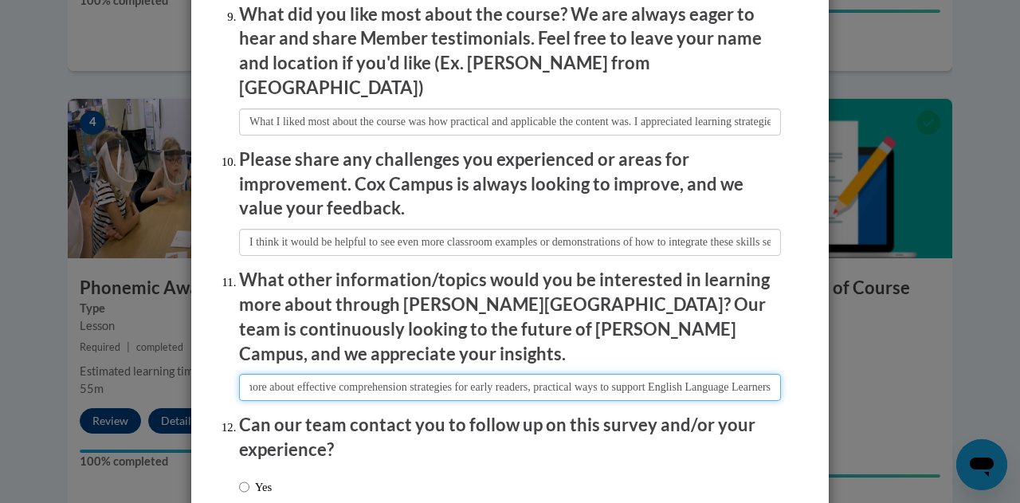
scroll to position [0, 222]
click at [667, 374] on input "textbox" at bounding box center [510, 387] width 542 height 27
click at [241, 374] on input "textbox" at bounding box center [510, 387] width 542 height 27
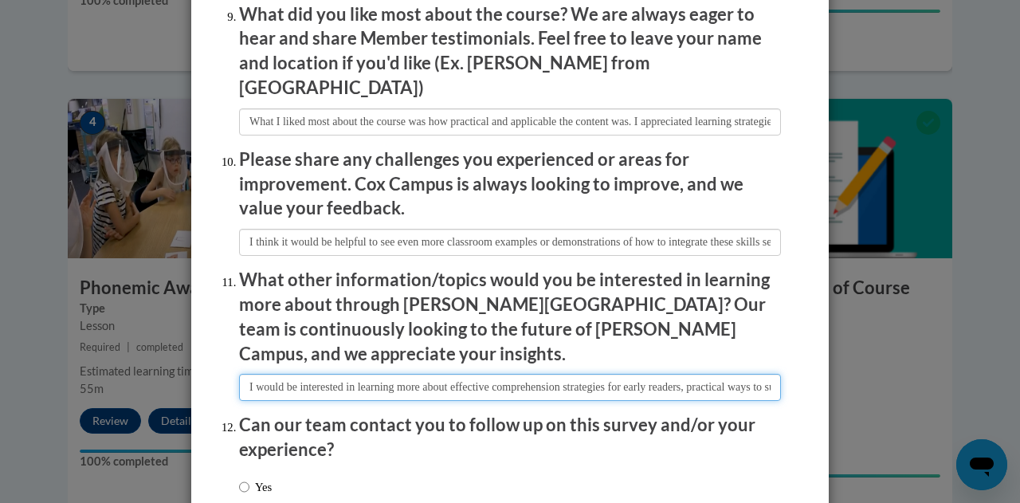
click at [241, 374] on input "textbox" at bounding box center [510, 387] width 542 height 27
type input "I would be interested in learning more about effective comprehension strategies…"
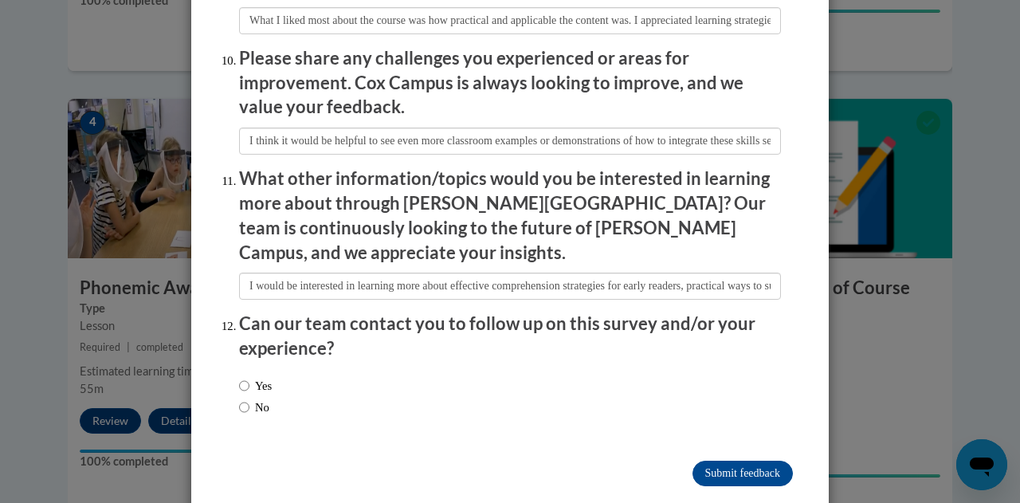
click at [250, 398] on label "No" at bounding box center [254, 407] width 30 height 18
click at [249, 398] on input "No" at bounding box center [244, 407] width 10 height 18
radio input "true"
click at [710, 460] on input "Submit feedback" at bounding box center [742, 472] width 100 height 25
